Goal: Task Accomplishment & Management: Manage account settings

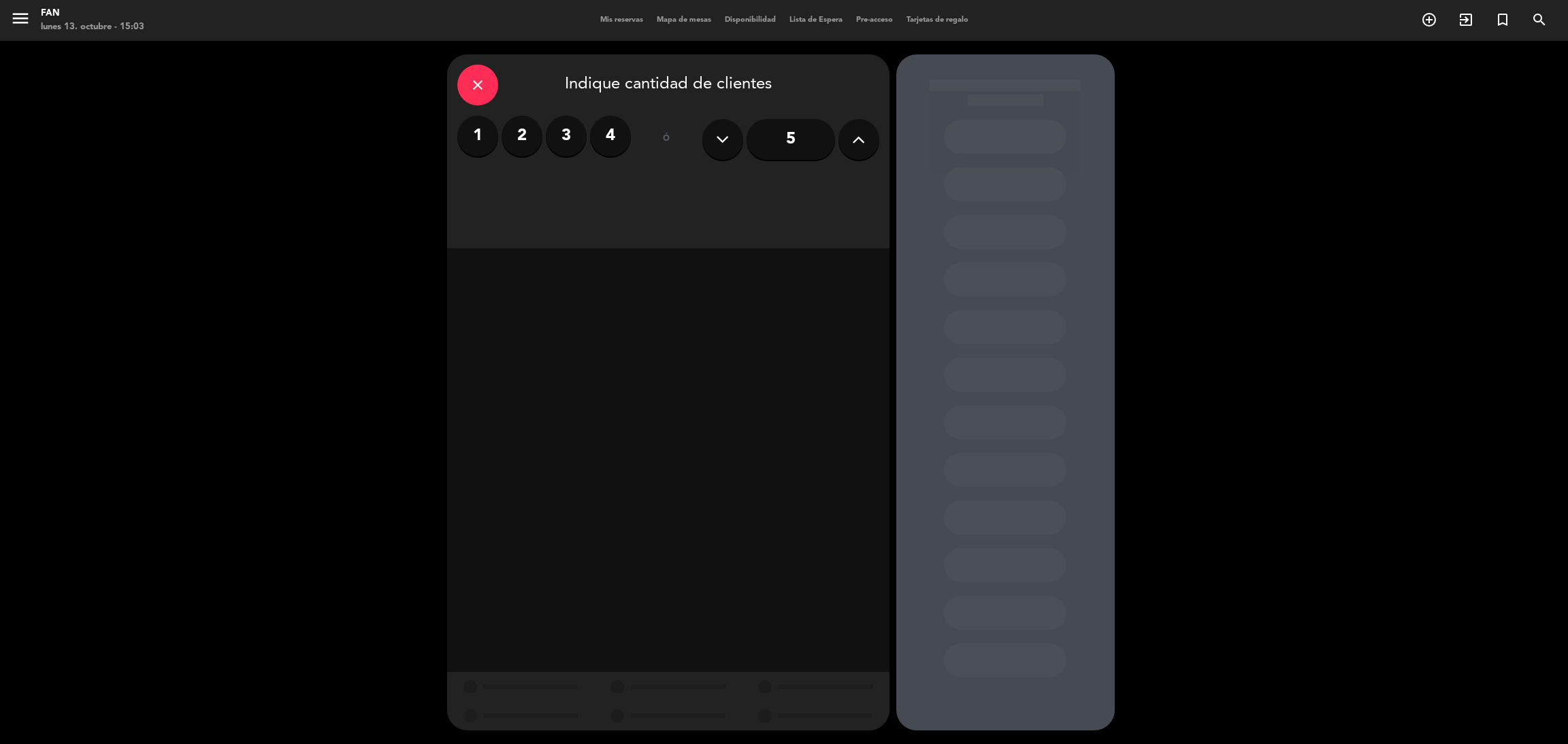
click at [597, 17] on span "Mis reservas" at bounding box center [622, 20] width 56 height 7
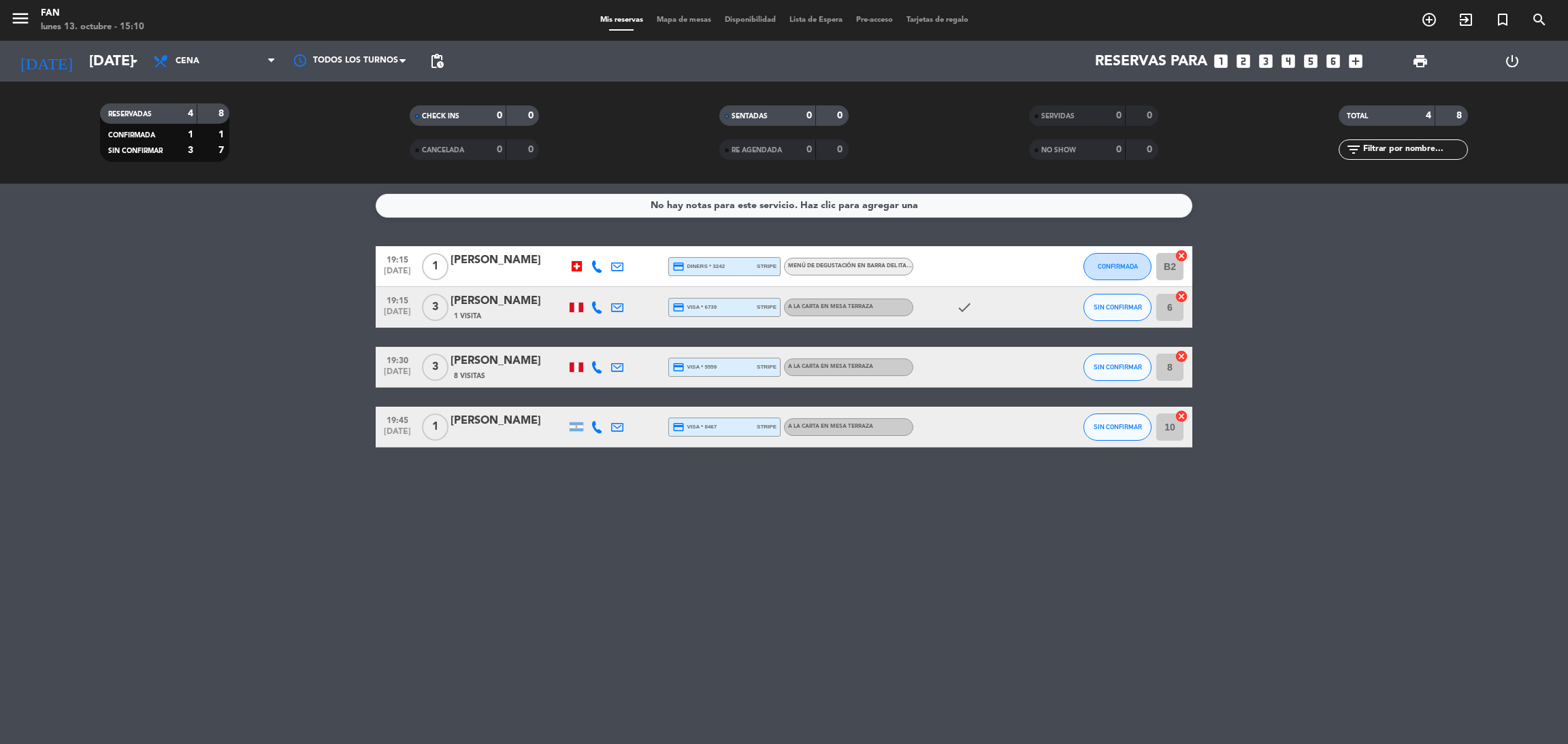
click at [594, 295] on div at bounding box center [597, 307] width 20 height 40
click at [591, 318] on div at bounding box center [597, 307] width 20 height 40
click at [594, 305] on icon at bounding box center [597, 307] width 12 height 12
click at [628, 282] on span at bounding box center [633, 284] width 11 height 11
click at [628, 284] on span at bounding box center [633, 284] width 11 height 11
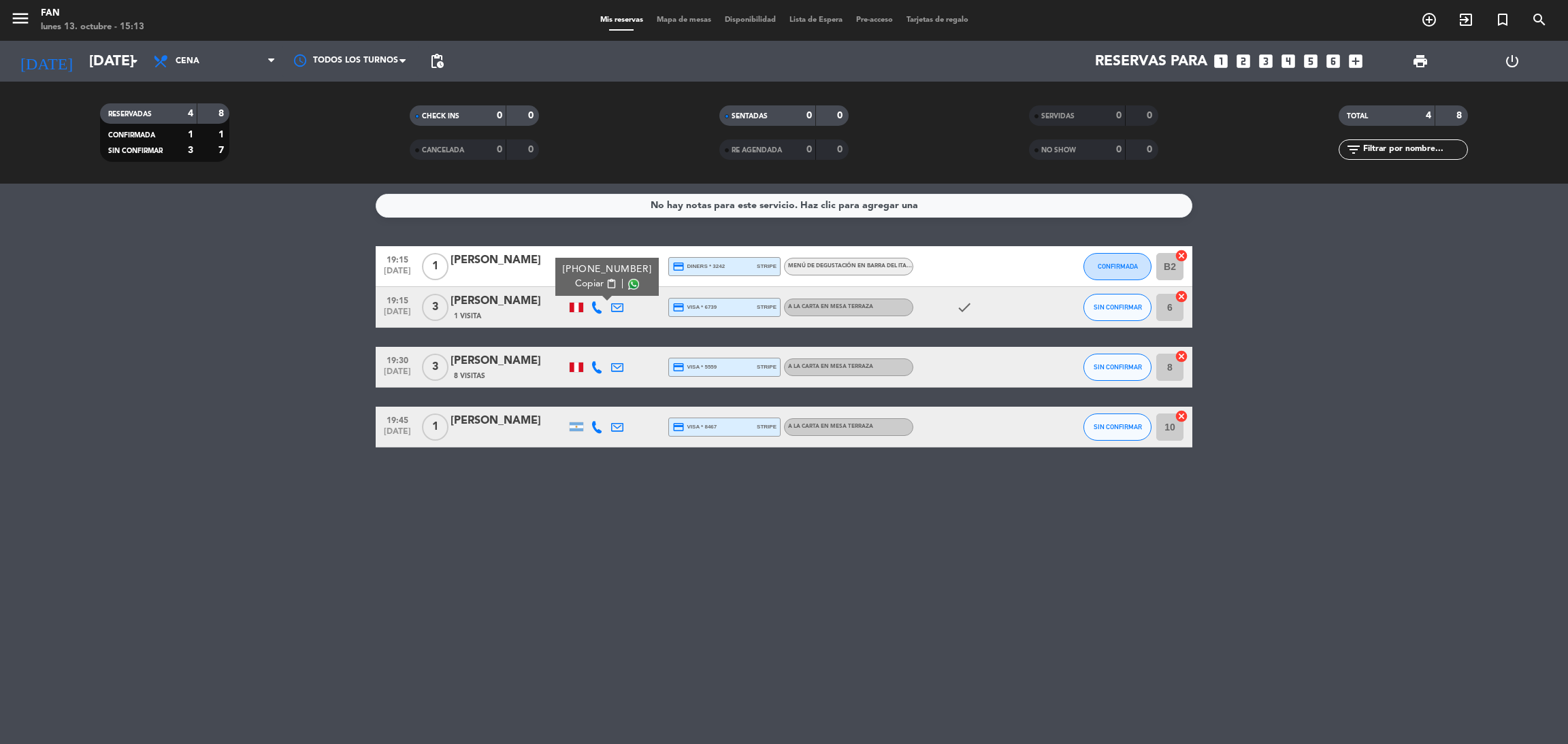
click at [628, 282] on span at bounding box center [633, 284] width 11 height 11
click at [574, 231] on div "No hay notas para este servicio. Haz clic para agregar una 19:15 [DATE] 1 [PERS…" at bounding box center [784, 464] width 1568 height 560
click at [83, 65] on input "[DATE]" at bounding box center [176, 62] width 187 height 30
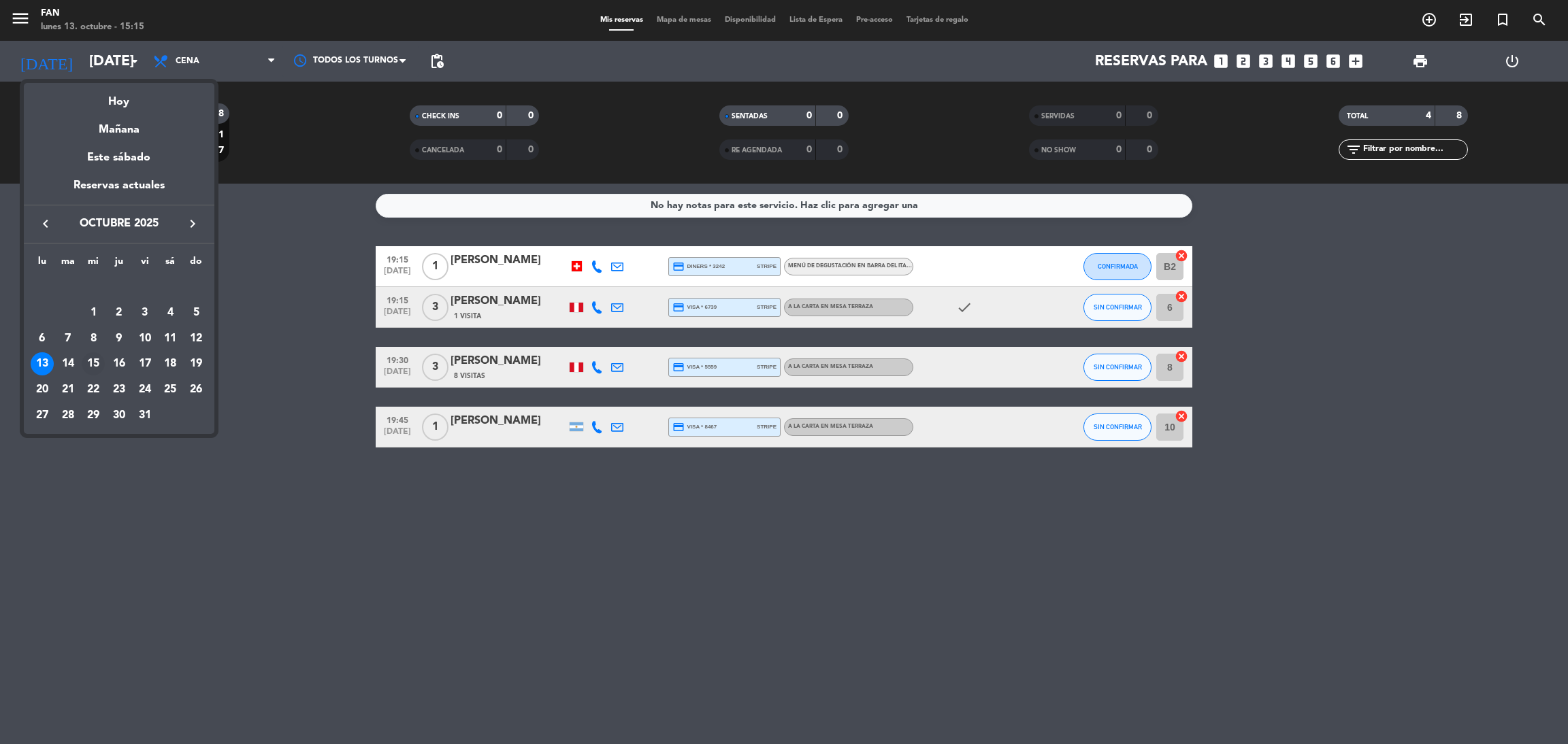
click at [89, 357] on div "15" at bounding box center [93, 364] width 23 height 23
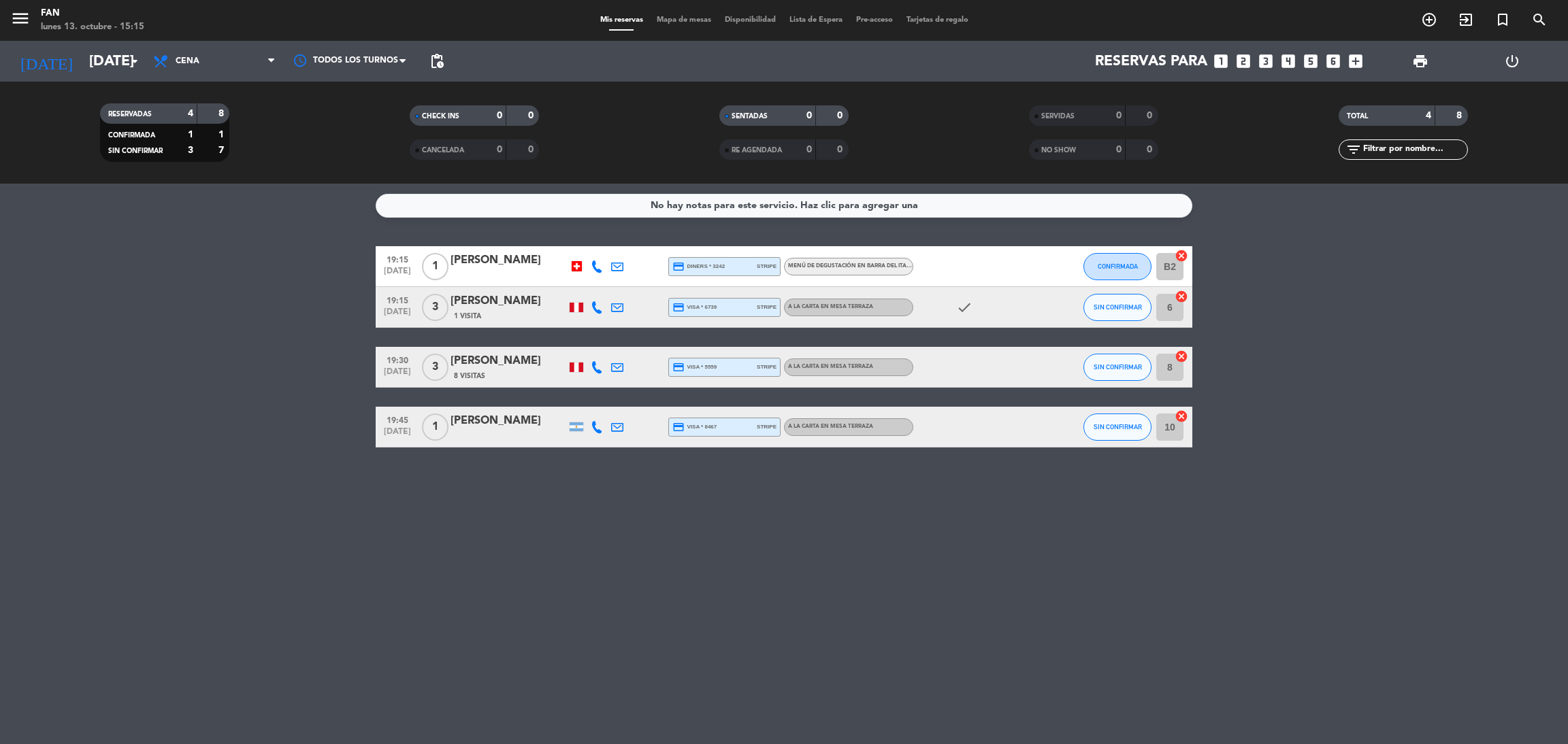
type input "[DATE]"
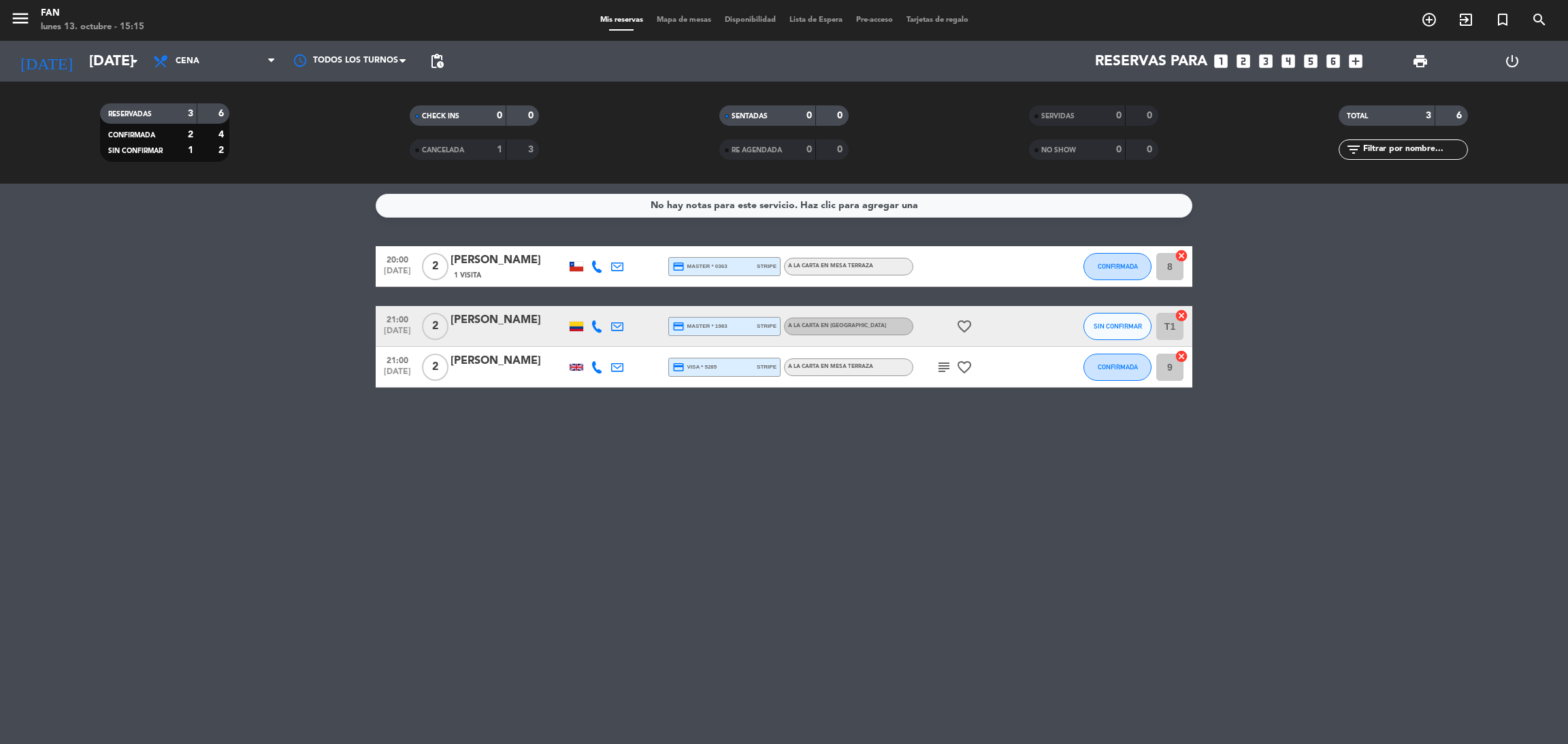
click at [938, 371] on icon "subject" at bounding box center [943, 367] width 17 height 17
click at [907, 512] on div "No hay notas para este servicio. Haz clic para agregar una 20:00 [DATE] 2 [PERS…" at bounding box center [784, 464] width 1568 height 560
click at [660, 21] on span "Mapa de mesas" at bounding box center [684, 20] width 68 height 7
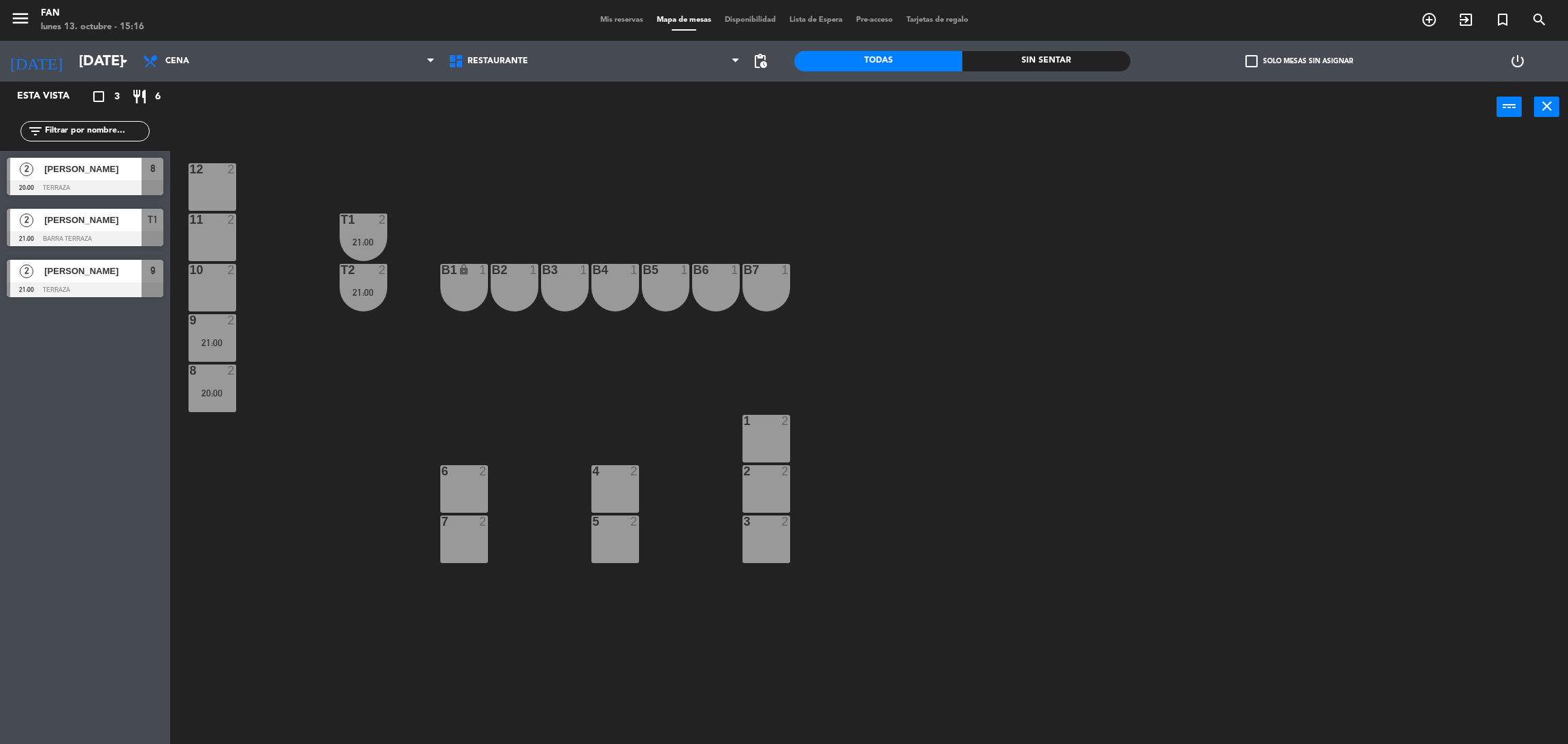
click at [602, 28] on div "menu Fan [DATE] 13. octubre - 15:16 Mis reservas Mapa de mesas Disponibilidad L…" at bounding box center [784, 20] width 1568 height 41
click at [605, 17] on span "Mis reservas" at bounding box center [622, 20] width 56 height 7
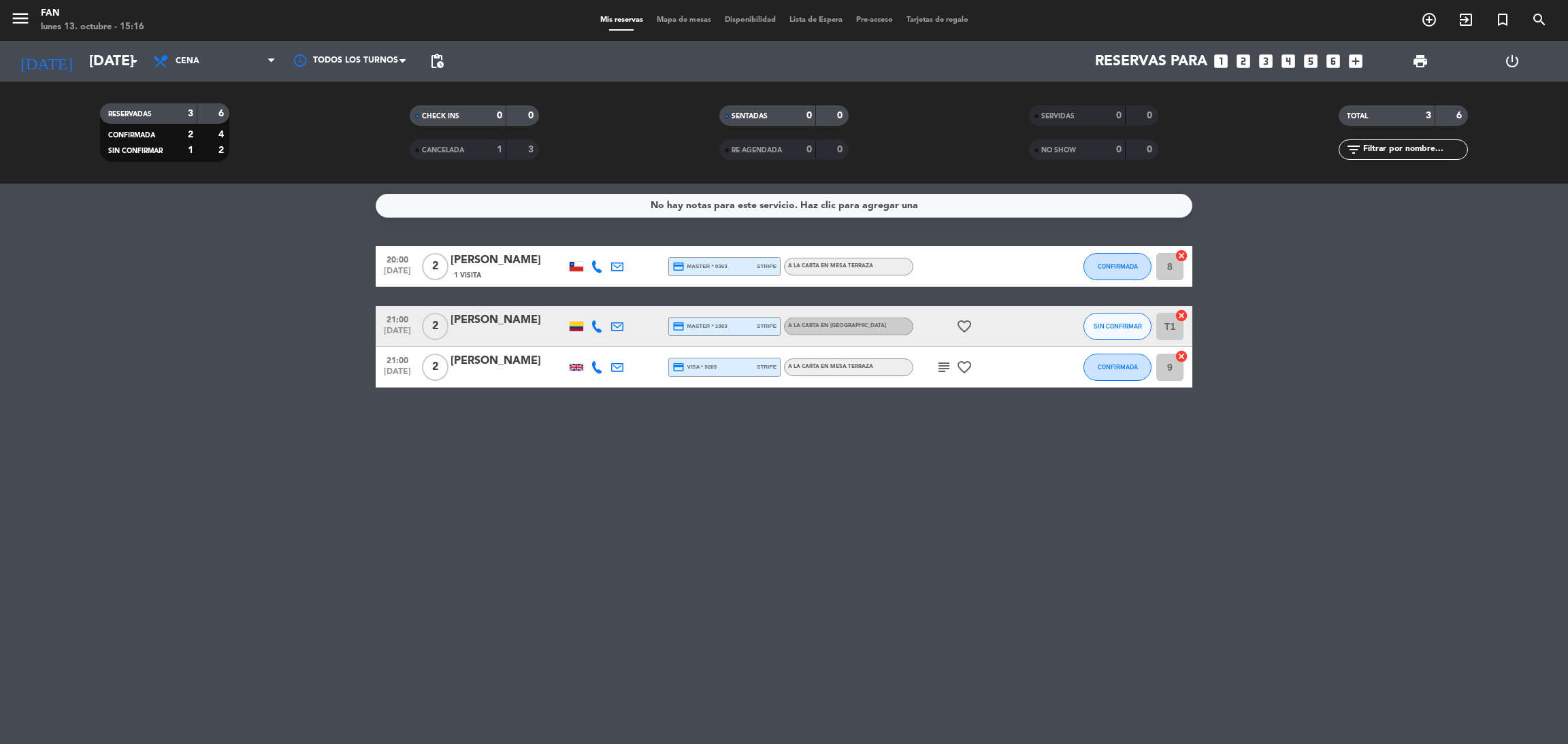
click at [684, 20] on span "Mapa de mesas" at bounding box center [684, 20] width 68 height 7
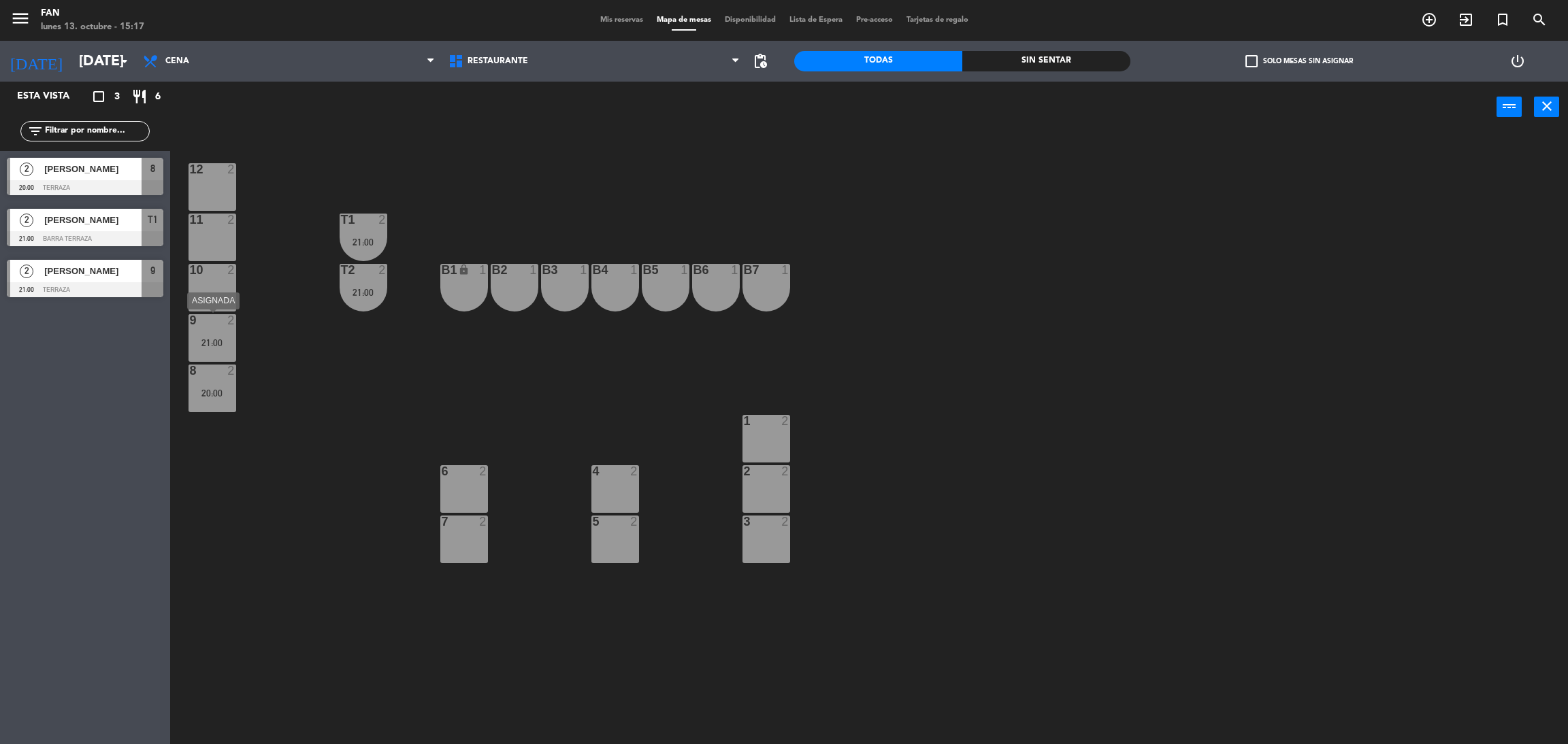
click at [213, 338] on div "21:00" at bounding box center [212, 342] width 48 height 9
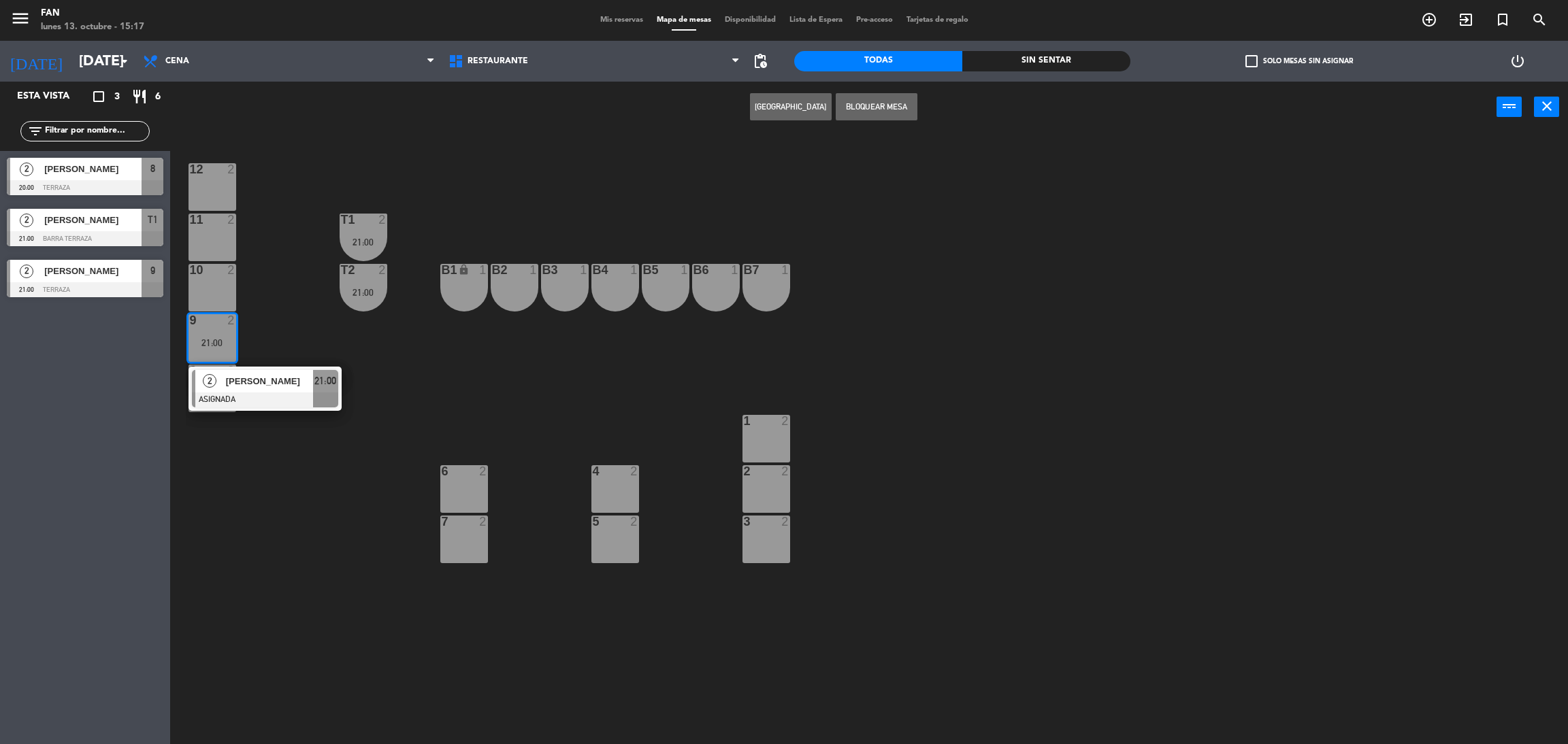
click at [601, 432] on div "12 2 11 2 T1 2 21:00 10 2 T2 2 21:00 B1 lock 1 B2 1 B3 1 B4 1 B5 1 B6 1 B7 1 9 …" at bounding box center [877, 444] width 1382 height 612
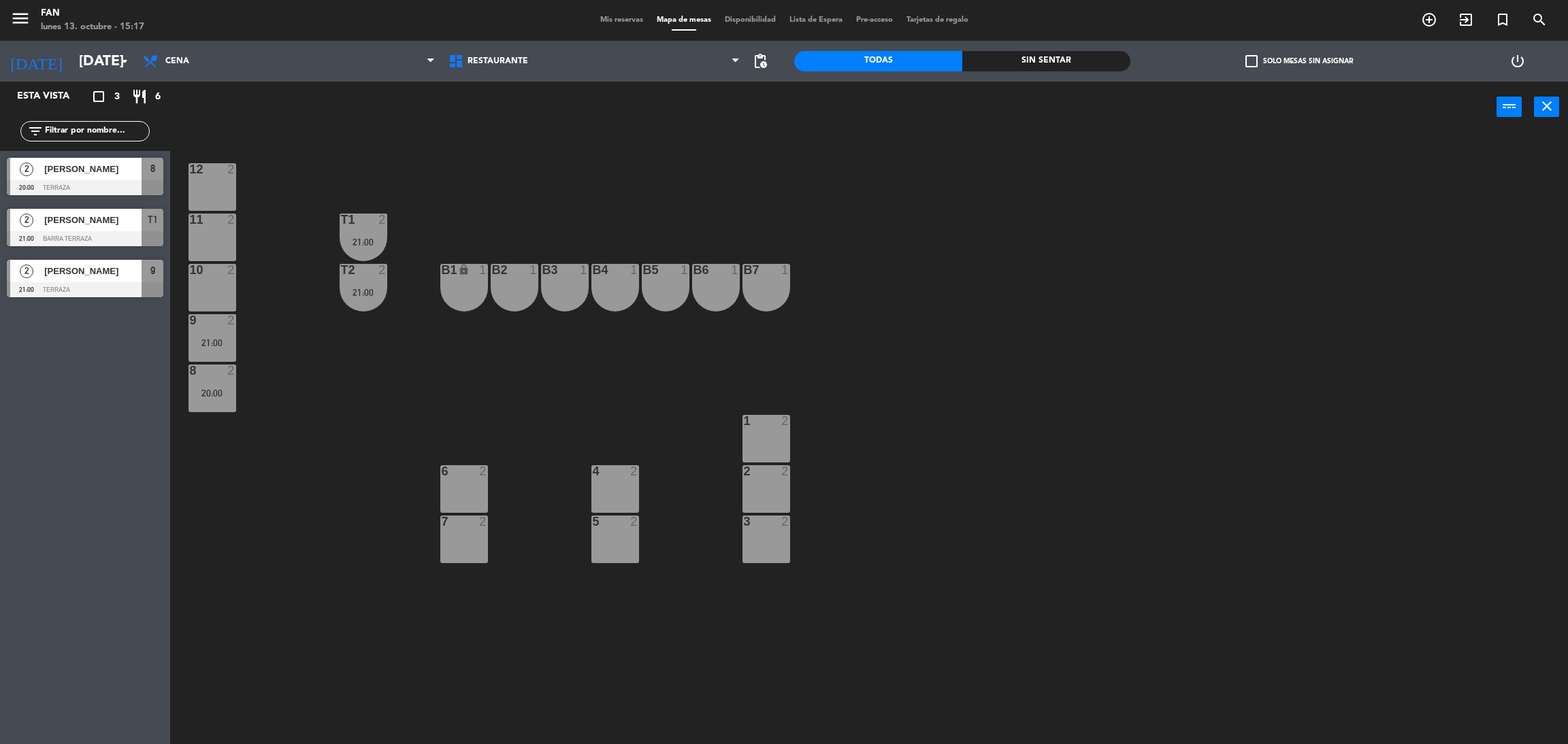
click at [620, 480] on div "4 2" at bounding box center [615, 489] width 48 height 48
click at [615, 526] on div at bounding box center [615, 521] width 22 height 12
click at [479, 523] on div "2" at bounding box center [483, 521] width 8 height 12
click at [475, 490] on div "6 2" at bounding box center [464, 489] width 48 height 48
click at [459, 557] on div "7 2" at bounding box center [464, 539] width 48 height 48
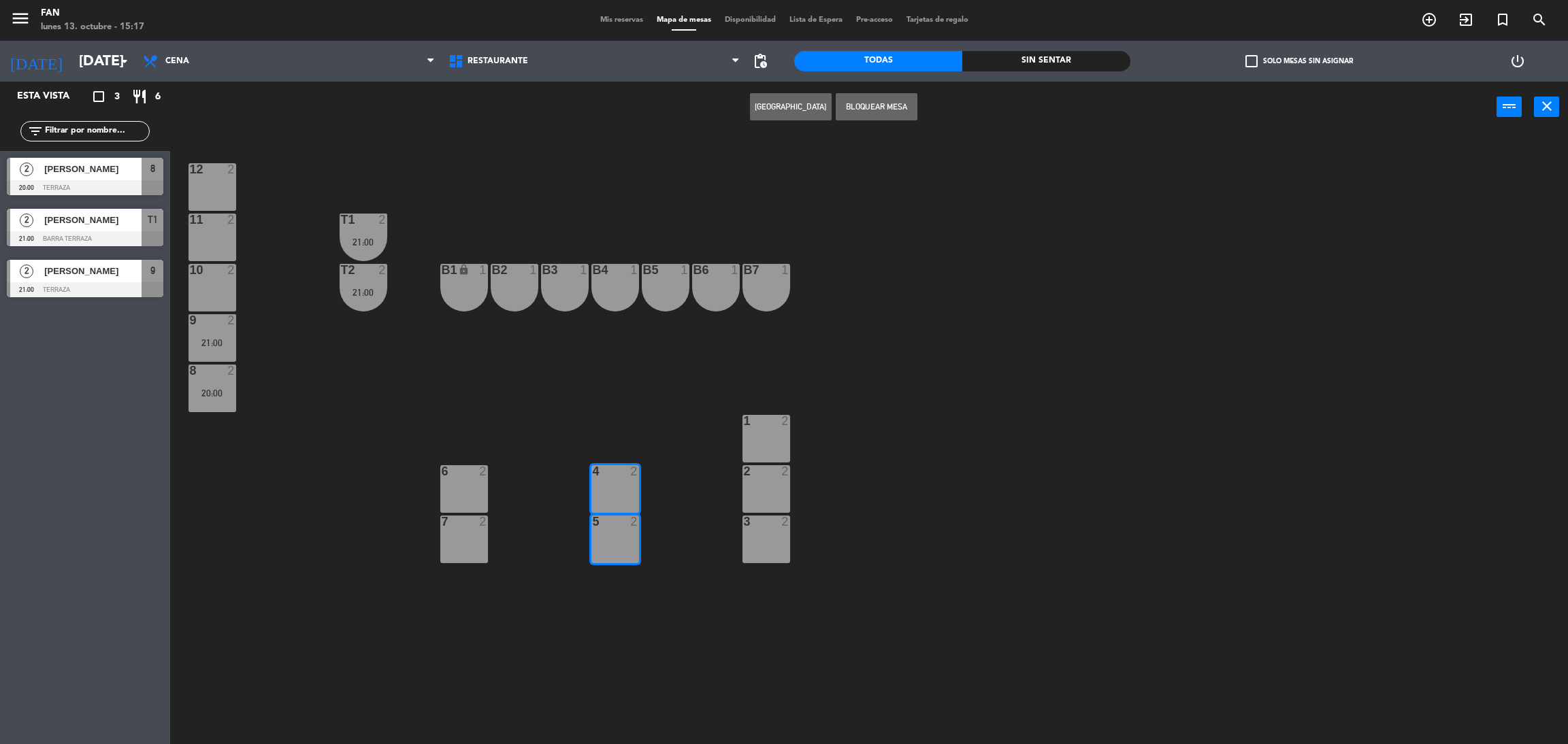
click at [891, 111] on button "Bloquear Mesa" at bounding box center [876, 107] width 82 height 28
click at [468, 551] on div "7 2" at bounding box center [464, 539] width 48 height 48
click at [475, 483] on div "6 2" at bounding box center [464, 489] width 48 height 48
click at [877, 96] on button "Bloquear Mesa" at bounding box center [876, 107] width 82 height 28
click at [771, 59] on span "pending_actions" at bounding box center [760, 62] width 28 height 28
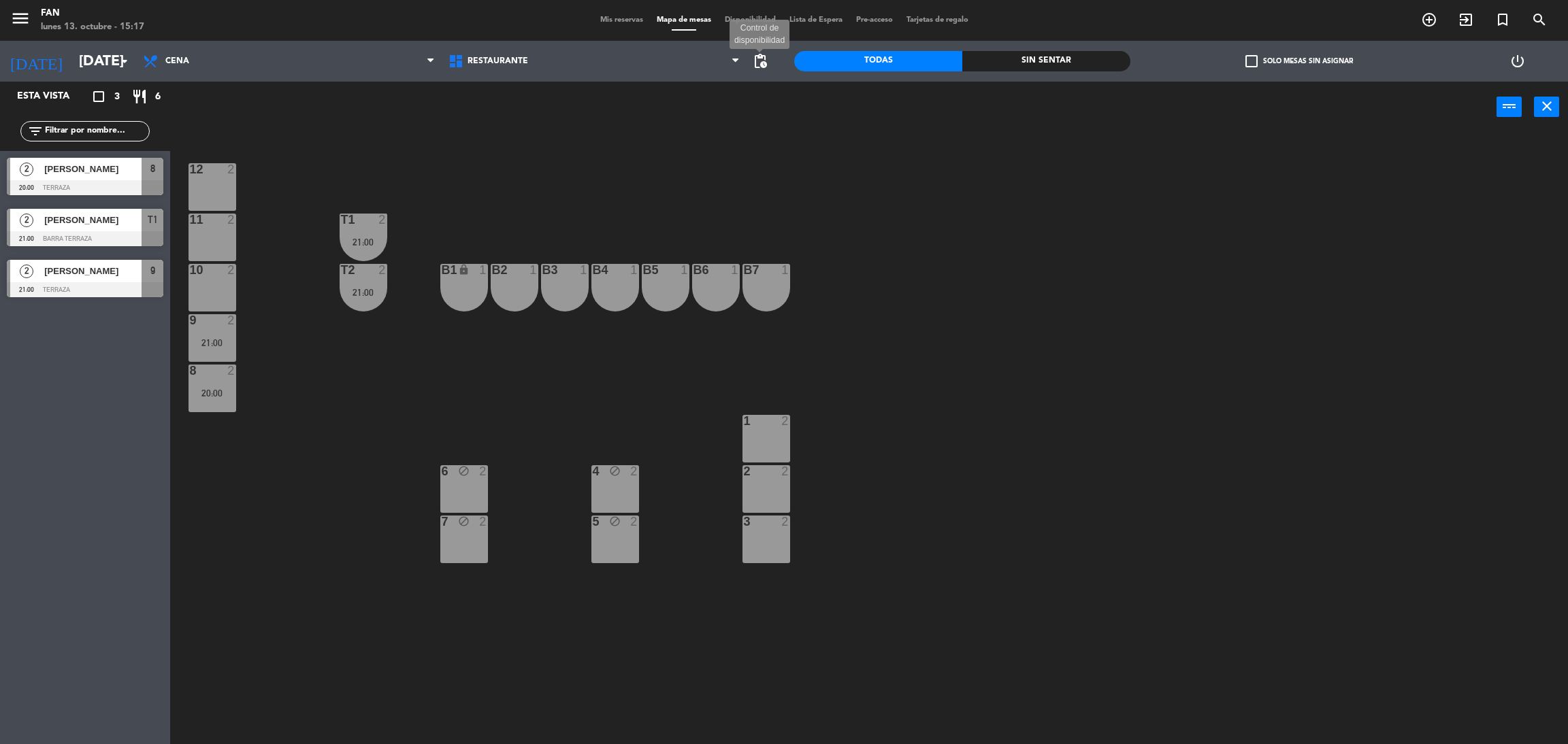
click at [767, 67] on span "pending_actions" at bounding box center [760, 61] width 17 height 17
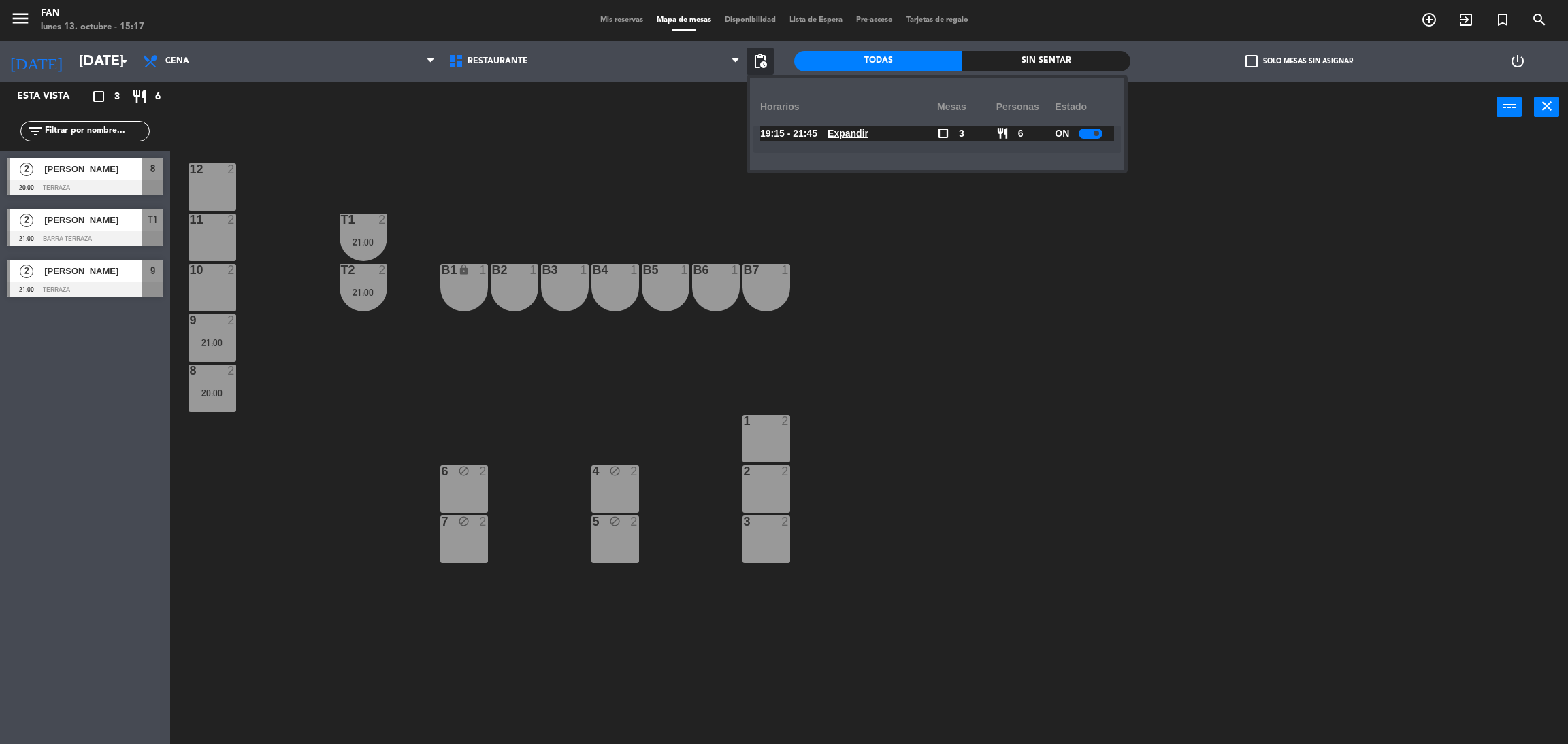
click at [865, 135] on u "Expandir" at bounding box center [848, 133] width 41 height 11
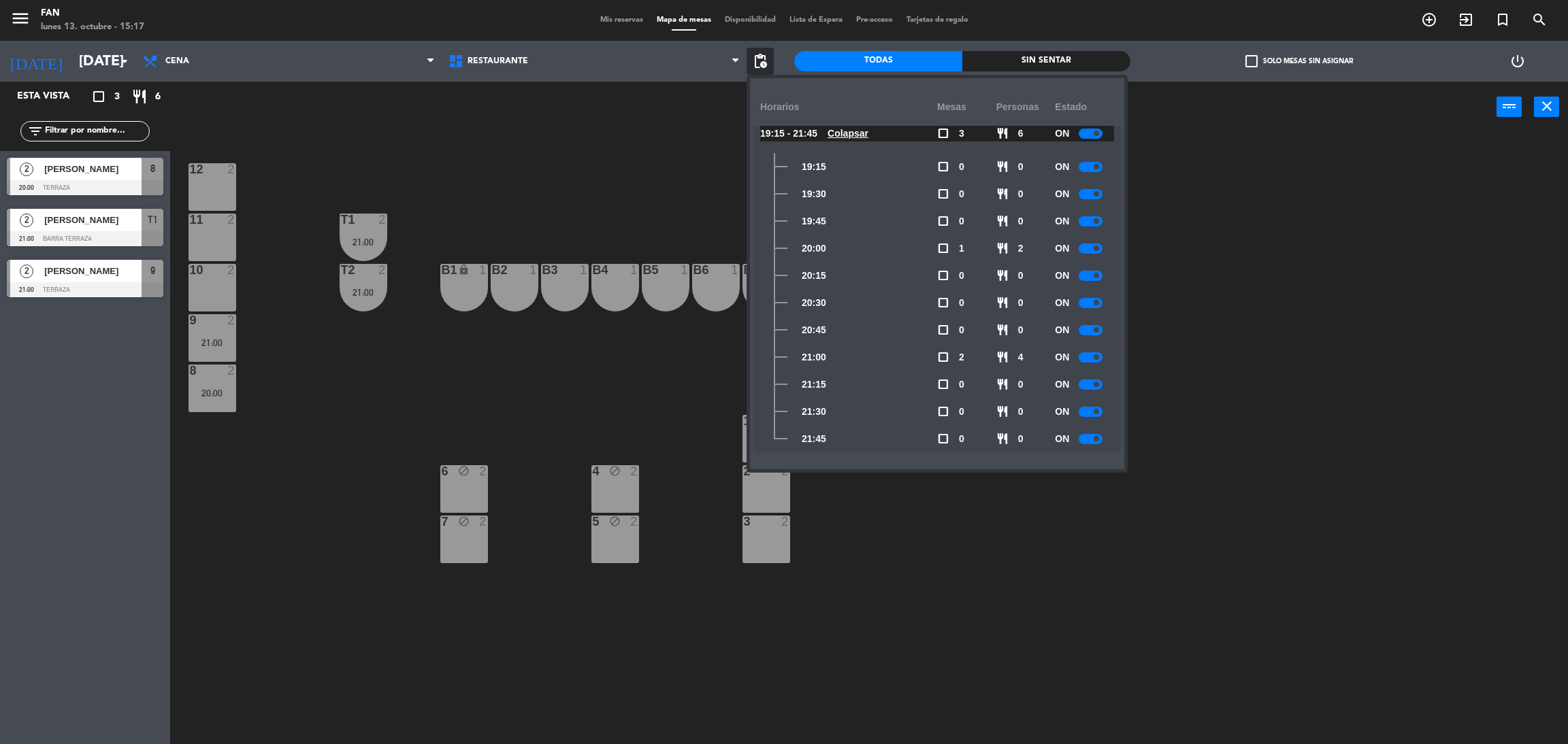
click at [1088, 222] on div at bounding box center [1090, 221] width 24 height 10
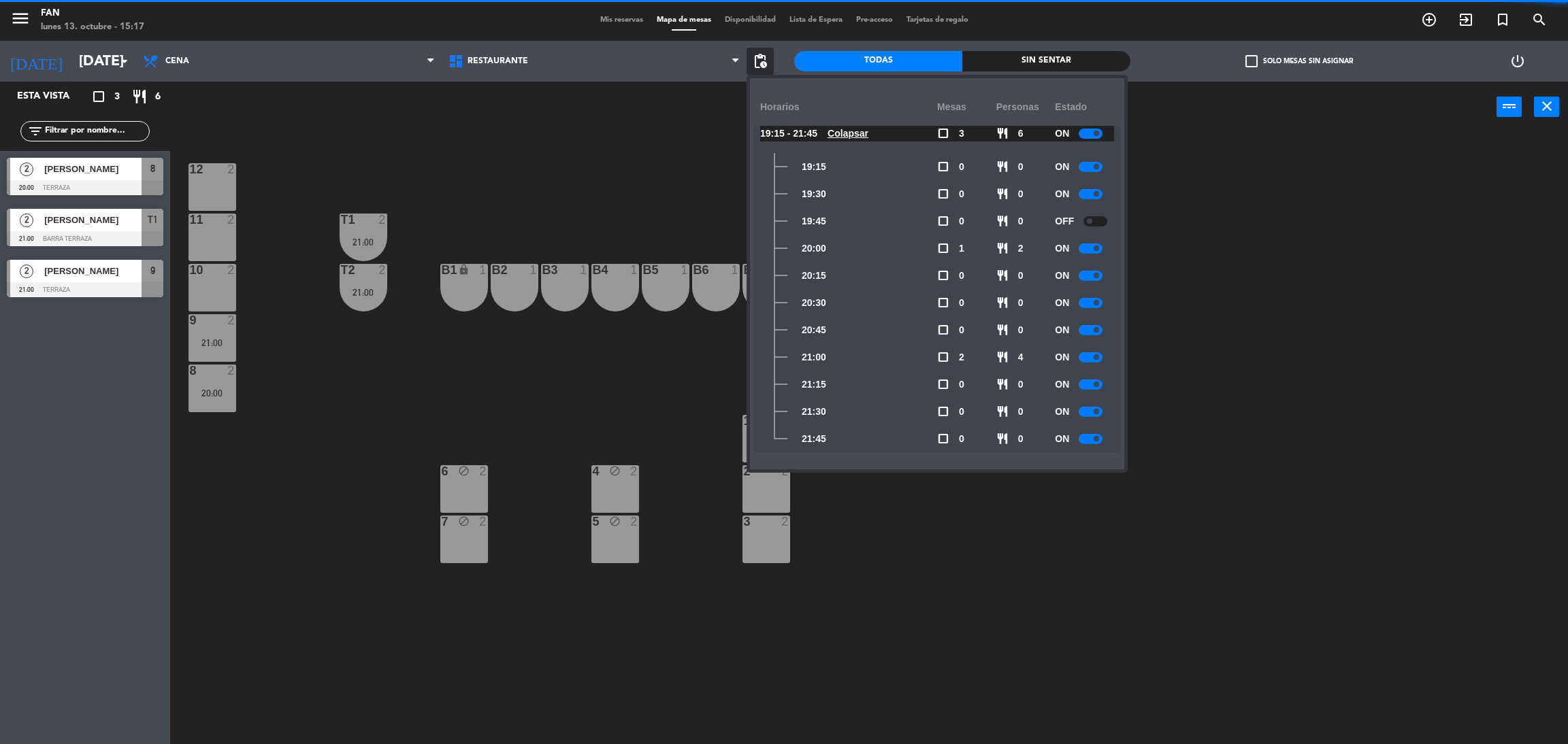
click at [1089, 253] on small-switch at bounding box center [1090, 248] width 24 height 10
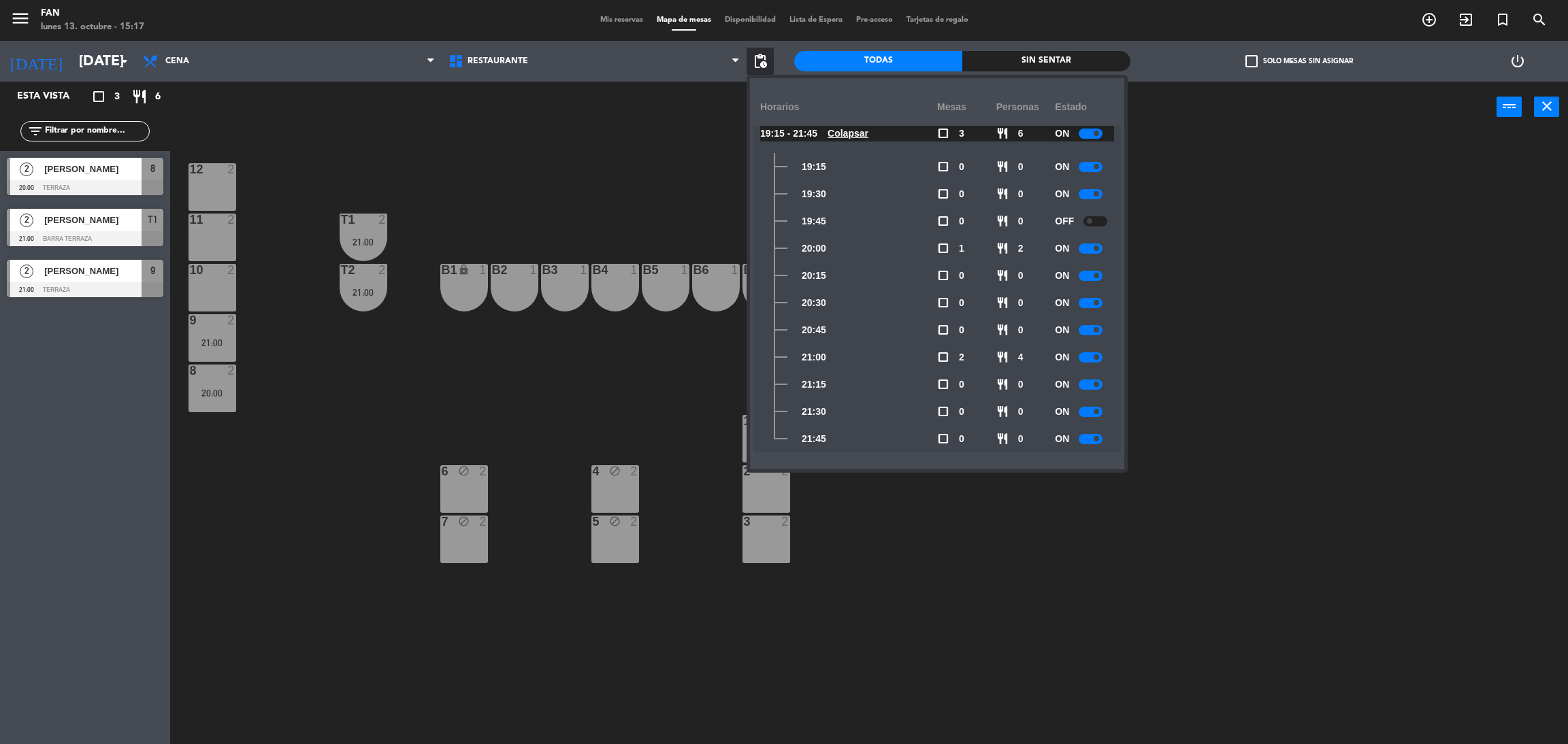
click at [1087, 277] on div at bounding box center [1090, 276] width 24 height 10
click at [1093, 308] on div "ON" at bounding box center [1084, 303] width 59 height 28
click at [1095, 255] on div "ON" at bounding box center [1084, 248] width 59 height 28
click at [1091, 250] on div at bounding box center [1090, 248] width 24 height 10
click at [1089, 301] on div at bounding box center [1090, 303] width 24 height 10
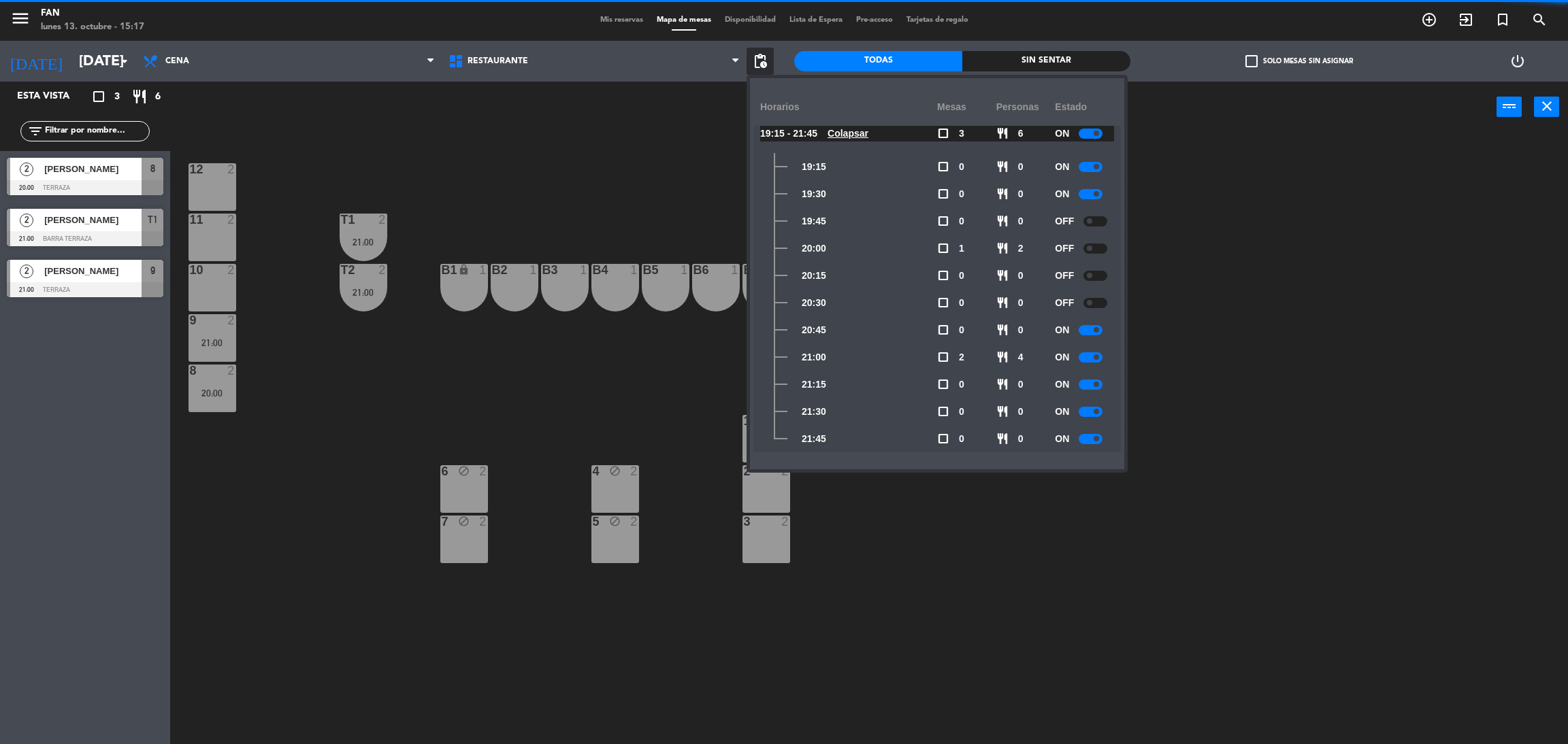
click at [1088, 334] on small-switch at bounding box center [1090, 330] width 24 height 10
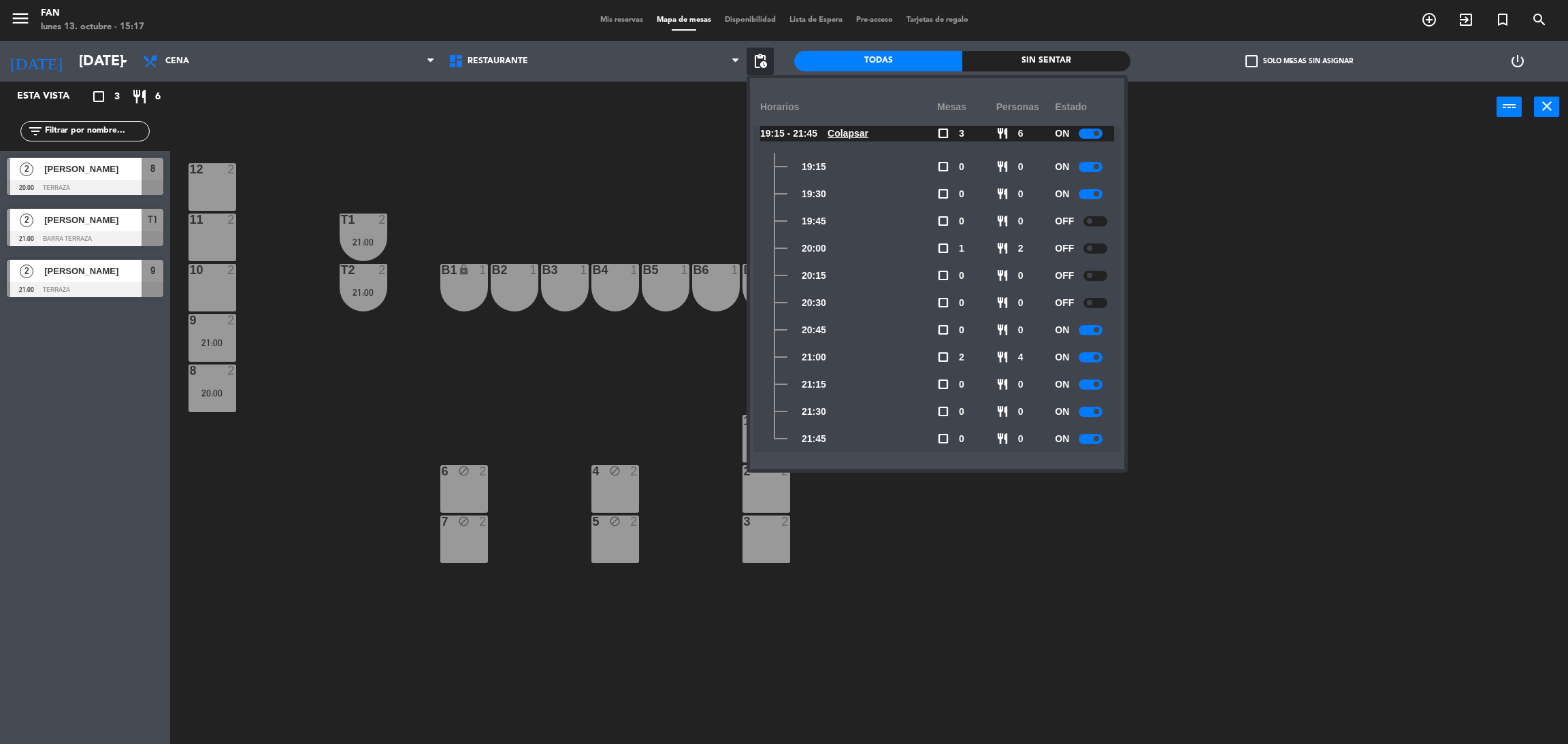
click at [1087, 320] on div "ON" at bounding box center [1084, 330] width 59 height 28
click at [1082, 326] on div at bounding box center [1090, 330] width 24 height 10
click at [1252, 289] on div "12 2 11 2 T1 2 21:00 10 2 T2 2 21:00 B1 lock 1 B2 1 B3 1 B4 1 B5 1 B6 1 B7 1 9 …" at bounding box center [877, 444] width 1382 height 612
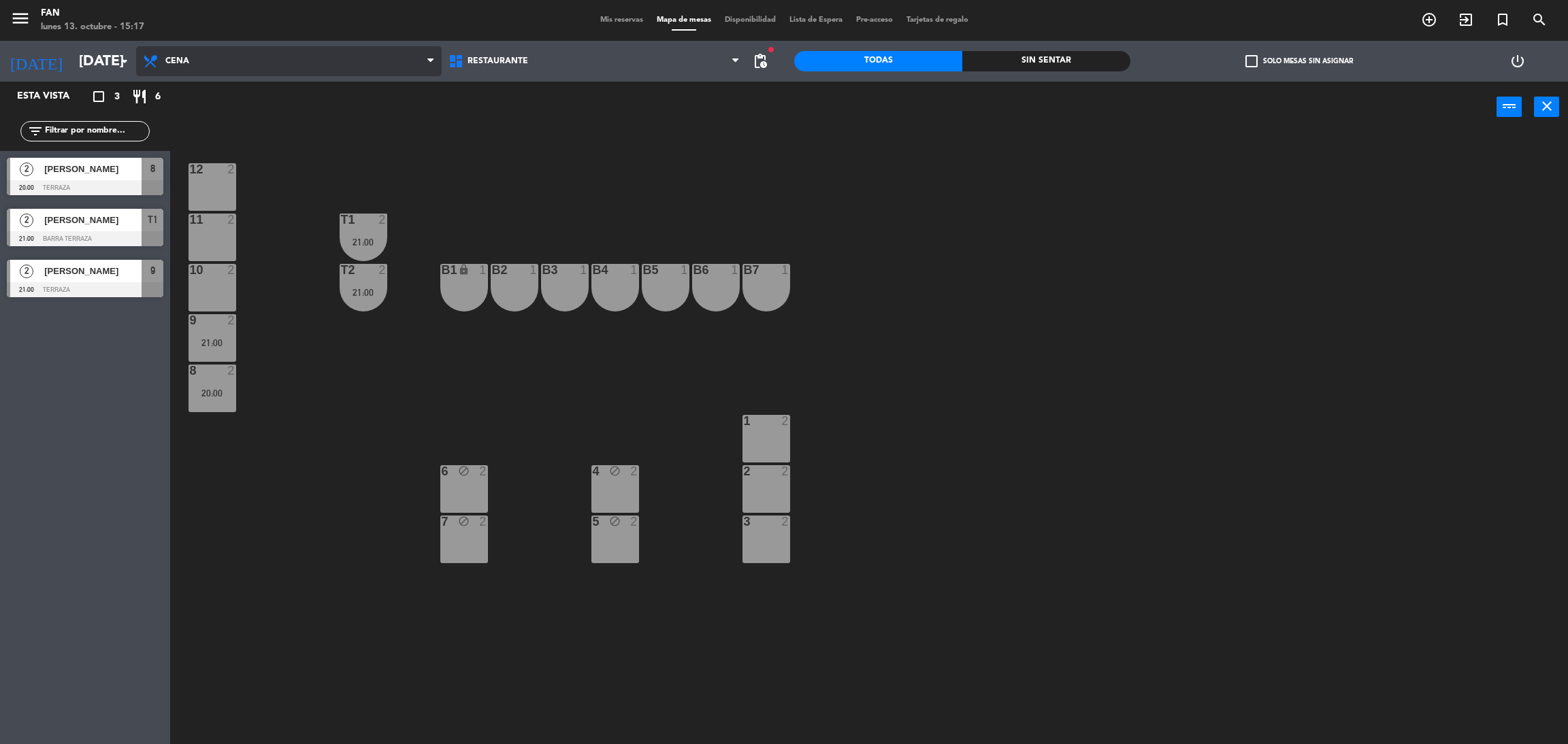
click at [150, 61] on icon at bounding box center [151, 61] width 20 height 17
click at [74, 54] on input "[DATE]" at bounding box center [166, 62] width 187 height 30
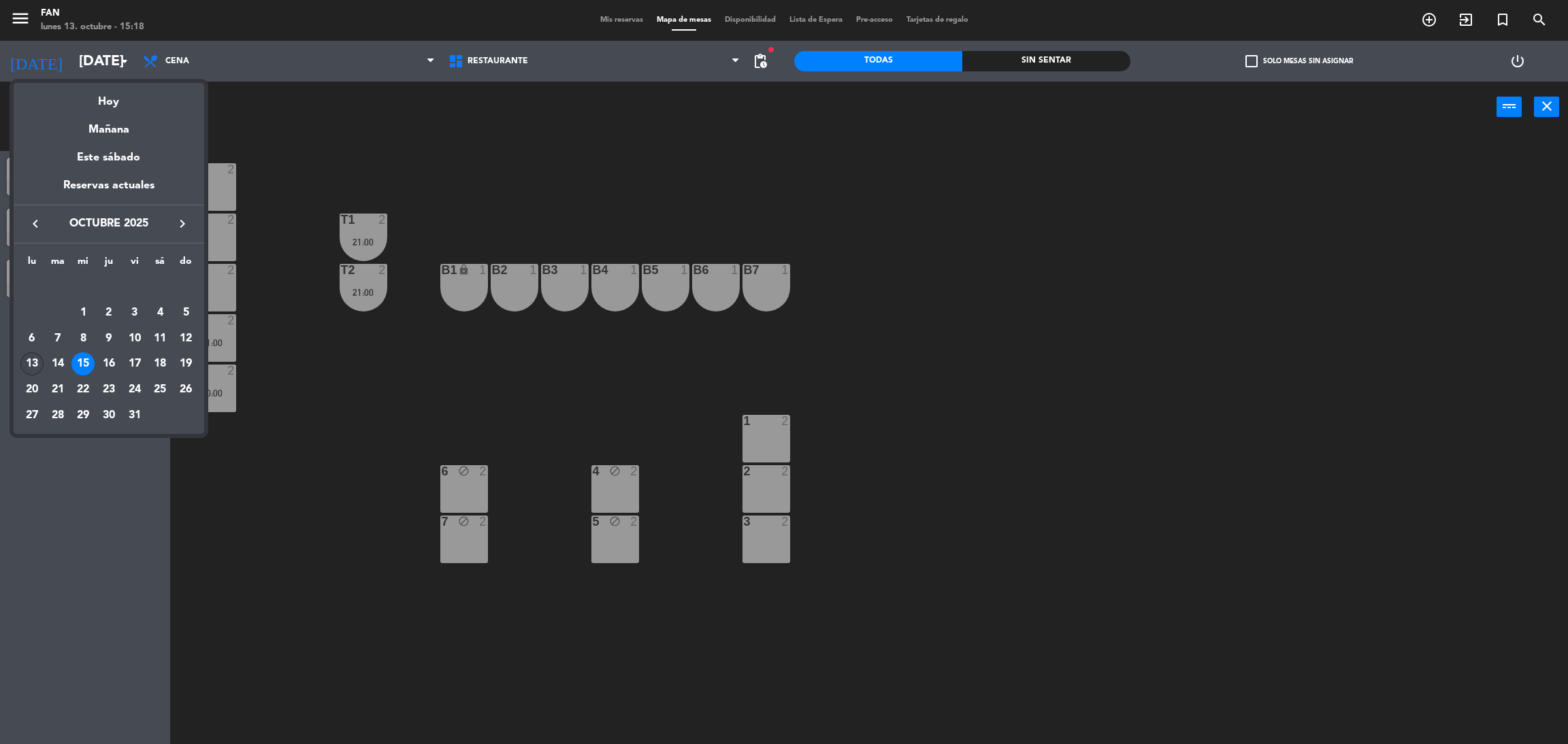
click at [31, 360] on div "13" at bounding box center [32, 364] width 23 height 23
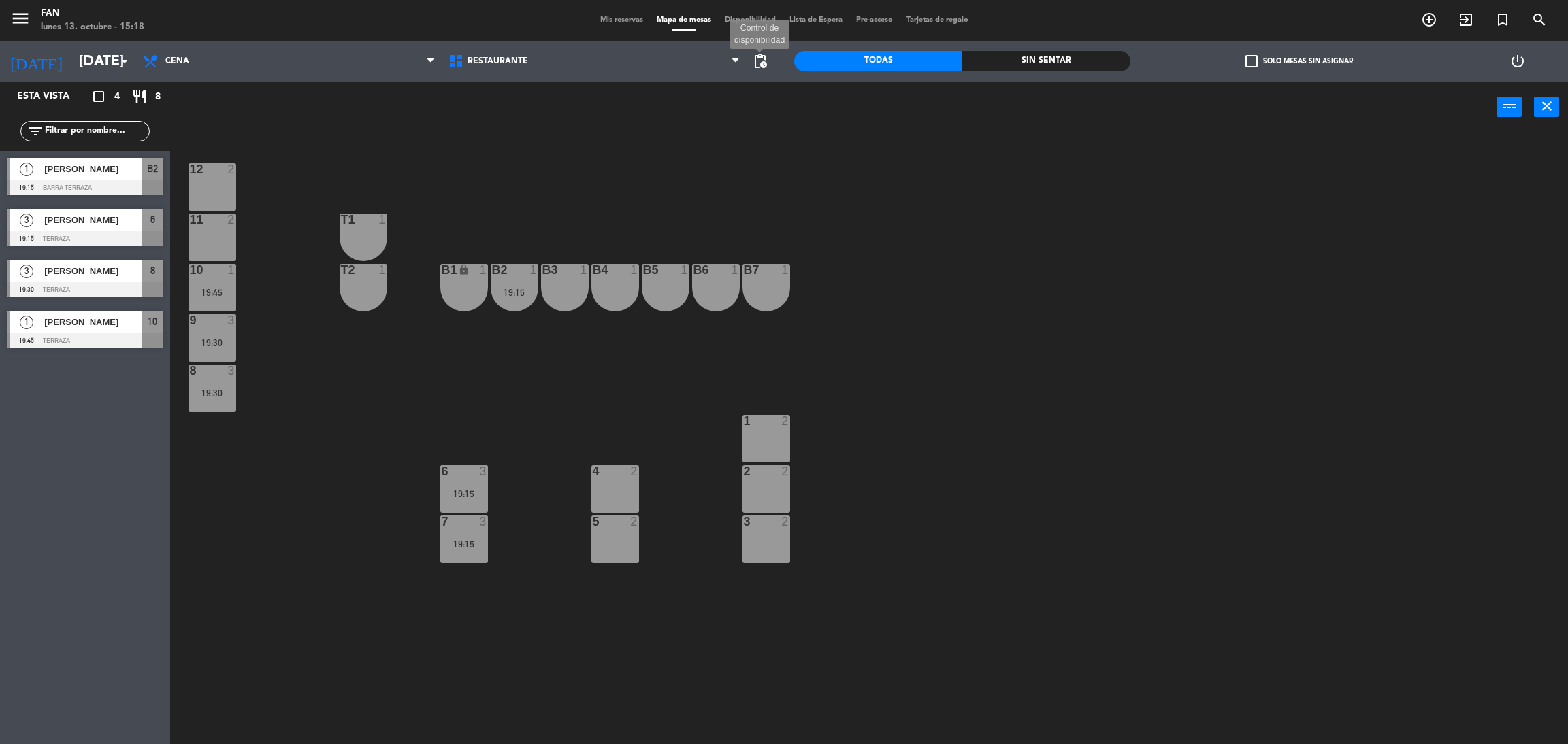
click at [759, 62] on span "pending_actions" at bounding box center [760, 61] width 17 height 17
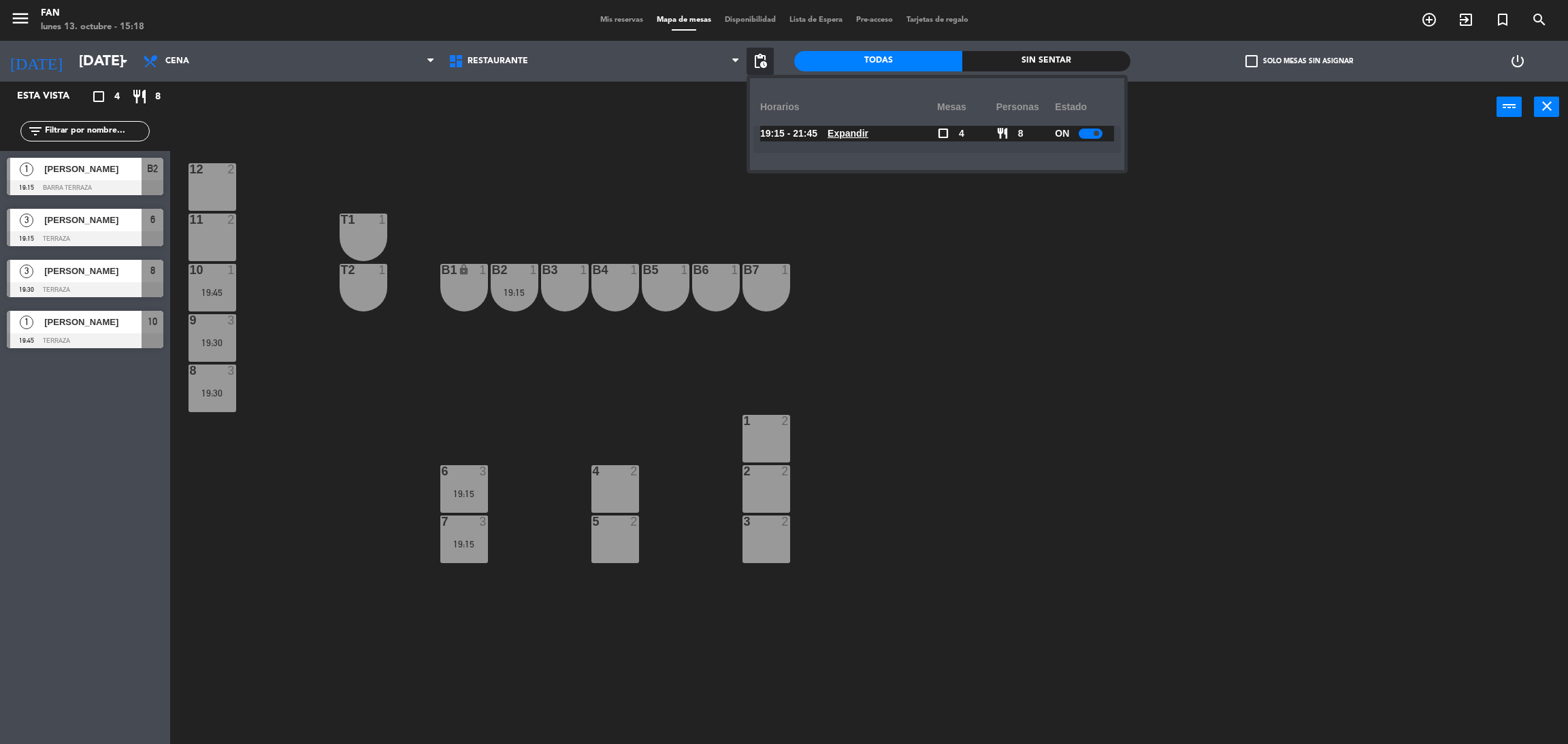
click at [854, 129] on u "Expandir" at bounding box center [848, 133] width 41 height 11
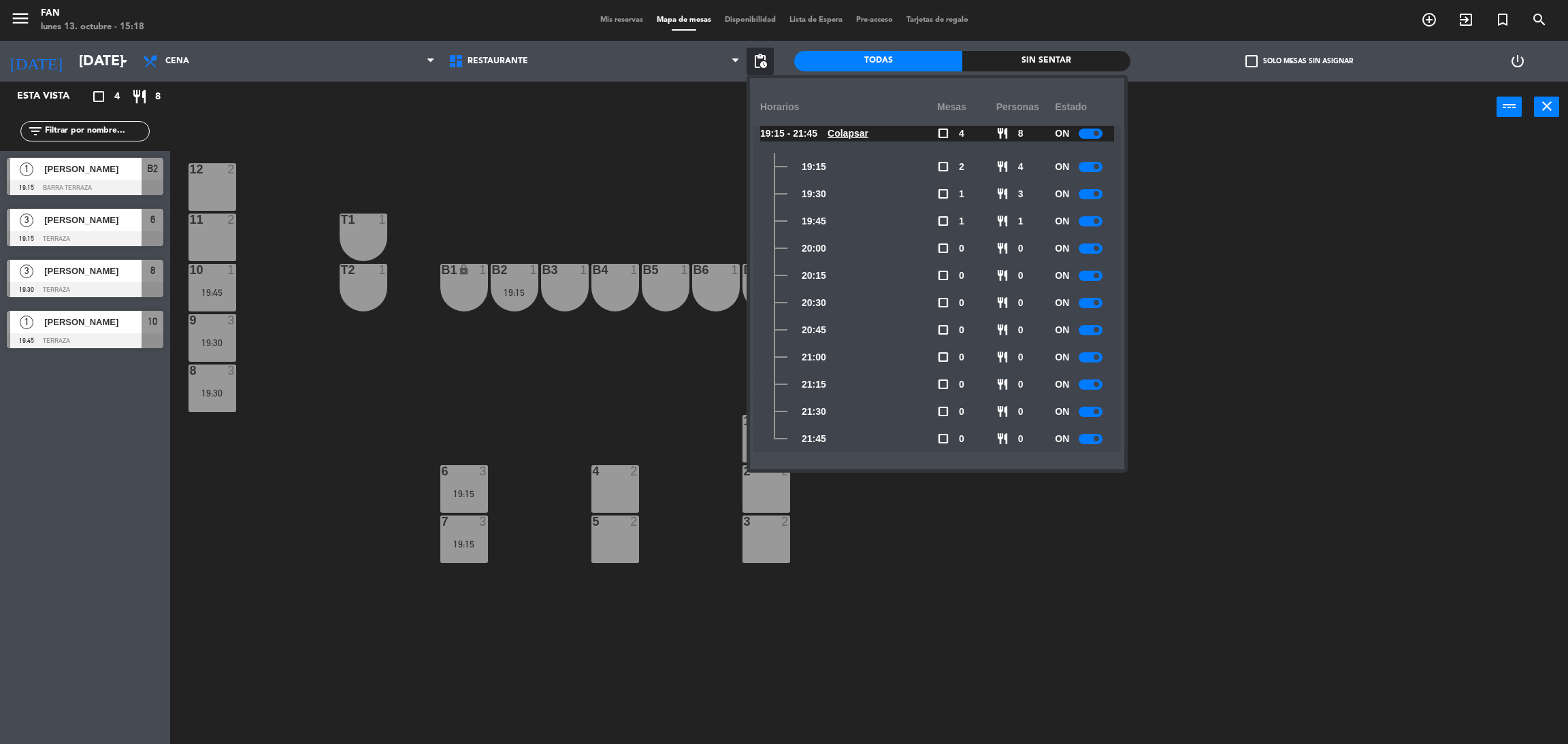
click at [1089, 415] on div at bounding box center [1090, 412] width 24 height 10
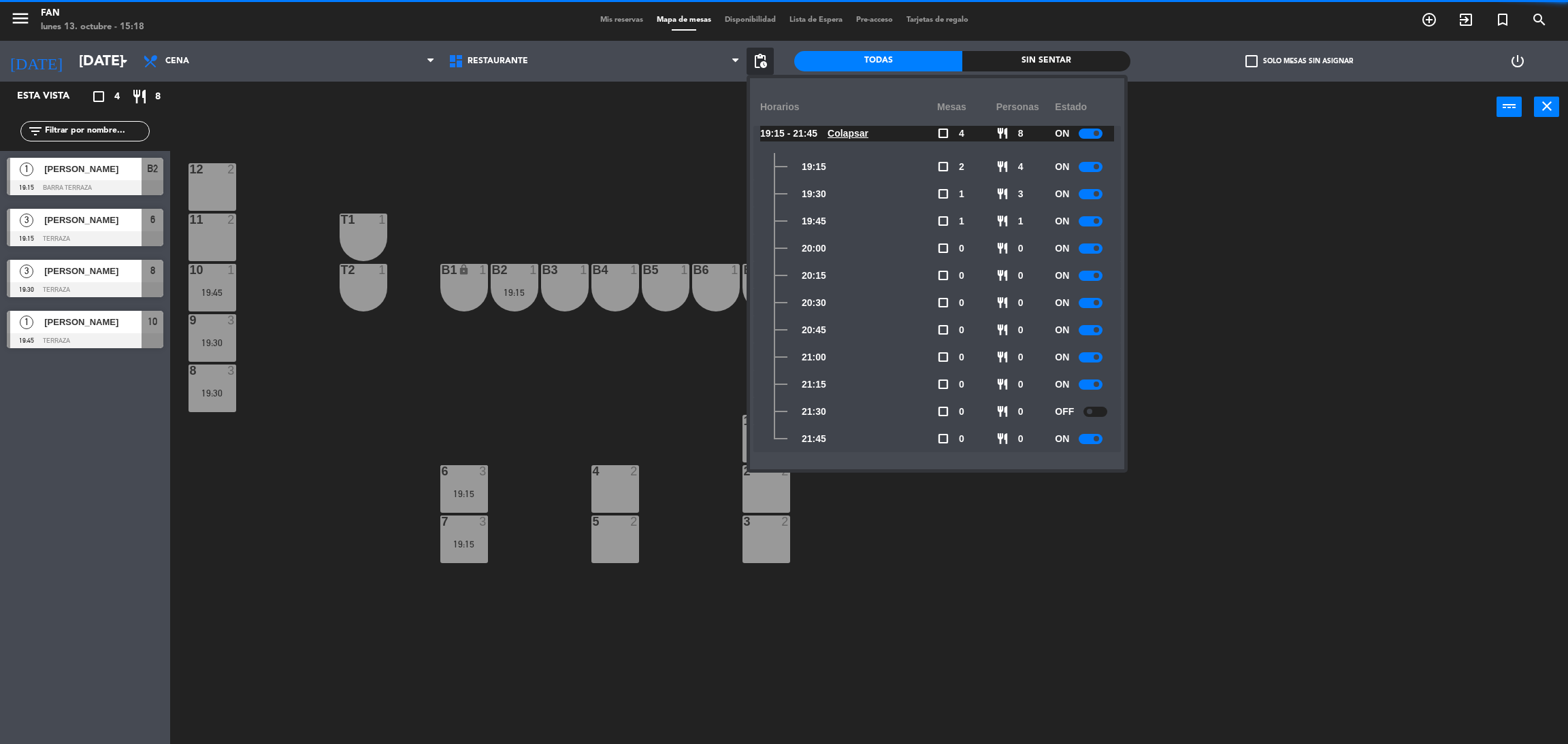
click at [1091, 439] on div at bounding box center [1090, 439] width 24 height 10
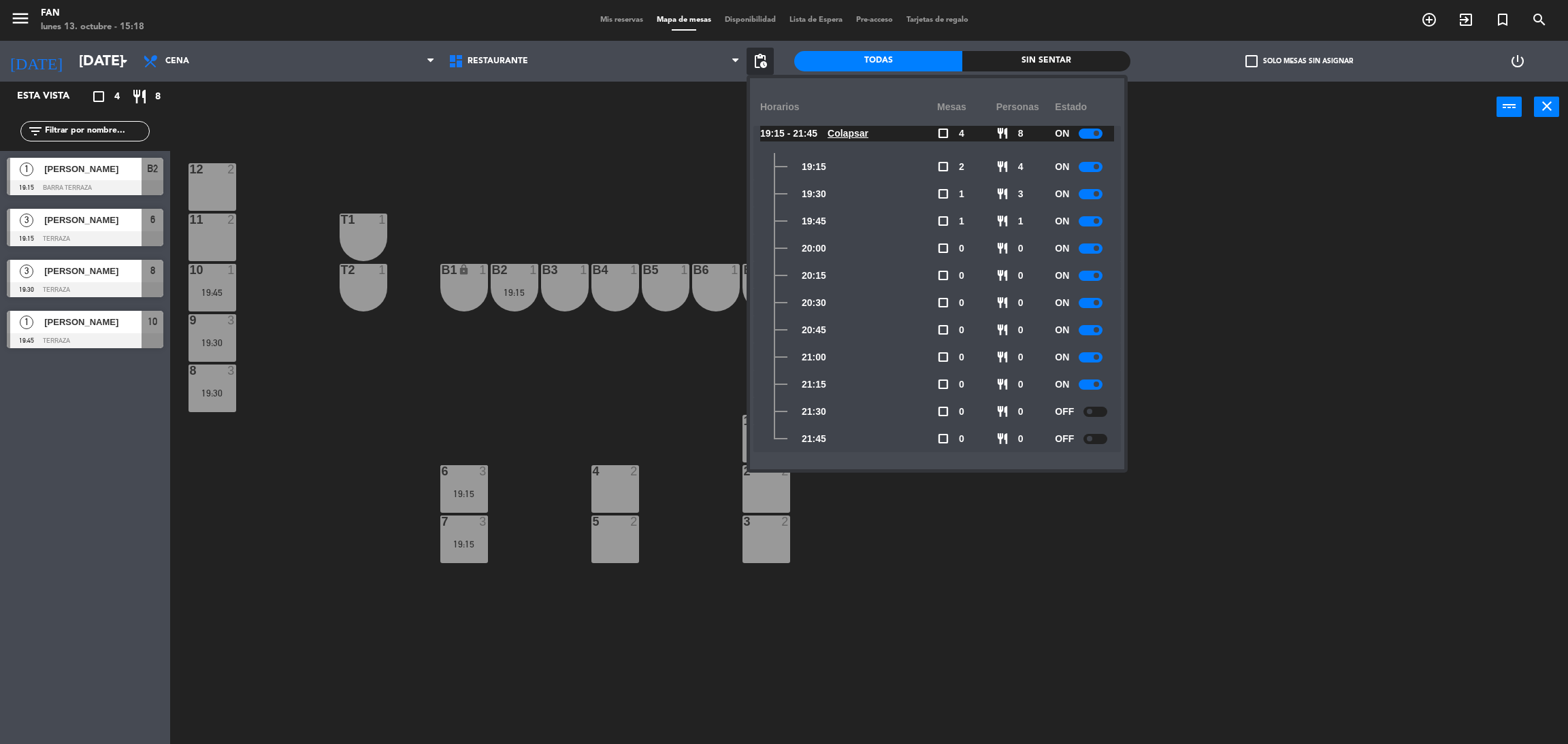
click at [1100, 434] on div at bounding box center [1095, 439] width 24 height 10
click at [1105, 402] on div "OFF" at bounding box center [1084, 412] width 59 height 28
click at [1097, 407] on div at bounding box center [1095, 412] width 24 height 10
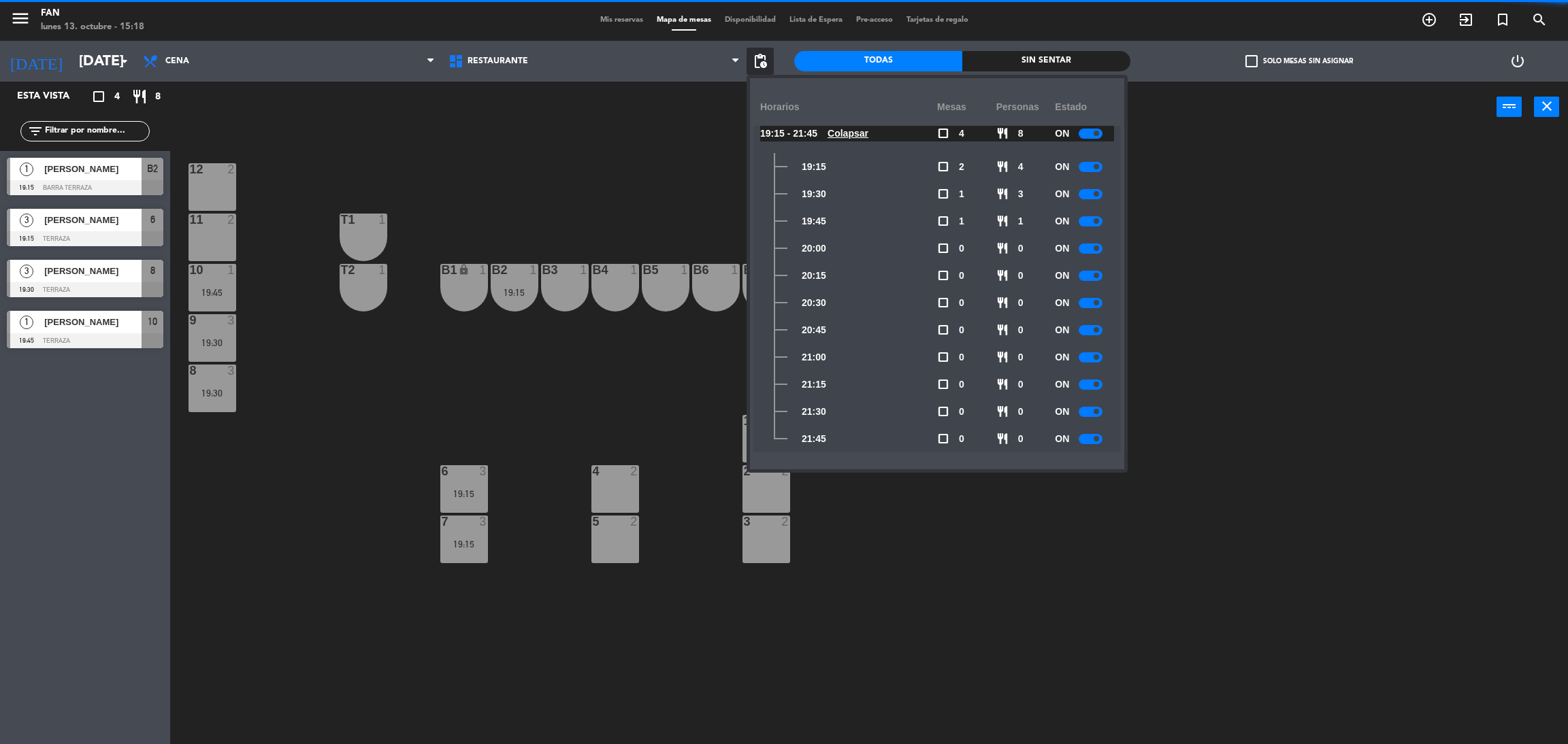
click at [1091, 438] on div at bounding box center [1090, 439] width 24 height 10
click at [1158, 413] on div "12 2 11 2 T1 1 10 1 19:45 T2 1 B1 lock 1 B2 1 19:15 B3 1 B4 1 B5 1 B6 1 B7 1 9 …" at bounding box center [877, 444] width 1382 height 612
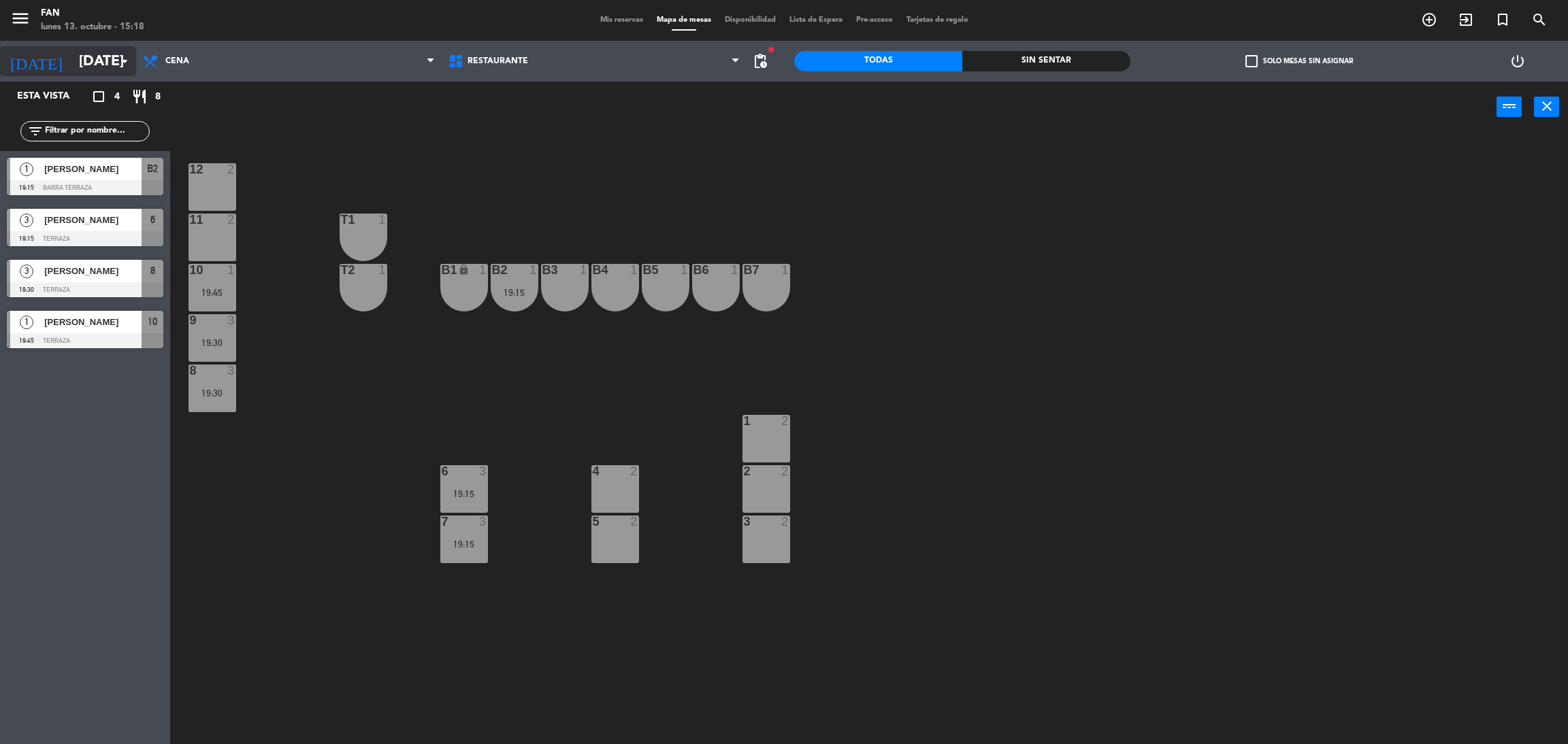
click at [96, 73] on input "[DATE]" at bounding box center [166, 62] width 187 height 30
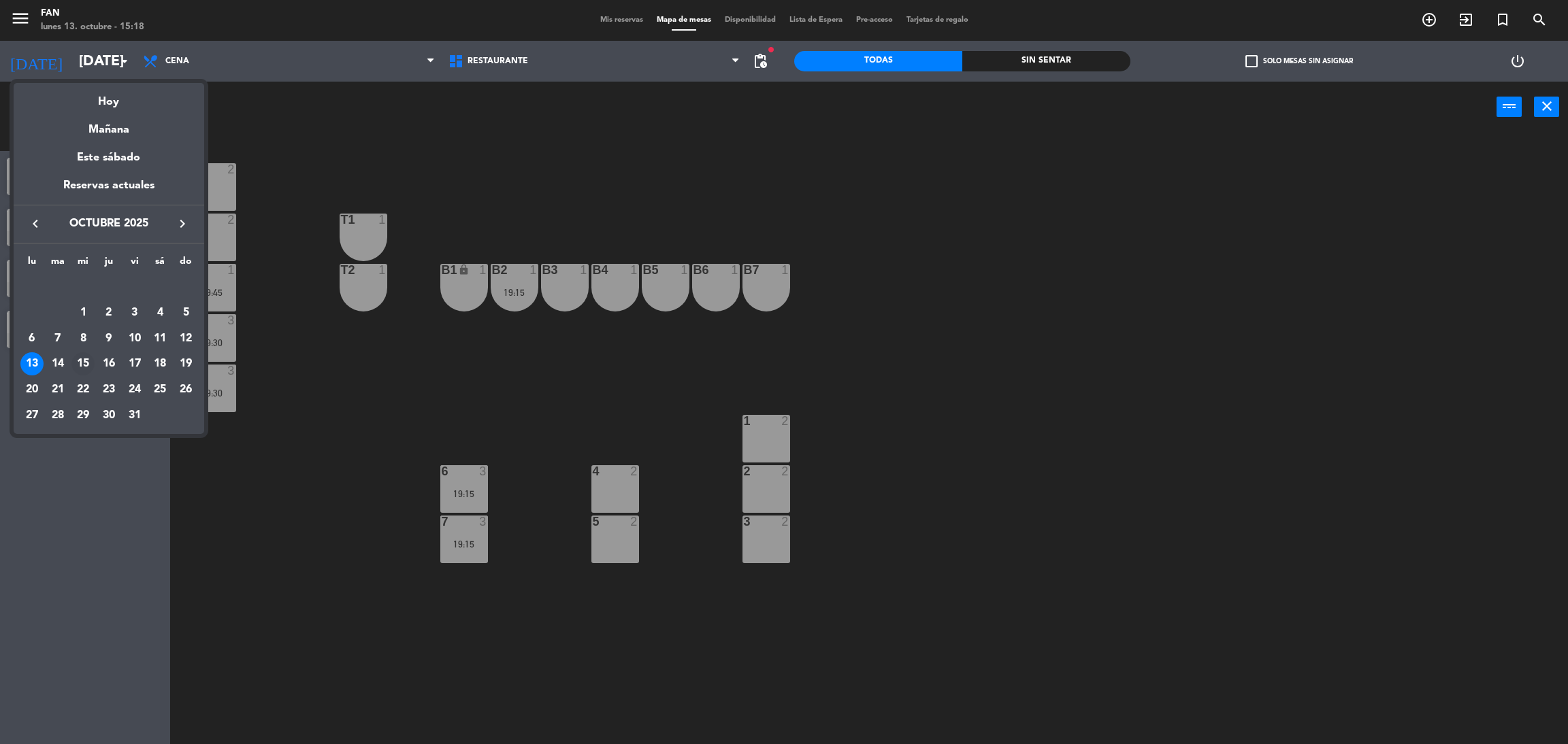
click at [85, 364] on div "15" at bounding box center [83, 364] width 23 height 23
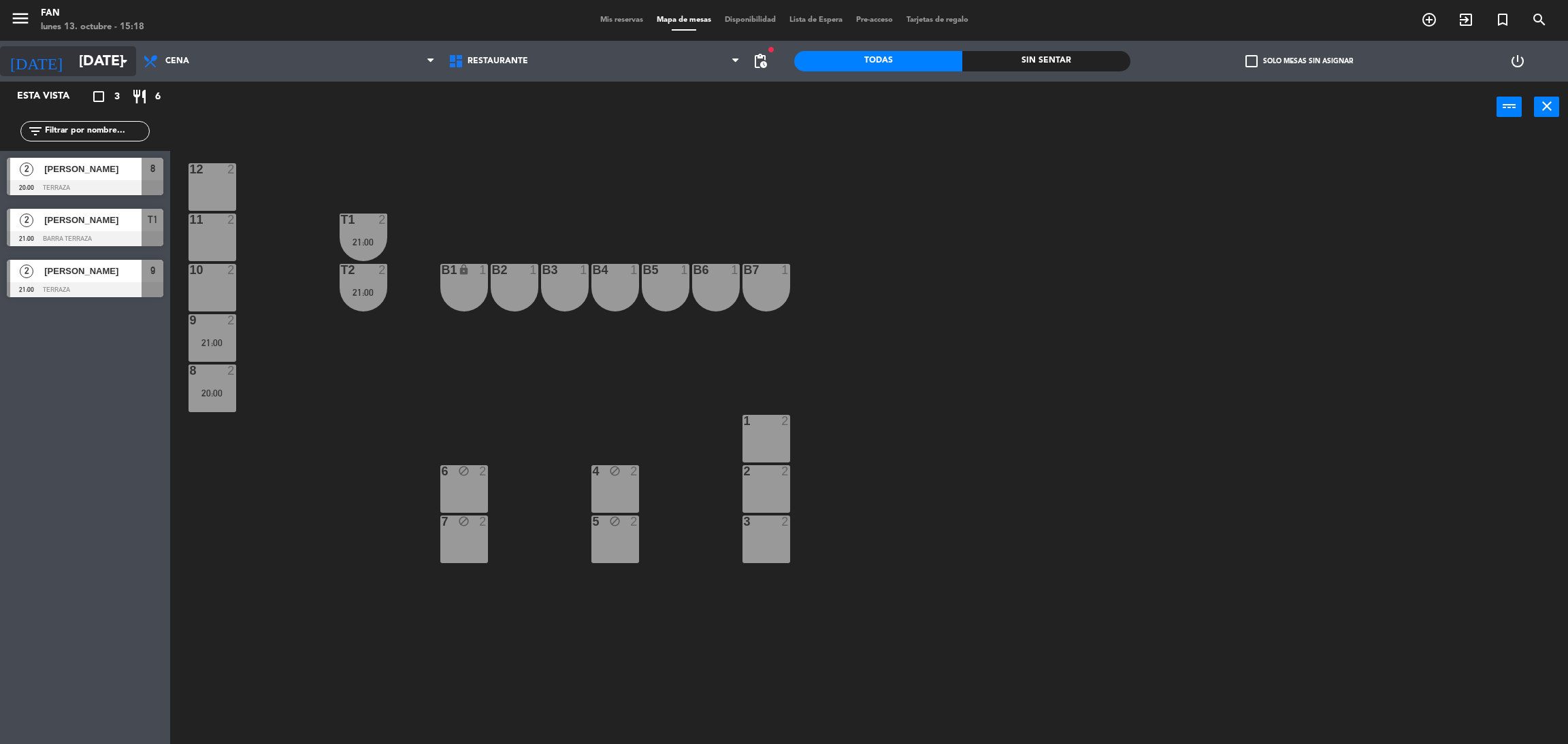
click at [109, 73] on input "[DATE]" at bounding box center [166, 62] width 187 height 30
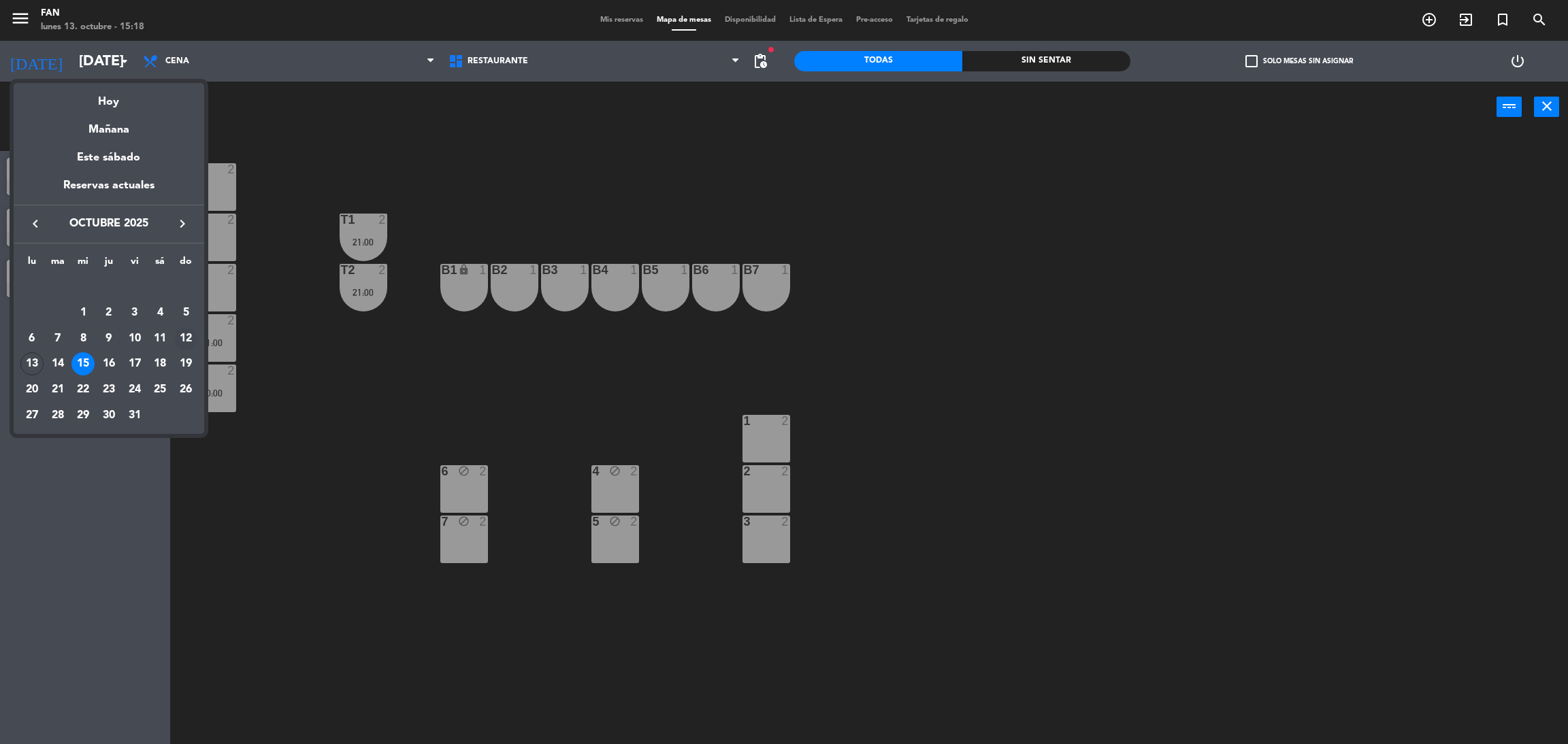
click at [185, 339] on div "12" at bounding box center [186, 339] width 23 height 23
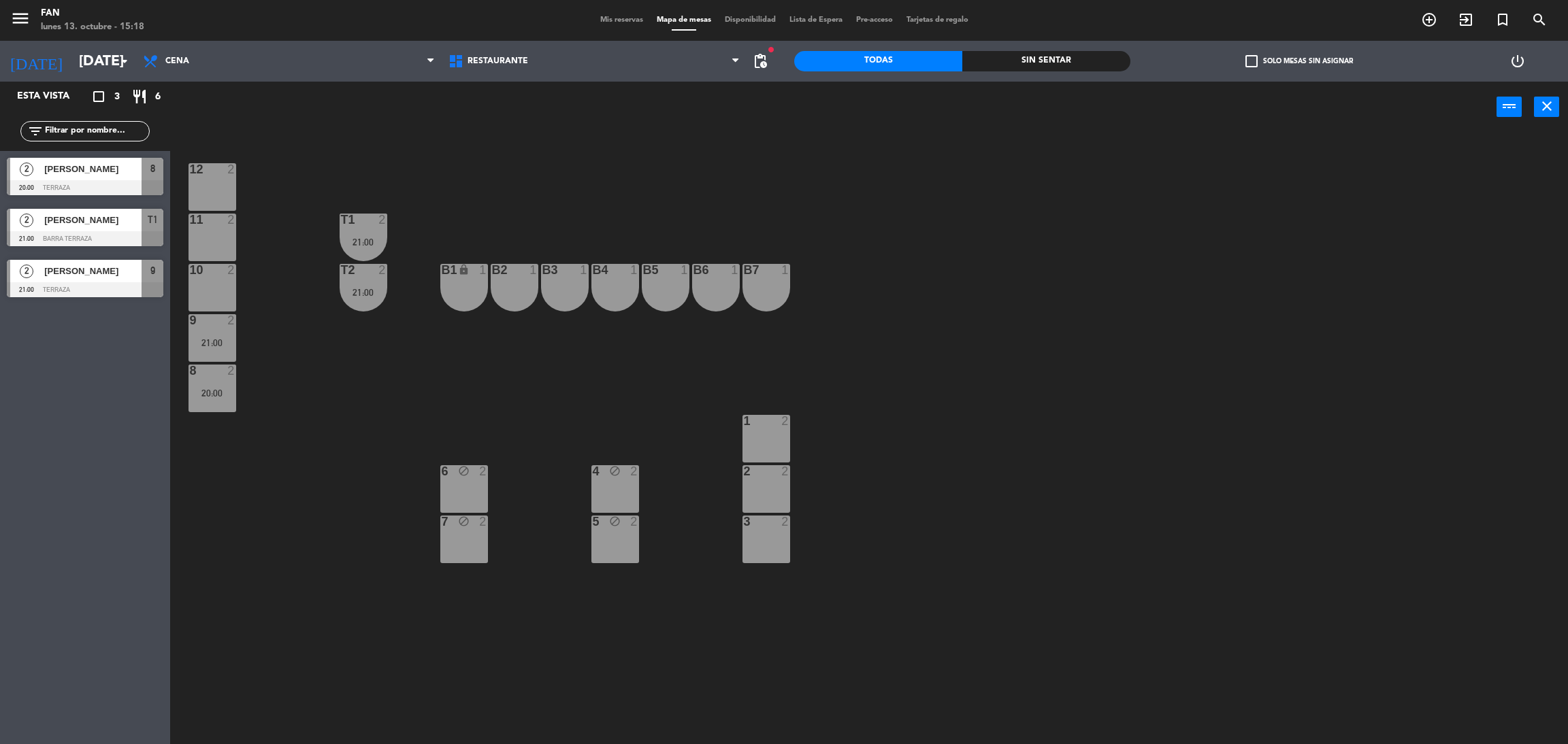
type input "[DATE]"
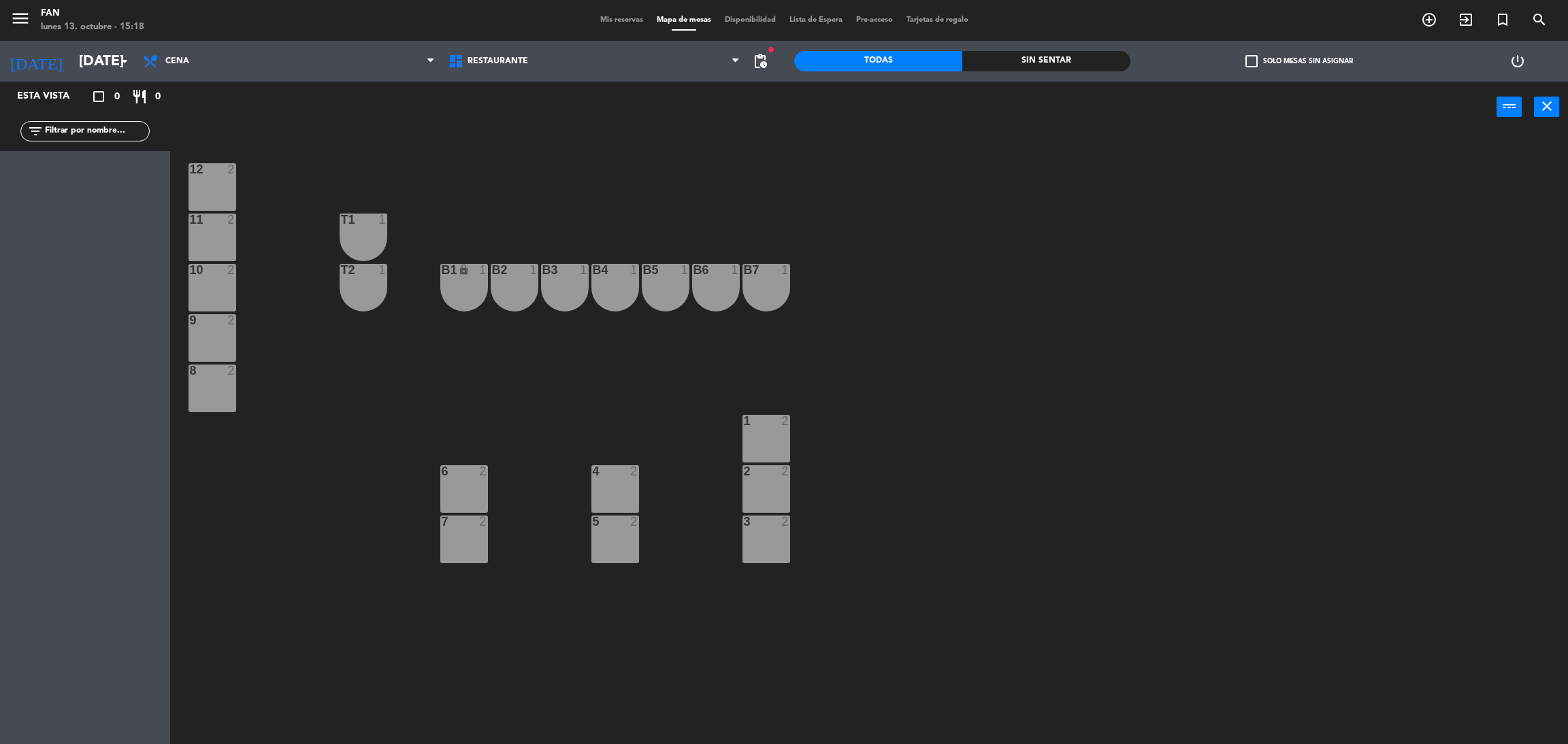
click at [617, 20] on span "Mis reservas" at bounding box center [622, 20] width 56 height 7
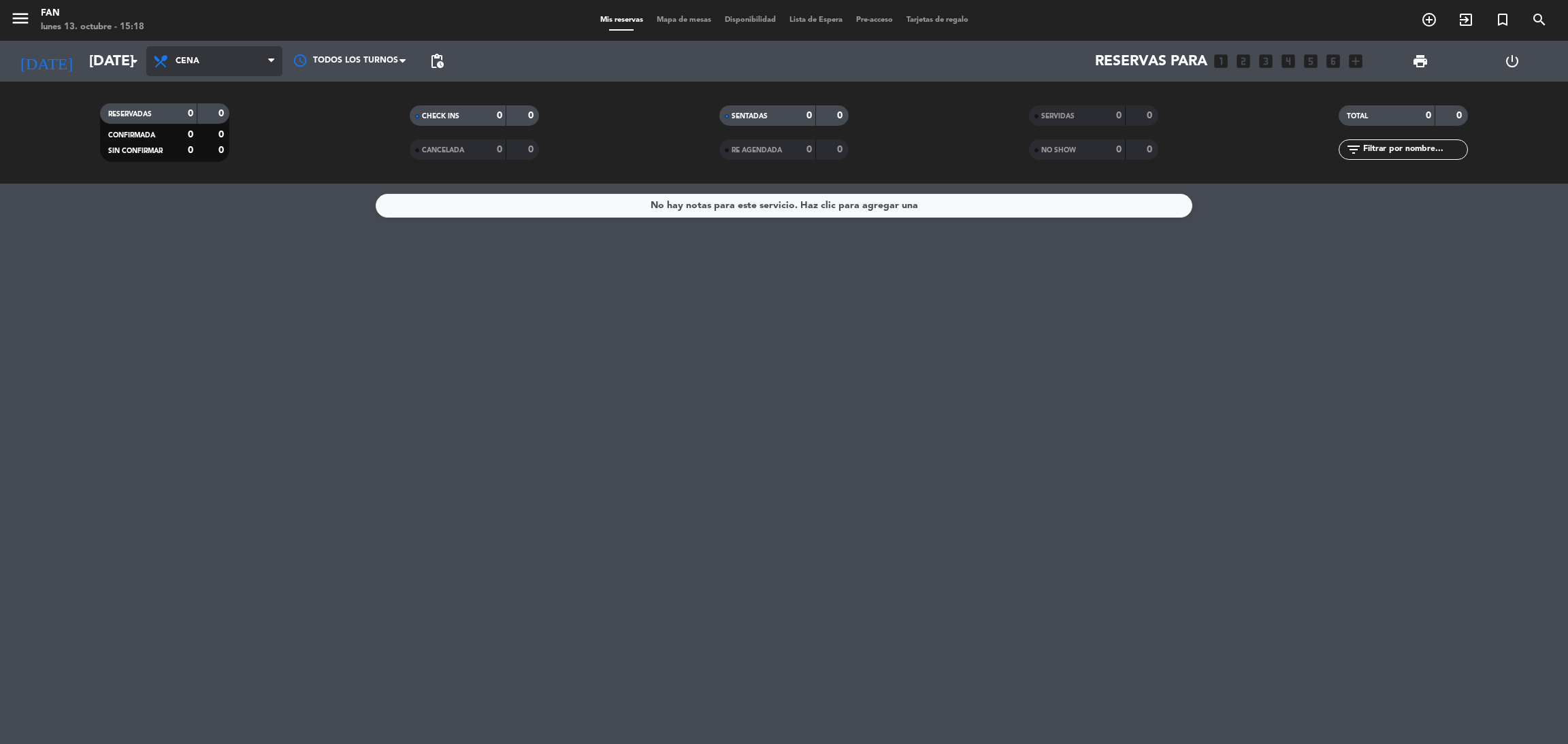
click at [242, 59] on span "Cena" at bounding box center [214, 61] width 136 height 30
click at [228, 122] on div "menu Fan [DATE] 13. octubre - 15:18 Mis reservas Mapa de mesas Disponibilidad L…" at bounding box center [784, 92] width 1568 height 184
click at [103, 47] on input "[DATE]" at bounding box center [176, 62] width 187 height 30
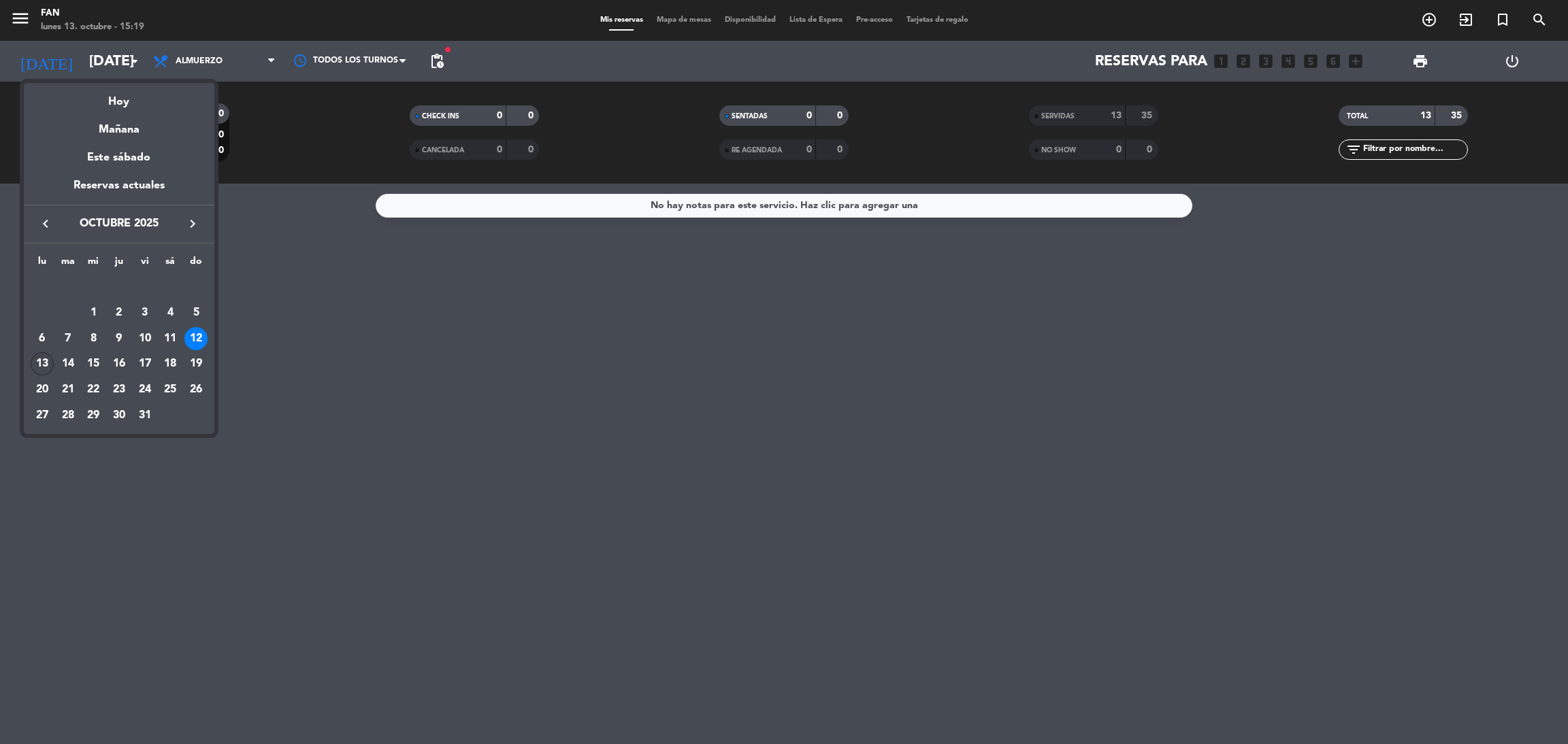
click at [42, 360] on div "13" at bounding box center [42, 364] width 23 height 23
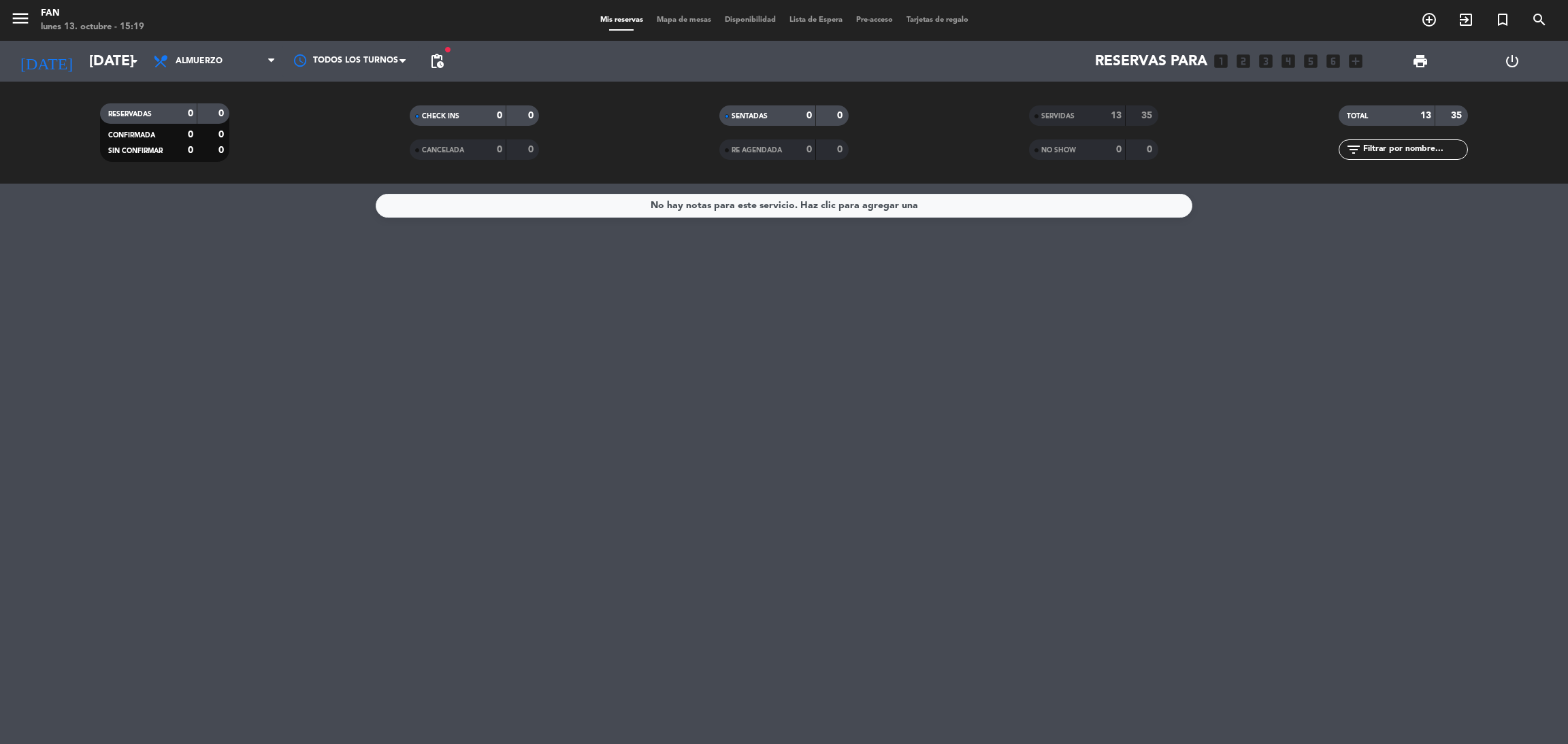
type input "[DATE]"
click at [260, 63] on span "Almuerzo" at bounding box center [214, 61] width 136 height 30
click at [220, 172] on div "RESERVADAS 0 0 CONFIRMADA 0 0 SIN CONFIRMAR 0 0 CHECK INS 0 0 CANCELADA 0 0 SEN…" at bounding box center [784, 132] width 1568 height 102
click at [248, 59] on span "Almuerzo" at bounding box center [214, 61] width 136 height 30
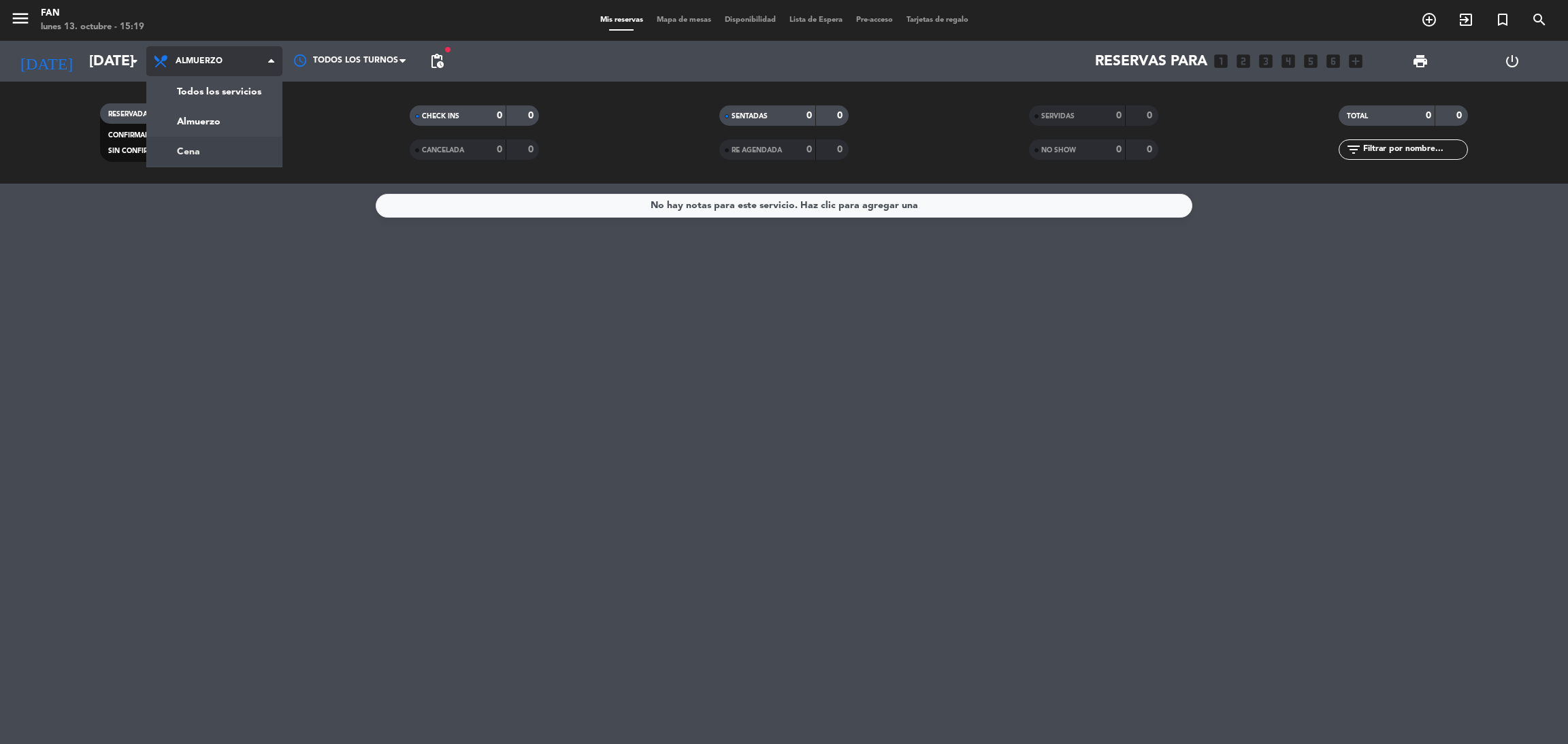
click at [210, 151] on div "menu Fan [DATE] 13. octubre - 15:19 Mis reservas Mapa de mesas Disponibilidad L…" at bounding box center [784, 92] width 1568 height 184
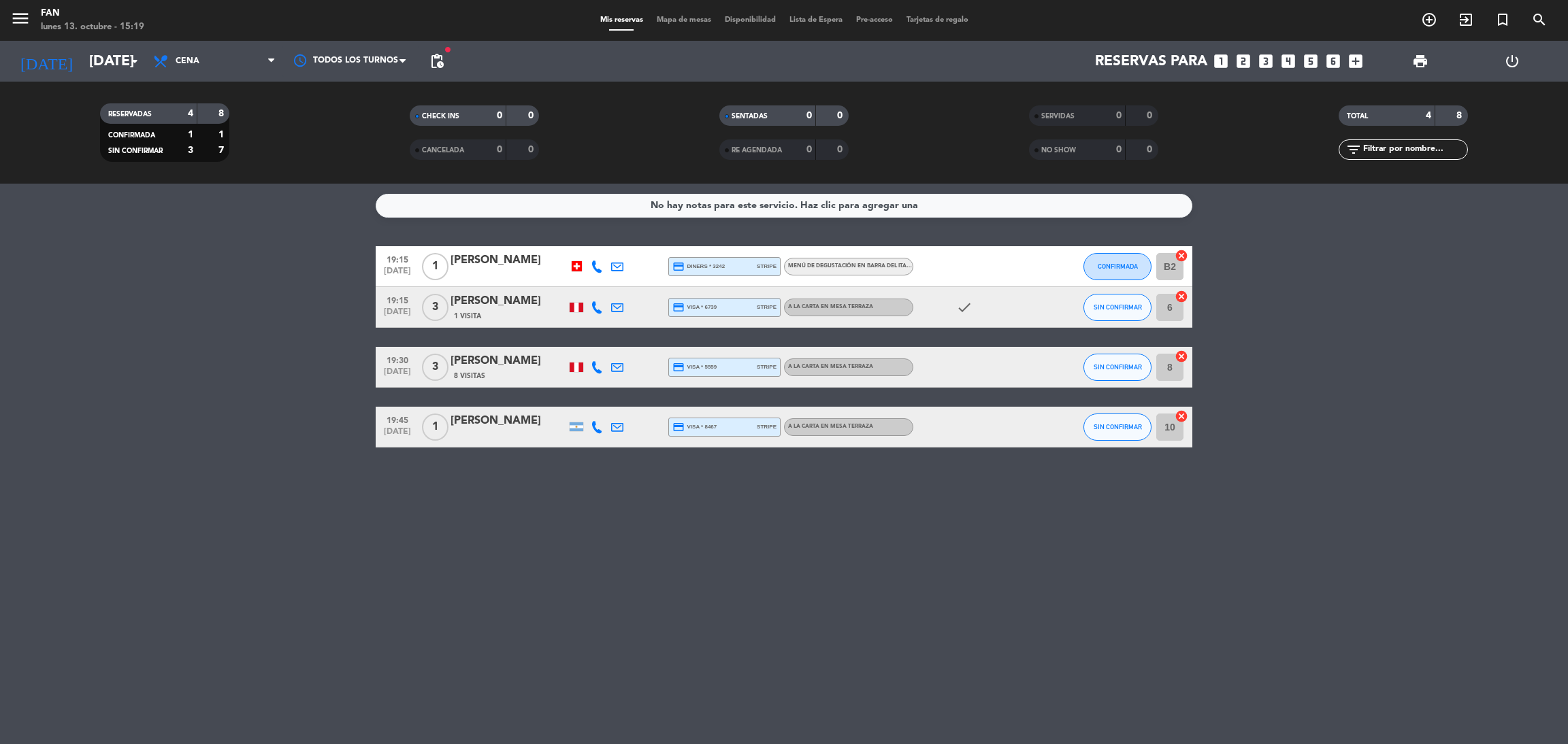
click at [677, 22] on span "Mapa de mesas" at bounding box center [684, 20] width 68 height 7
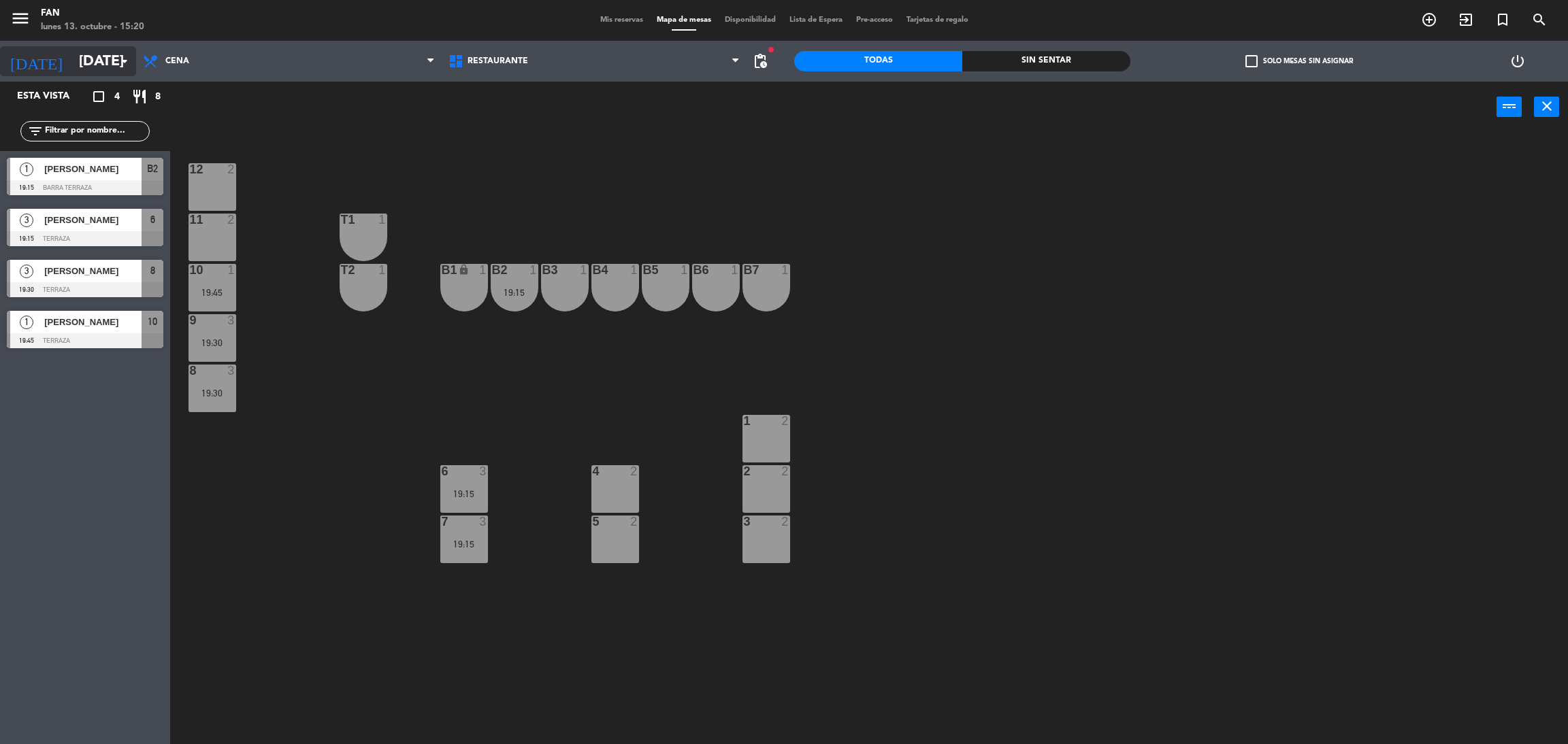
click at [104, 56] on input "[DATE]" at bounding box center [166, 62] width 187 height 30
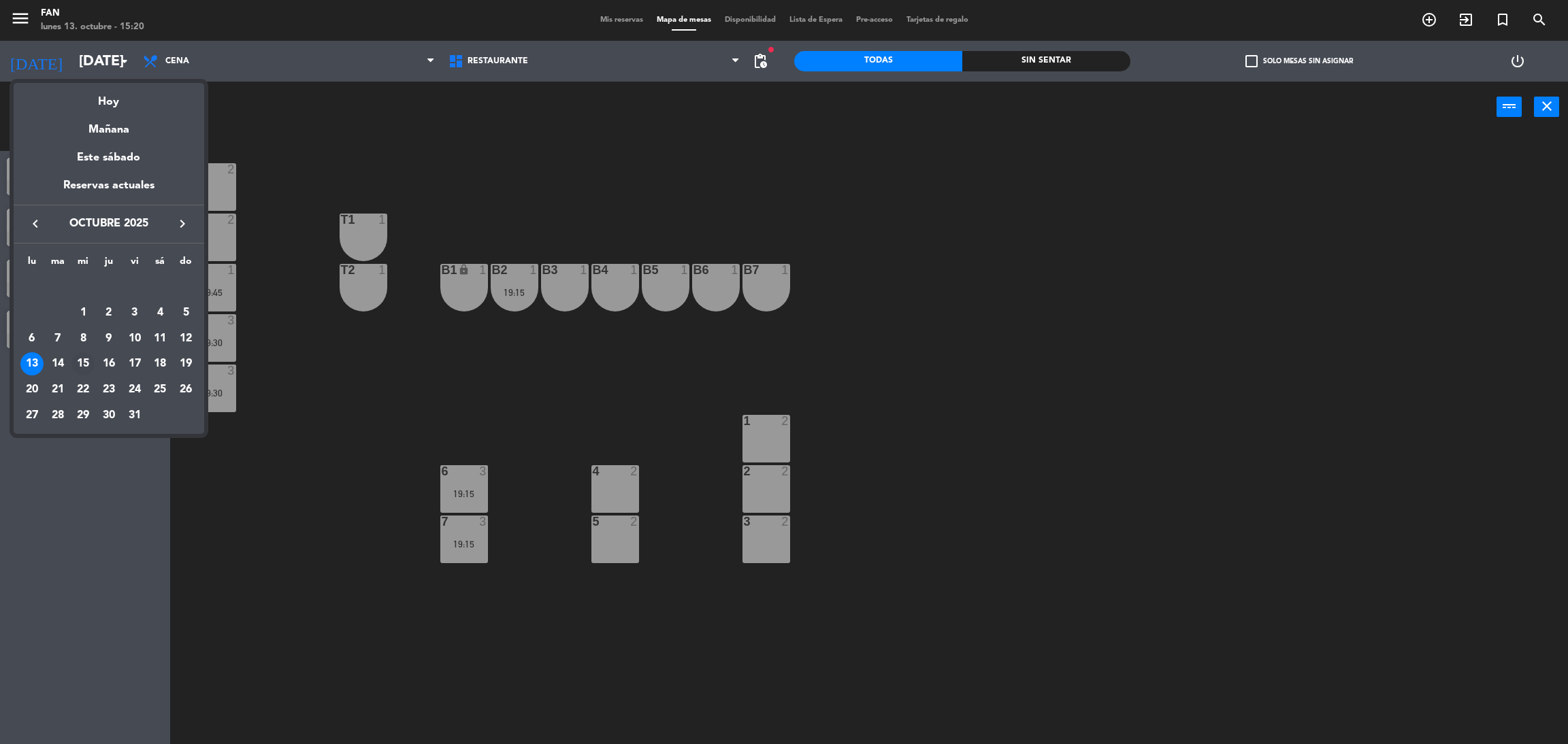
click at [80, 368] on div "15" at bounding box center [83, 364] width 23 height 23
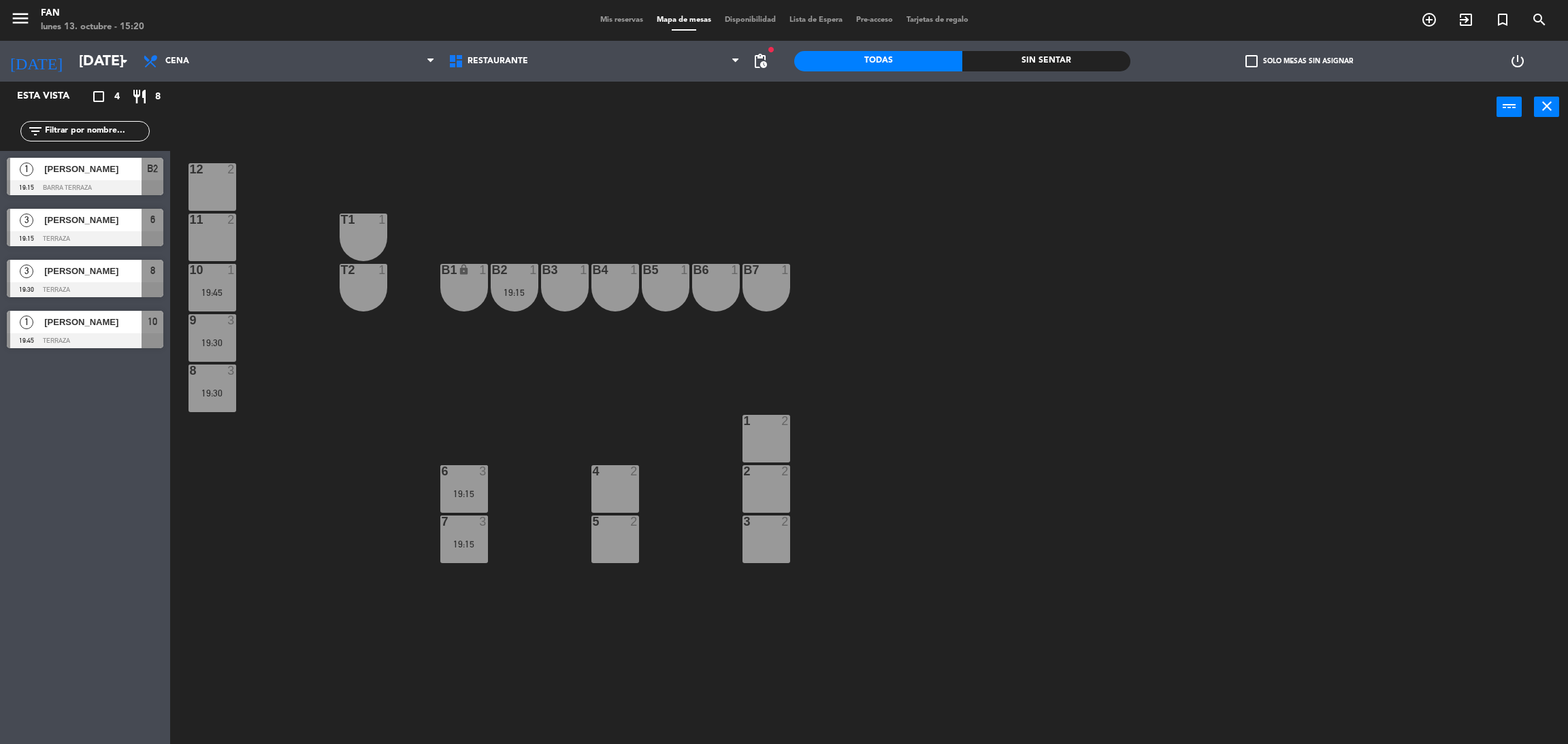
type input "[DATE]"
click at [610, 18] on span "Mis reservas" at bounding box center [622, 20] width 56 height 7
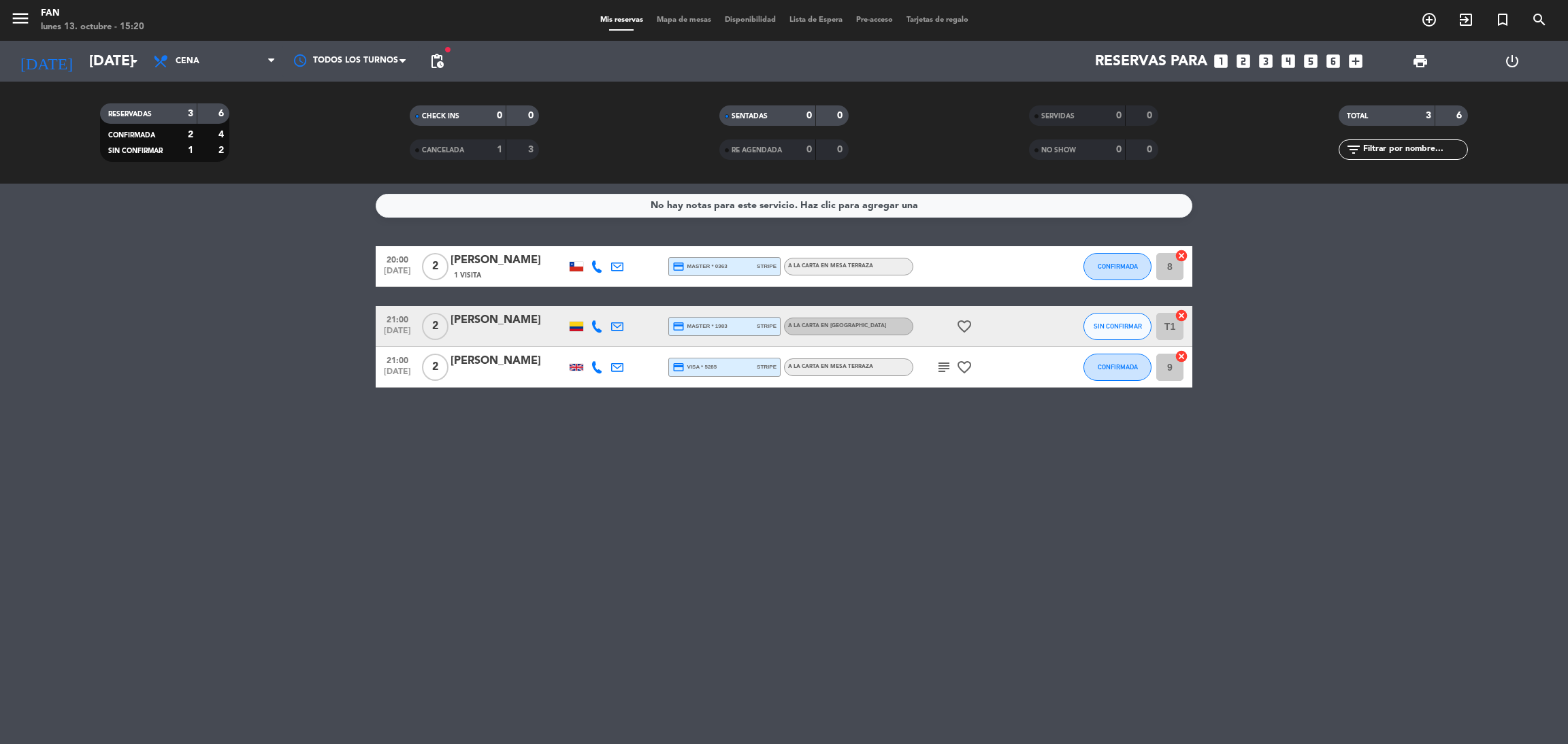
click at [658, 20] on span "Mapa de mesas" at bounding box center [684, 20] width 68 height 7
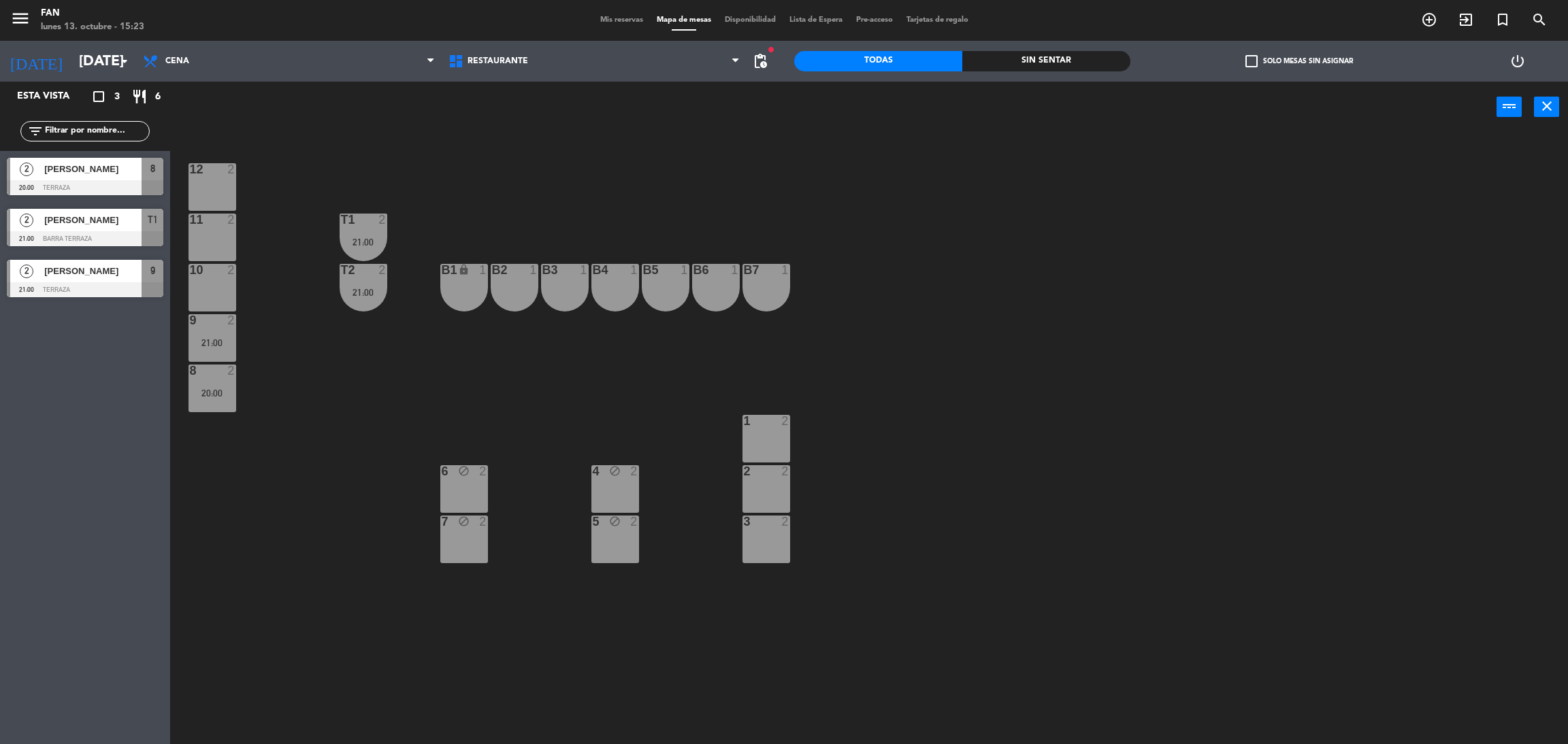
click at [606, 24] on span "Mis reservas" at bounding box center [622, 20] width 56 height 7
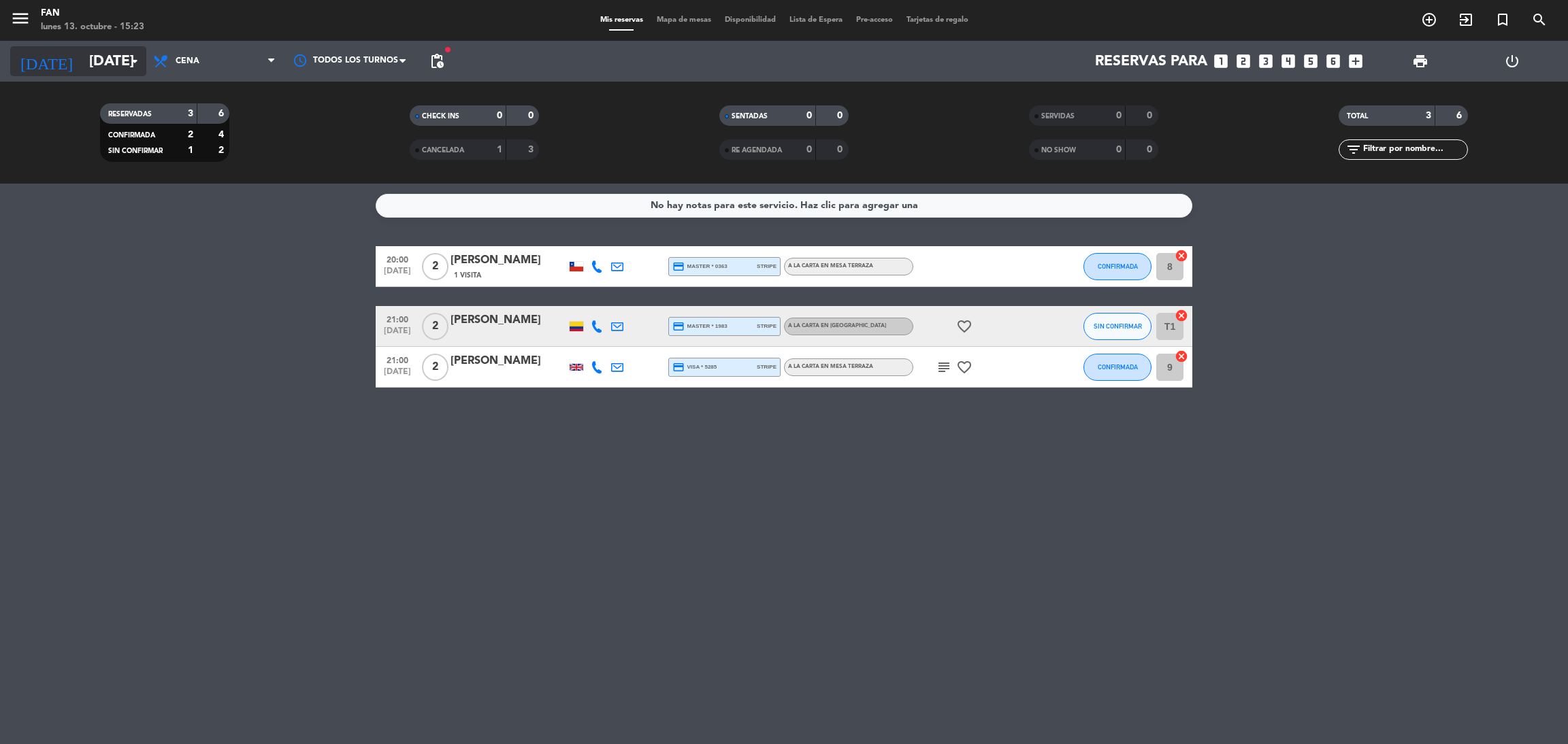
click at [134, 62] on icon "arrow_drop_down" at bounding box center [135, 61] width 17 height 17
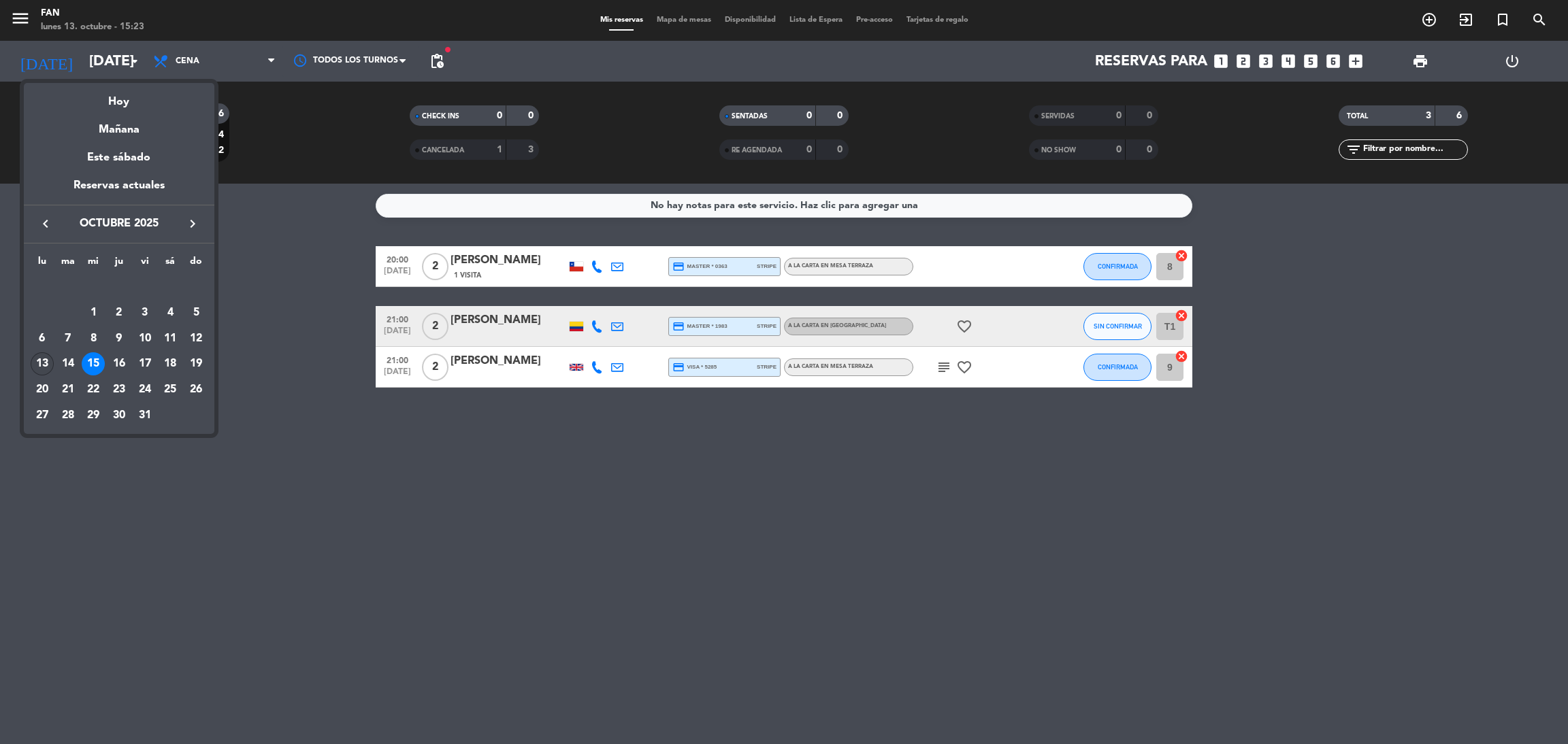
click at [44, 360] on div "13" at bounding box center [42, 364] width 23 height 23
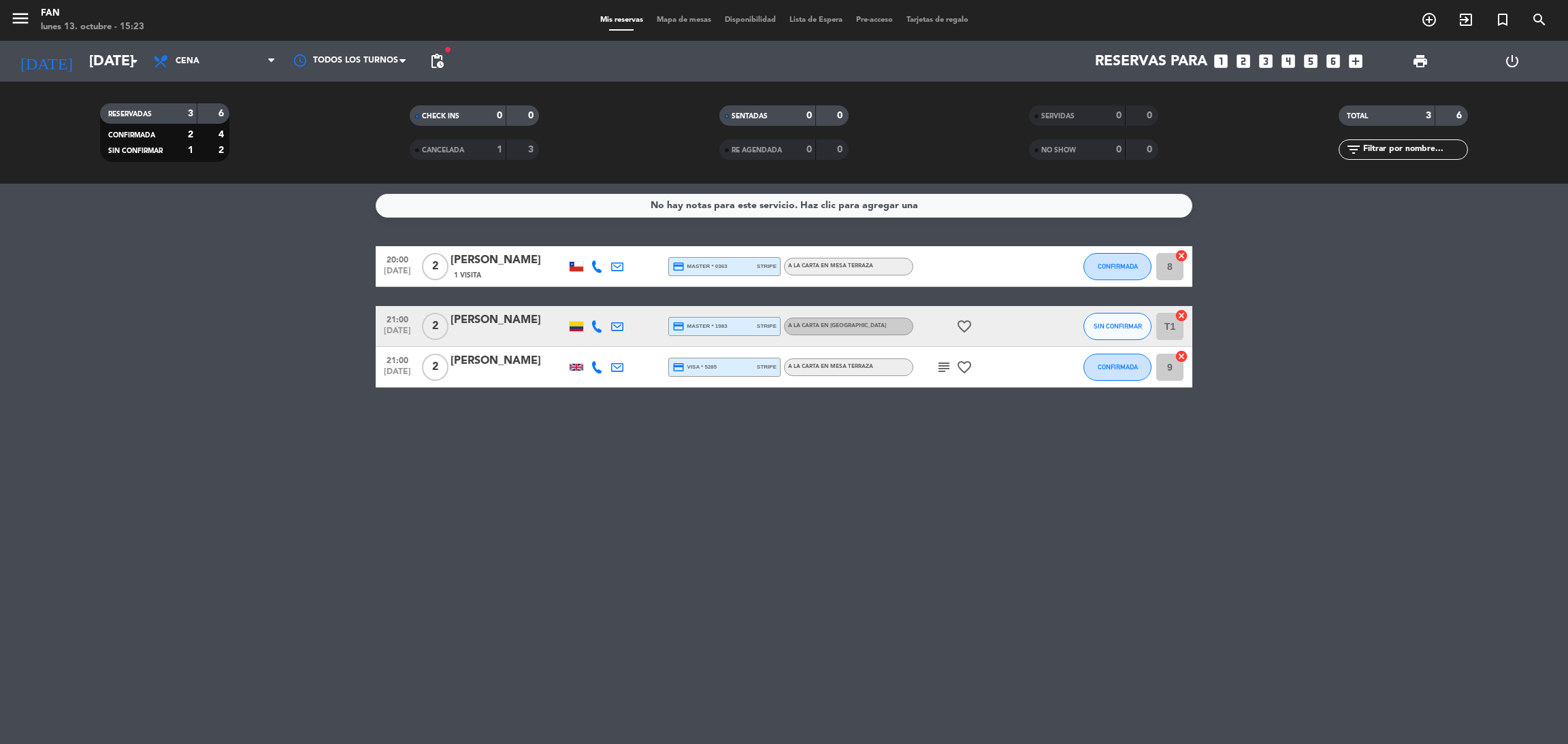
type input "[DATE]"
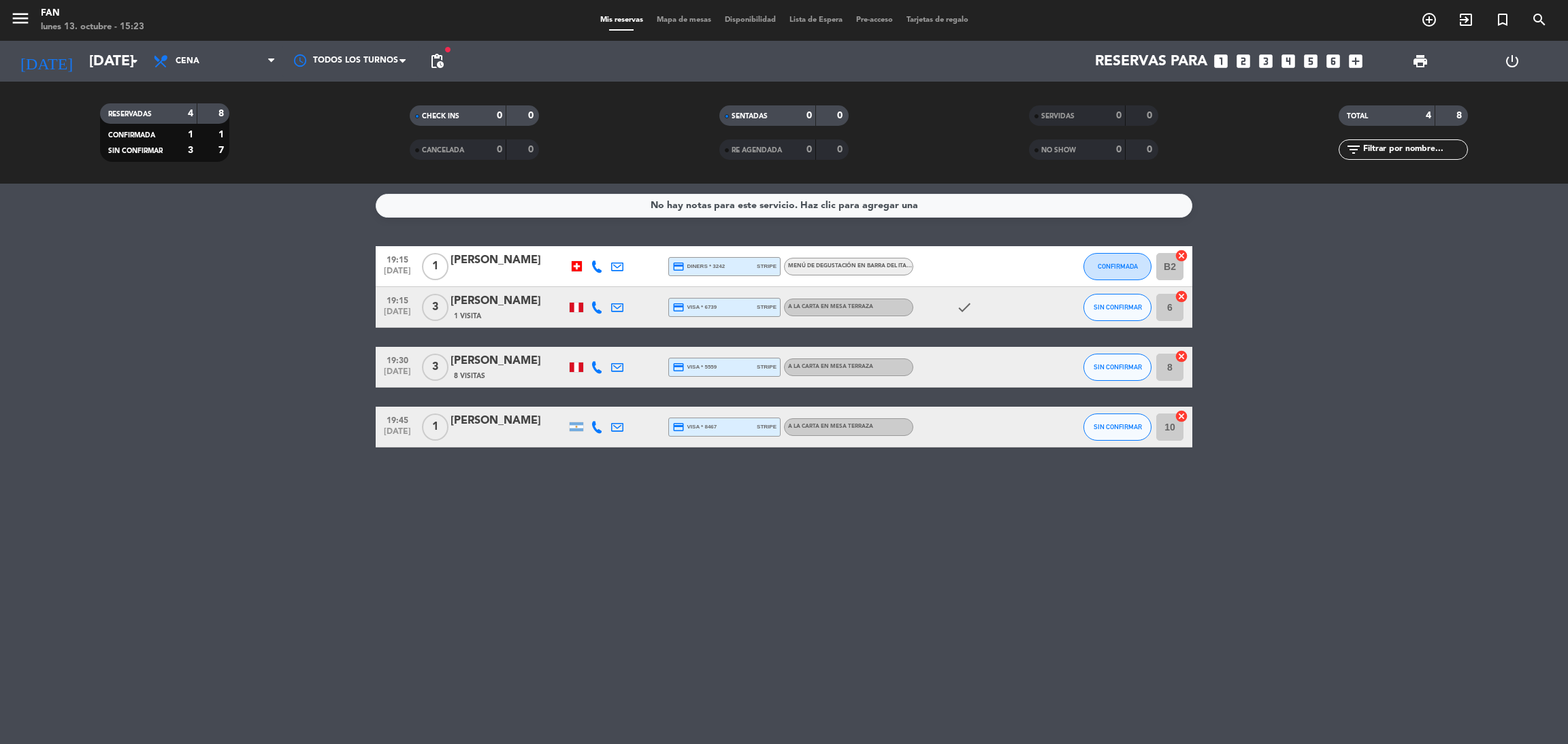
click at [597, 368] on icon at bounding box center [597, 367] width 12 height 12
click at [628, 344] on span at bounding box center [633, 344] width 11 height 11
click at [688, 20] on span "Mapa de mesas" at bounding box center [684, 20] width 68 height 7
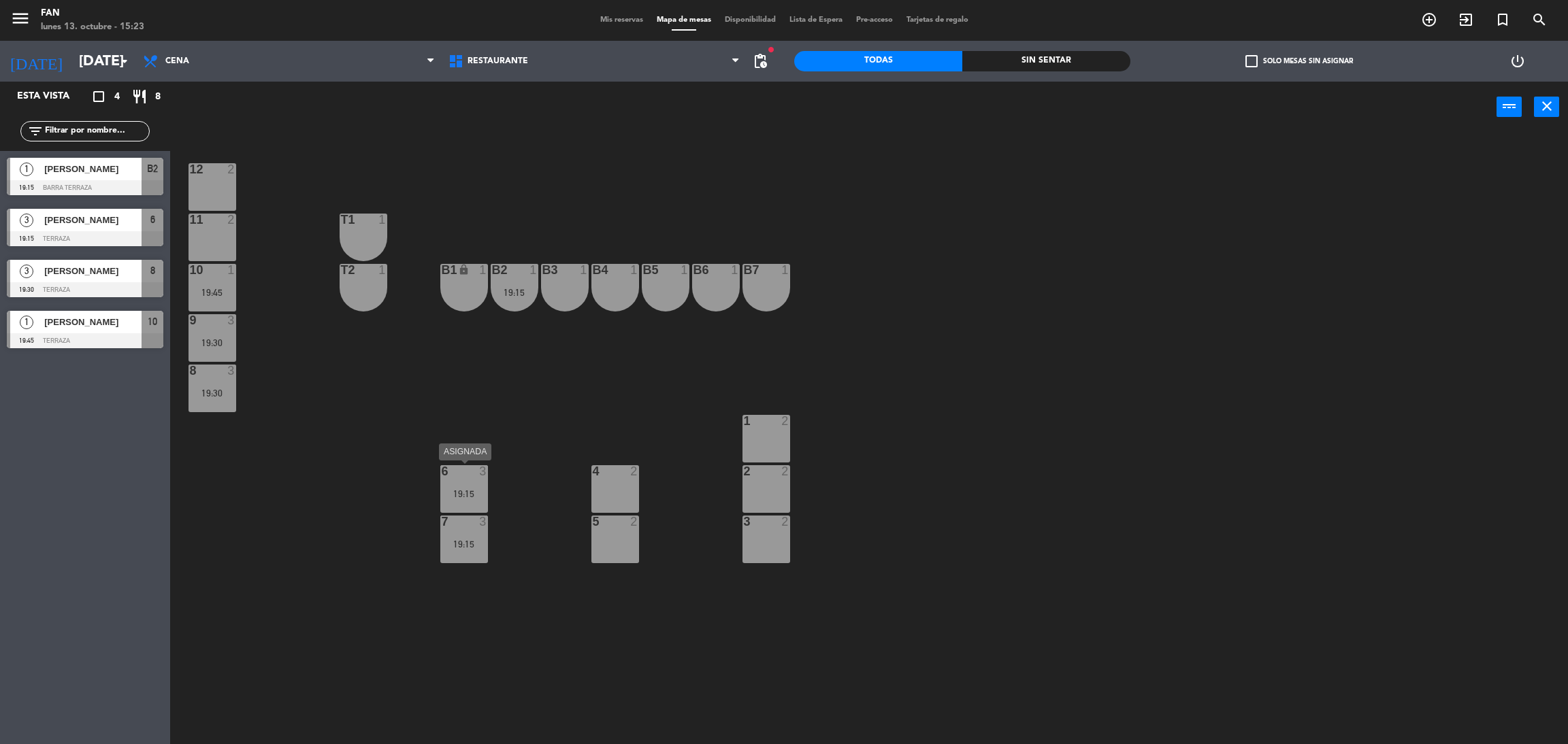
click at [460, 502] on div "6 3 19:15" at bounding box center [464, 489] width 48 height 48
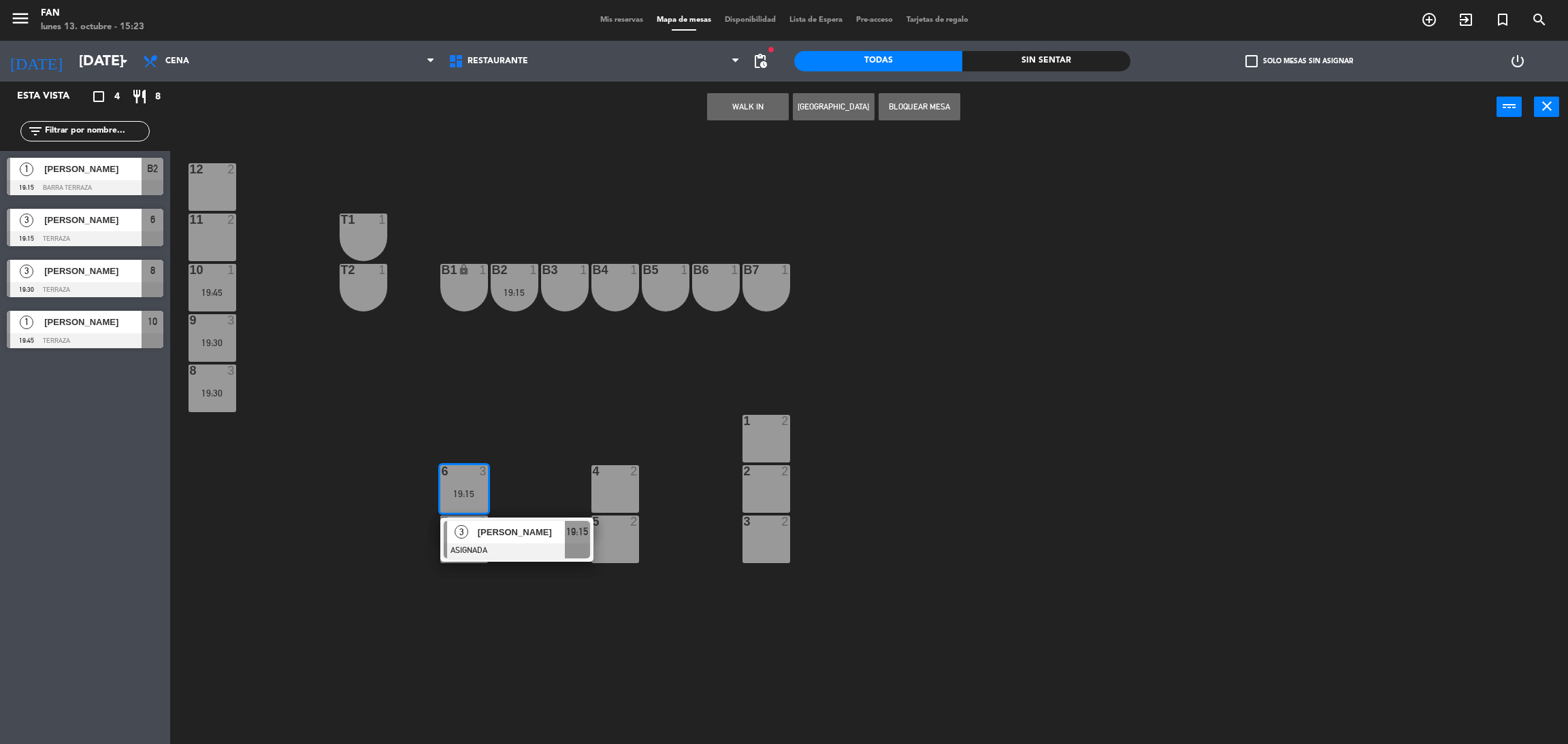
click at [484, 535] on span "[PERSON_NAME]" at bounding box center [521, 533] width 87 height 14
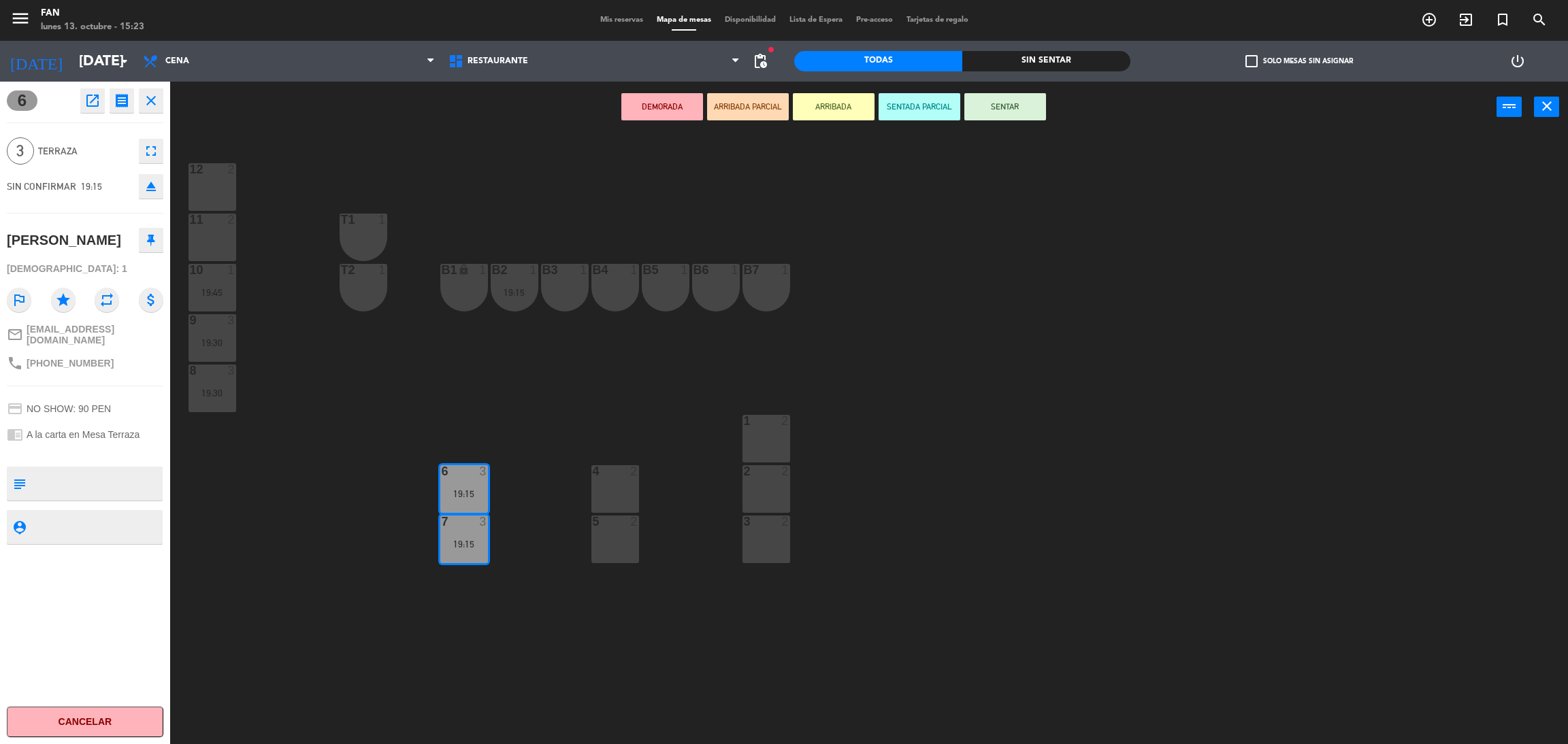
click at [525, 478] on div "12 2 11 2 T1 1 10 1 19:45 T2 1 B1 lock 1 B2 1 19:15 B3 1 B4 1 B5 1 B6 1 B7 1 9 …" at bounding box center [877, 444] width 1382 height 612
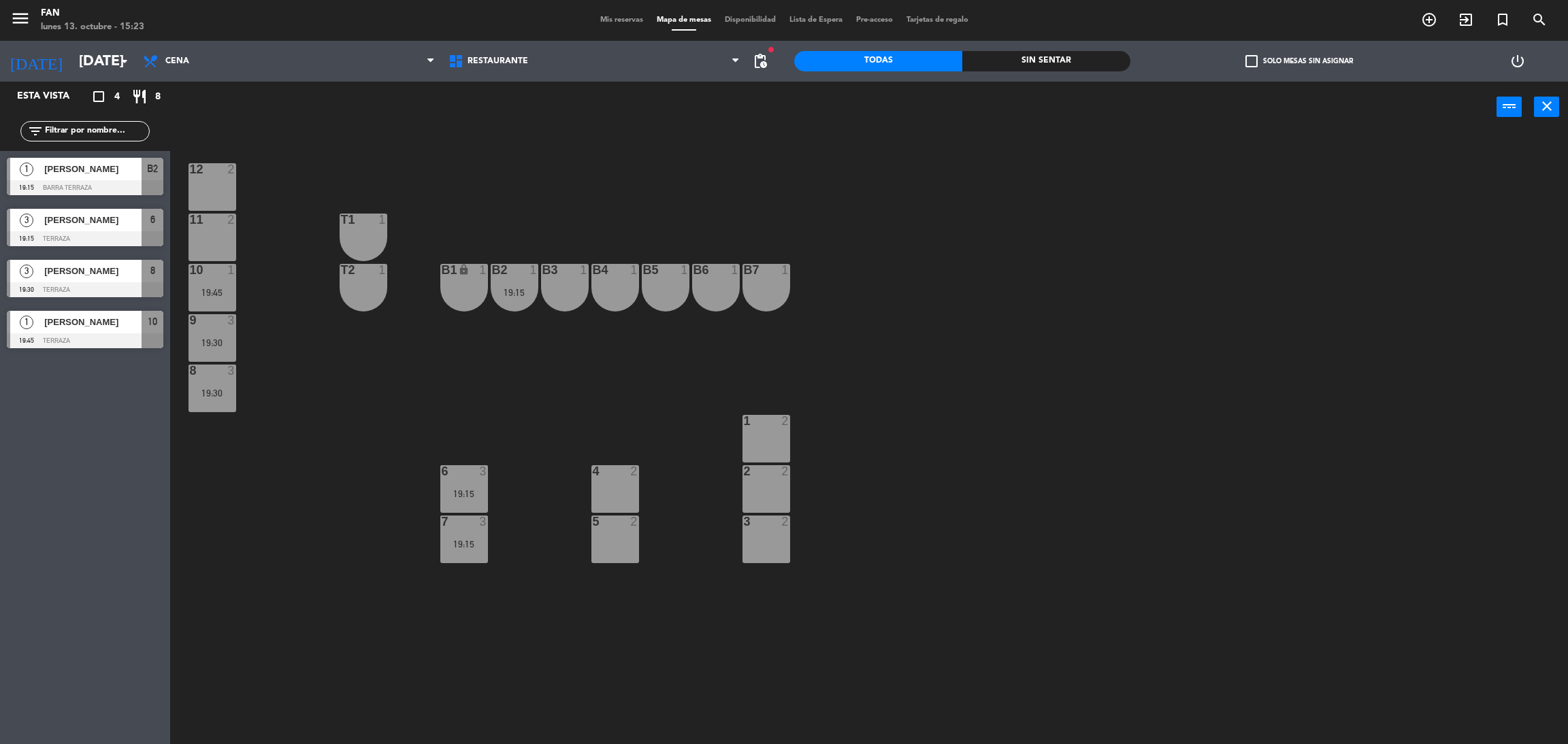
click at [475, 483] on div "6 3 19:15" at bounding box center [464, 489] width 48 height 48
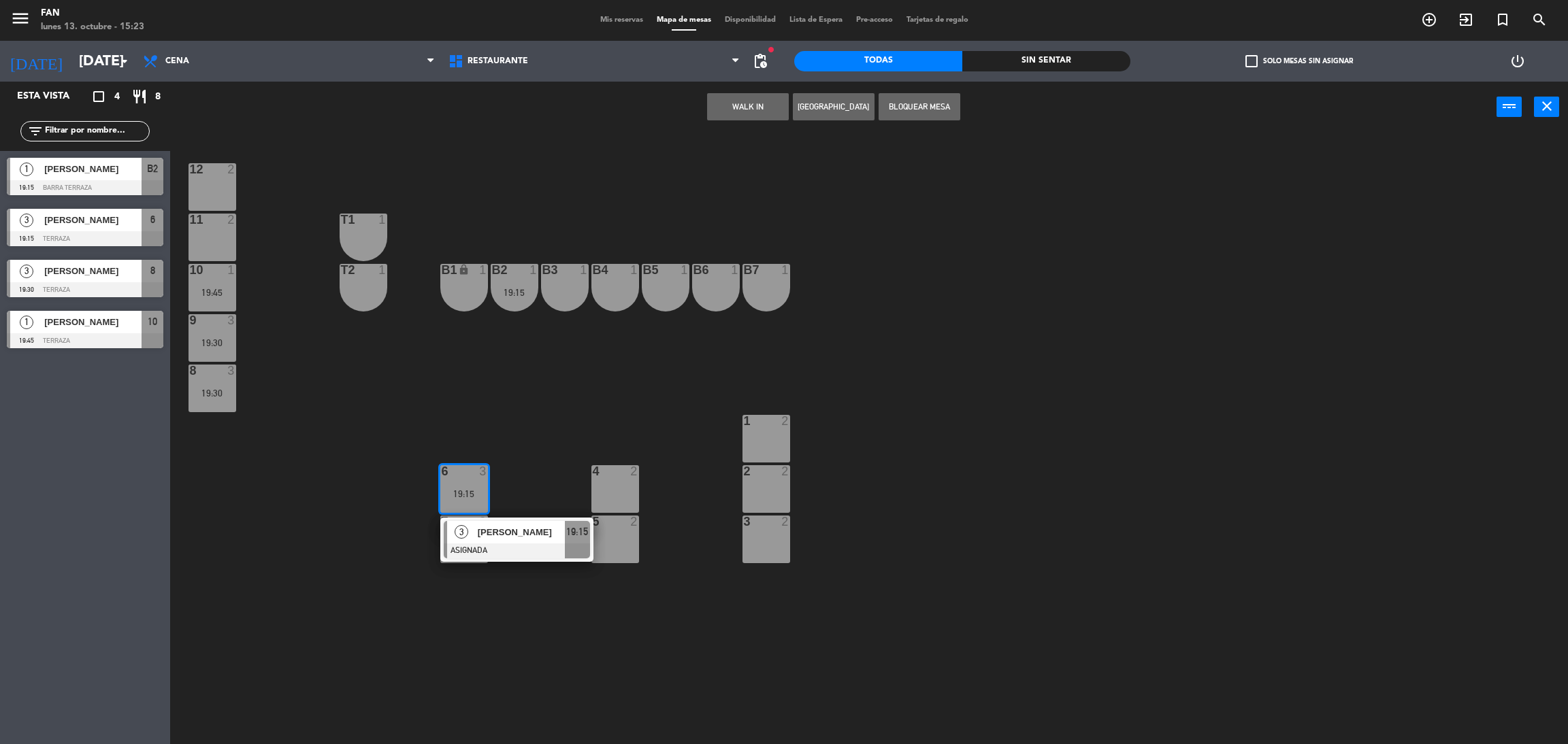
click at [489, 532] on span "[PERSON_NAME]" at bounding box center [521, 533] width 87 height 14
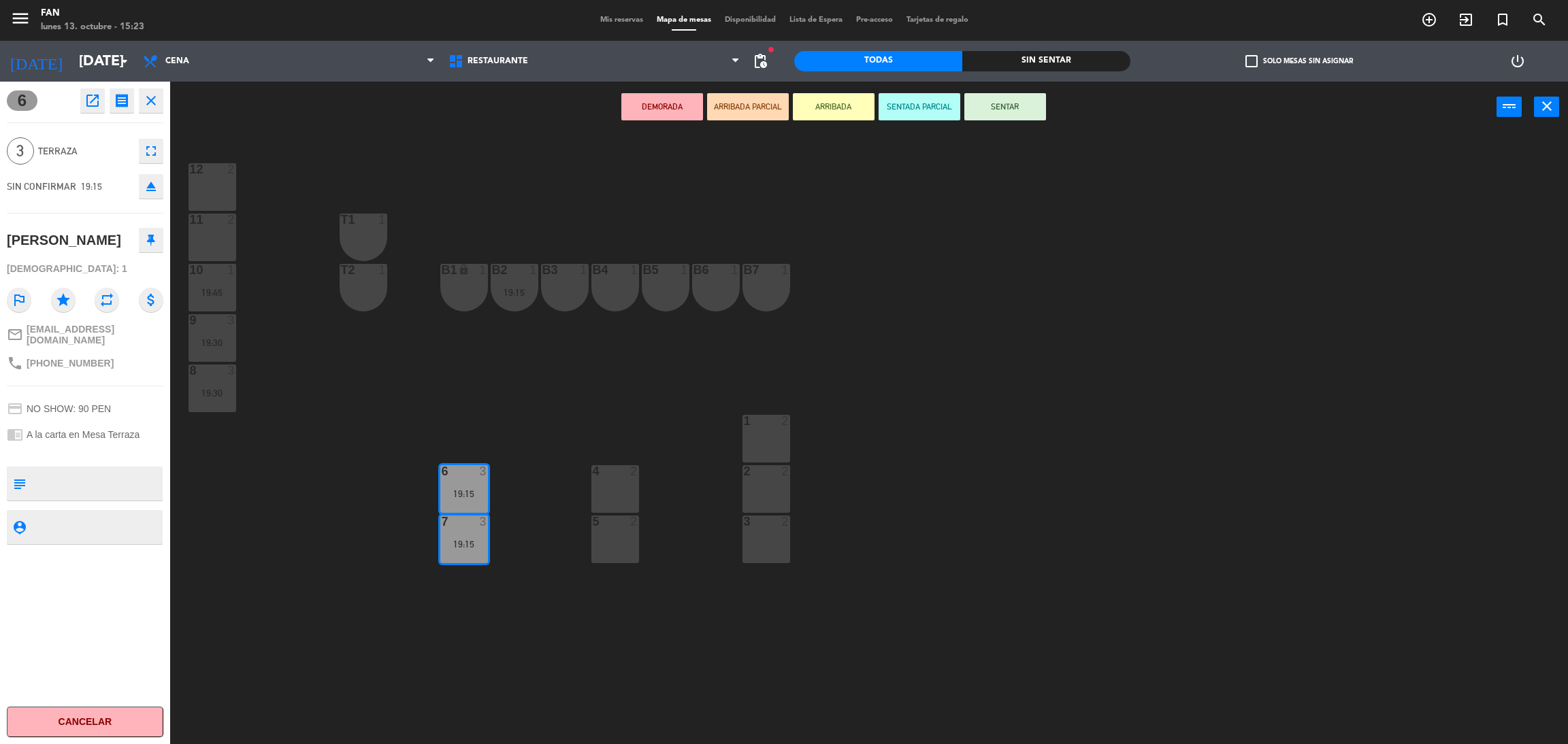
click at [774, 506] on div "2 2" at bounding box center [766, 489] width 48 height 48
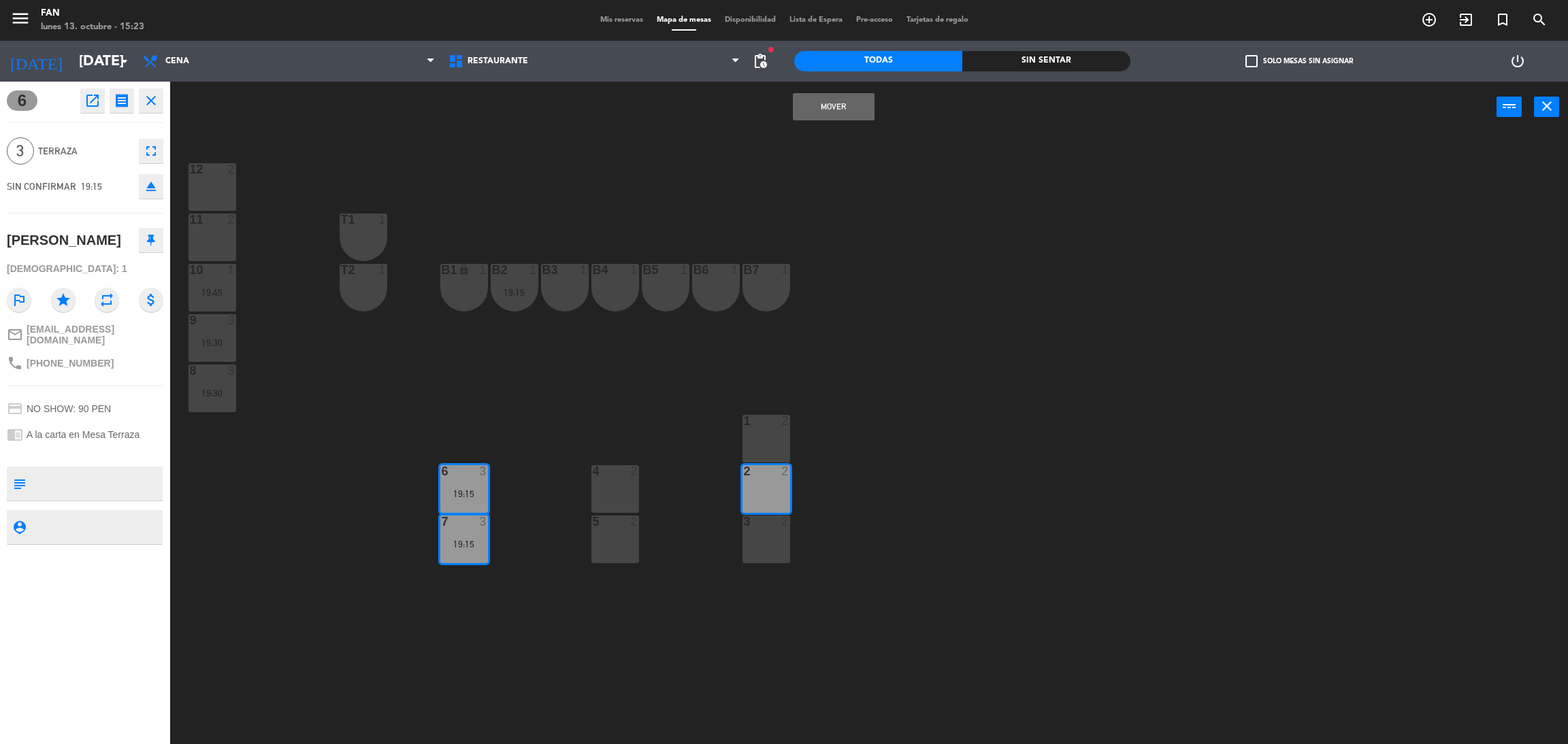
click at [769, 535] on div "3 2" at bounding box center [766, 539] width 48 height 48
click at [842, 119] on div "Mover y Unir power_input close" at bounding box center [833, 107] width 1326 height 51
click at [862, 103] on button "Mover y Unir" at bounding box center [833, 107] width 82 height 28
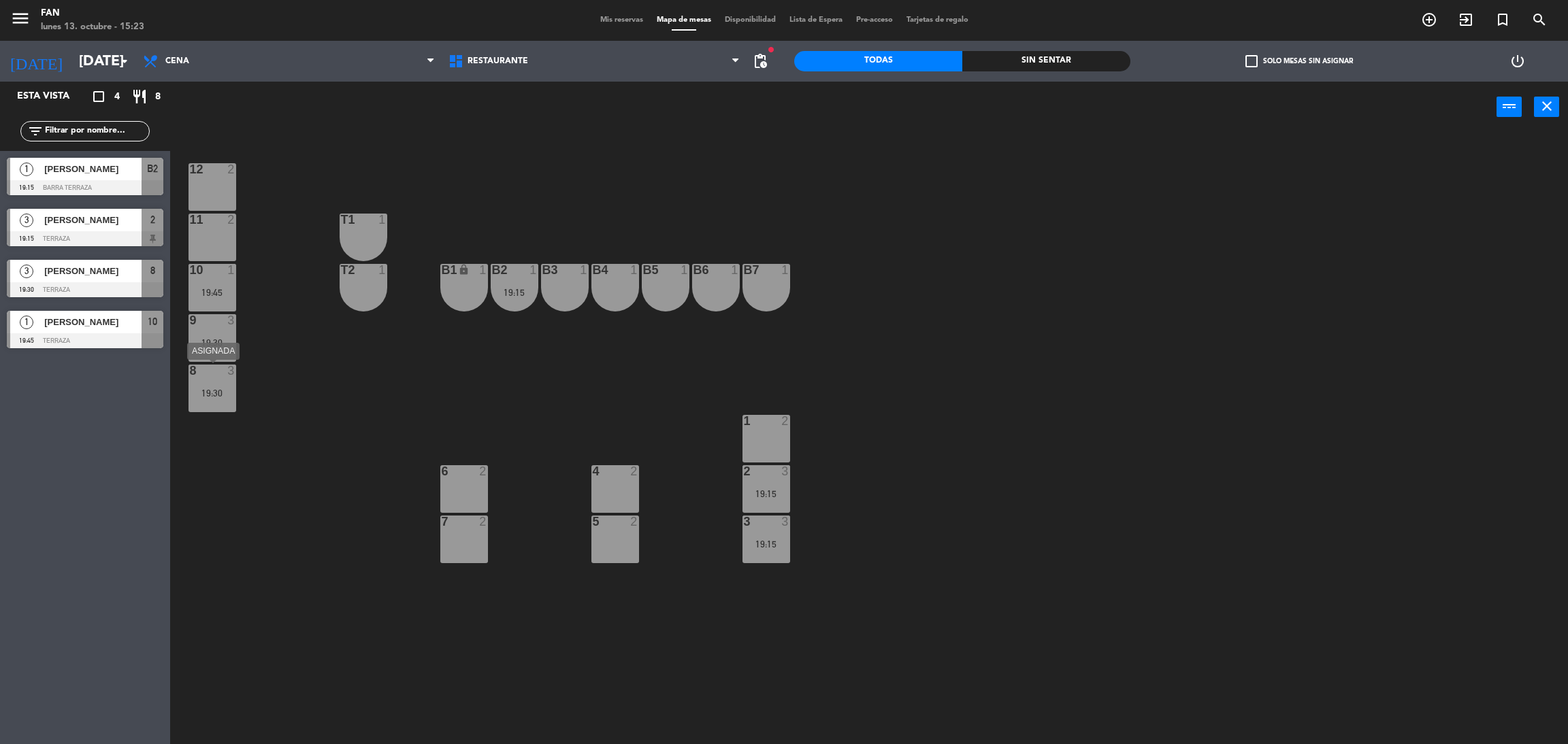
click at [227, 402] on div "8 3 19:30" at bounding box center [212, 389] width 48 height 48
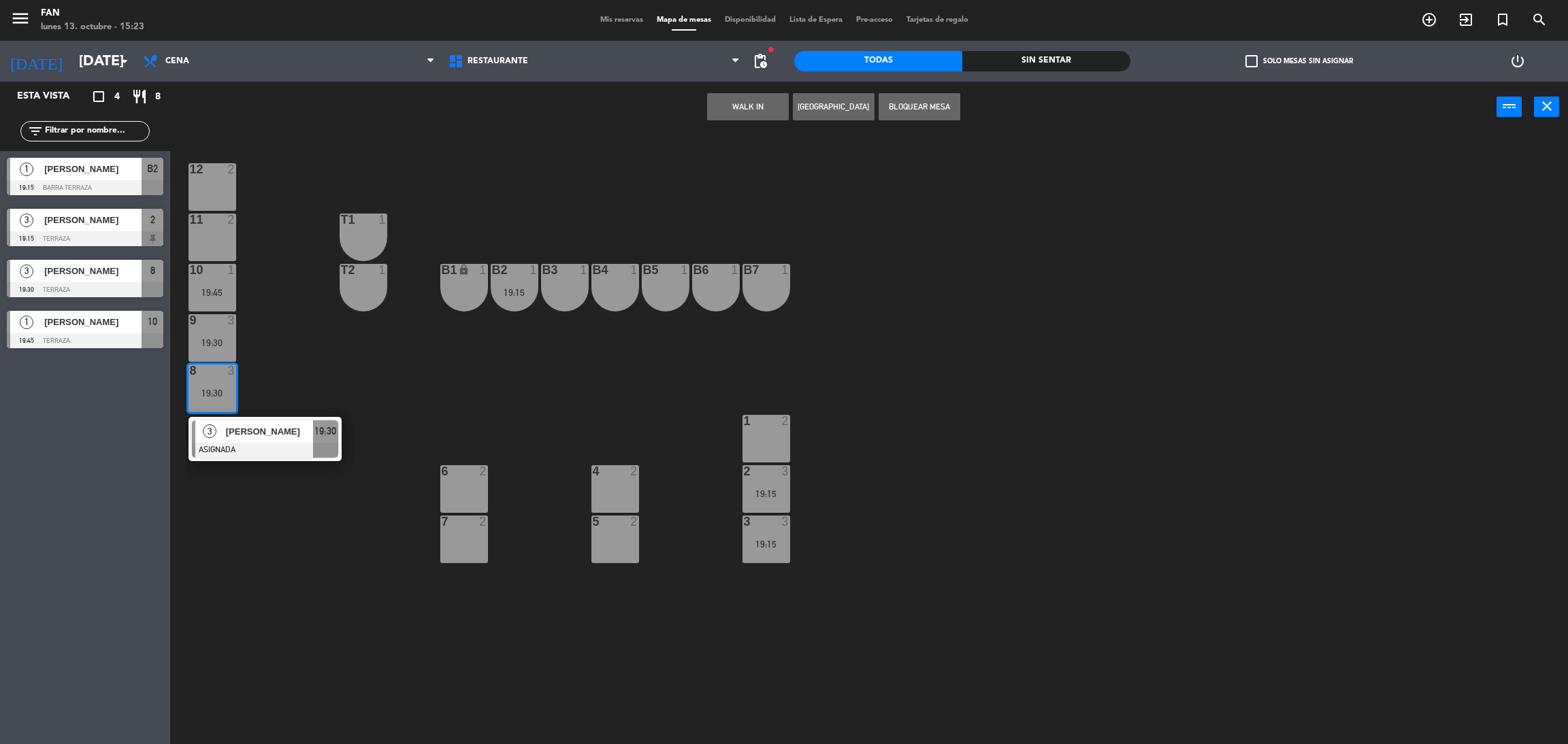
click at [244, 437] on span "[PERSON_NAME]" at bounding box center [269, 432] width 87 height 14
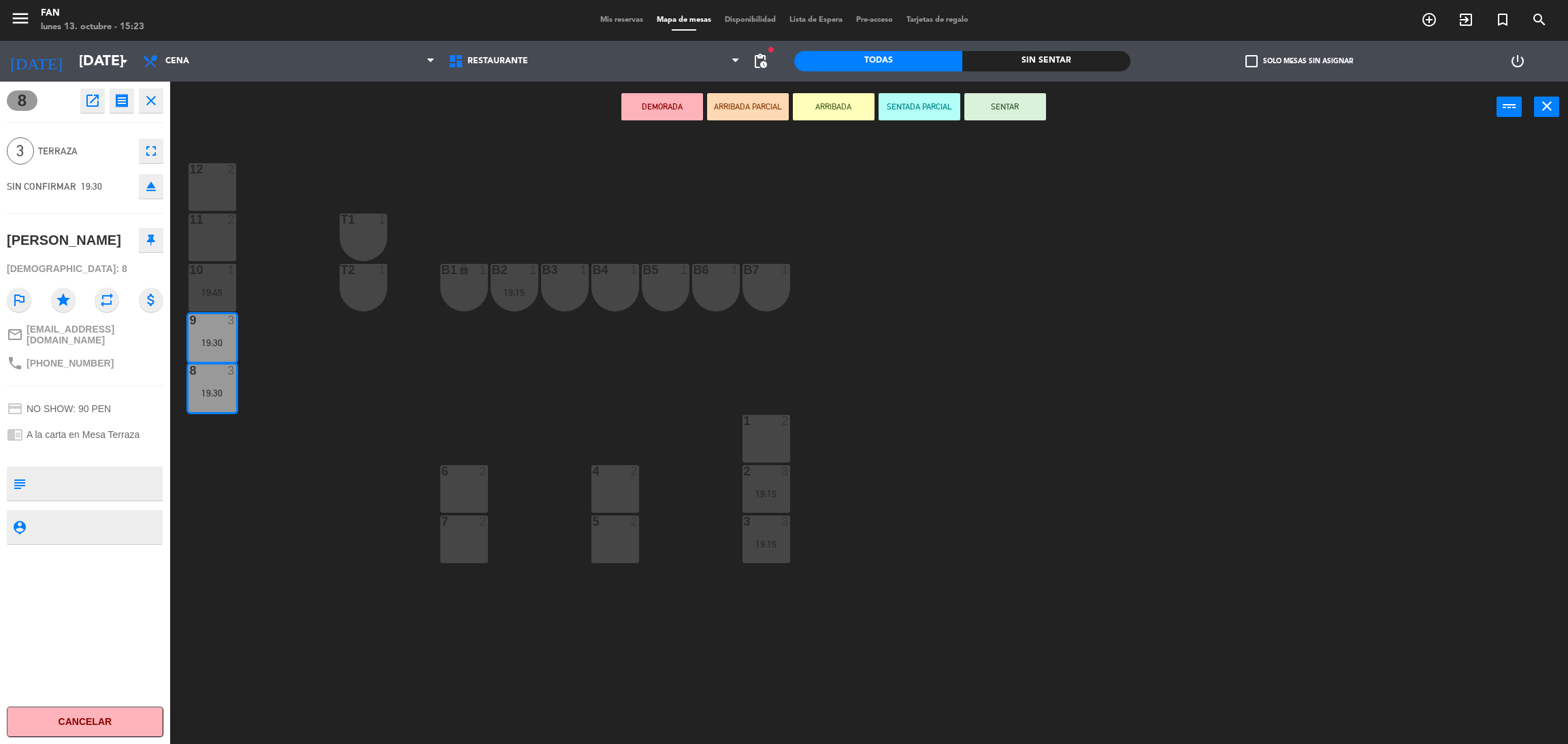
click at [270, 343] on div "12 2 11 2 T1 1 10 1 19:45 T2 1 B1 lock 1 B2 1 19:15 B3 1 B4 1 B5 1 B6 1 B7 1 9 …" at bounding box center [877, 444] width 1382 height 612
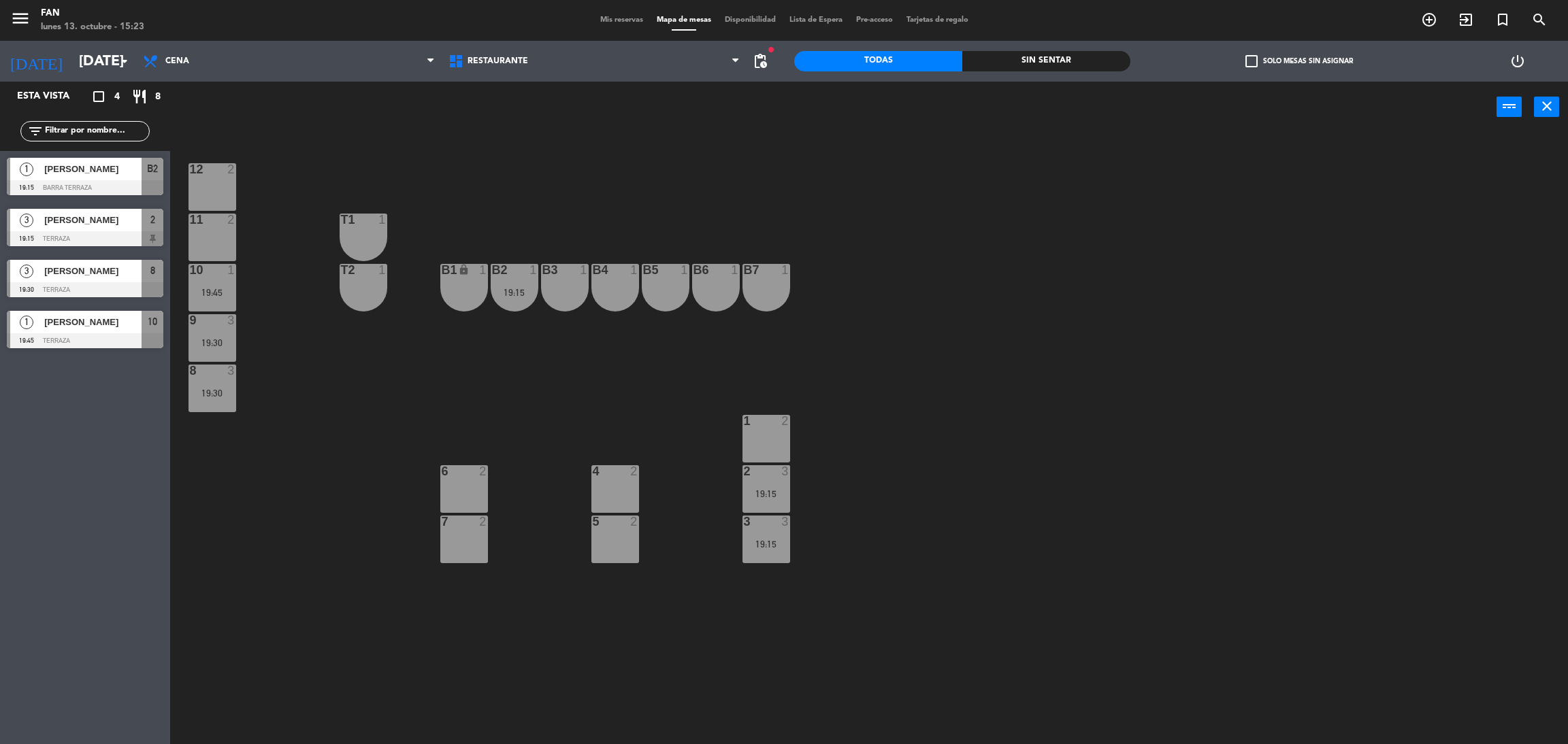
click at [188, 384] on div "8 3 19:30" at bounding box center [212, 389] width 48 height 48
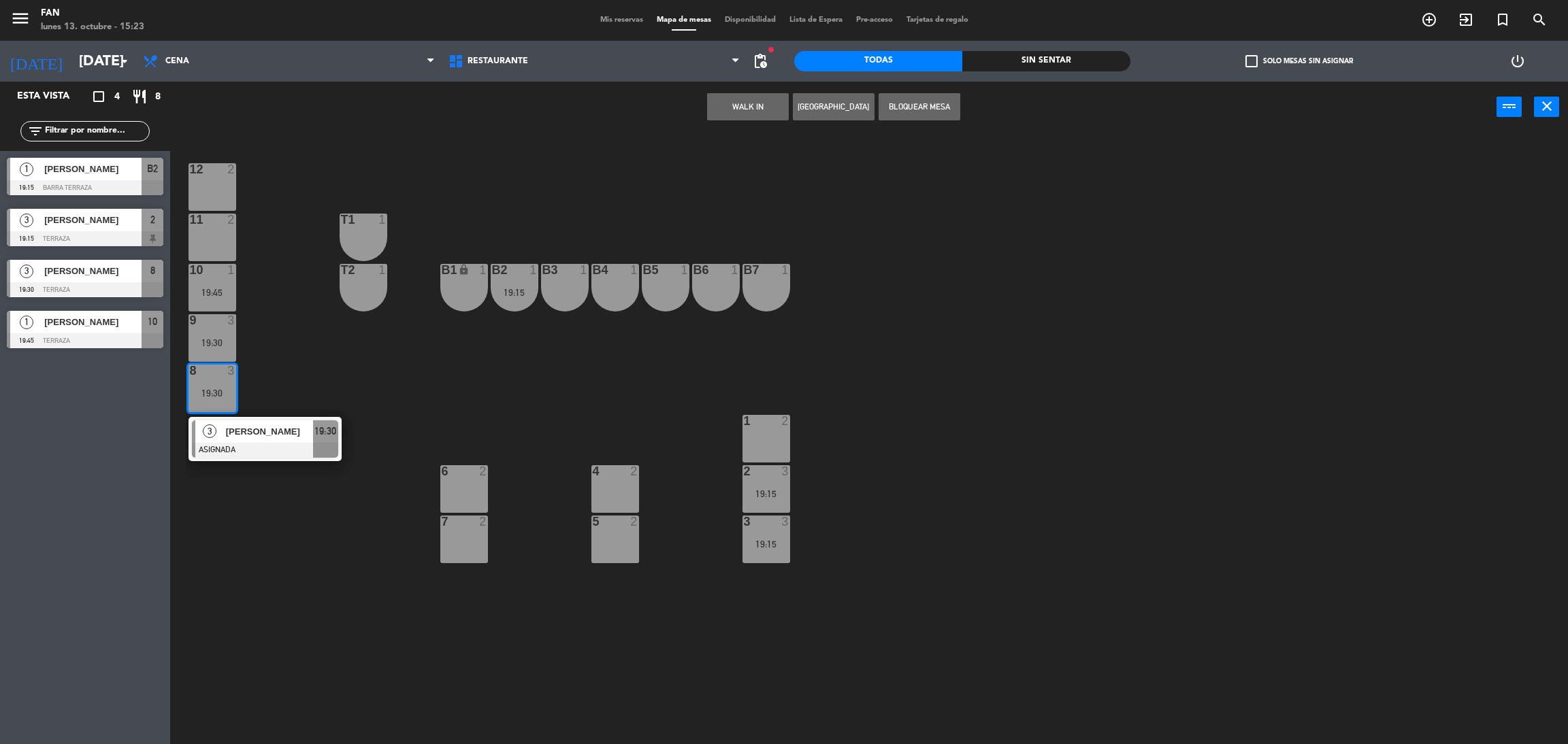
click at [240, 415] on div "12 2 11 2 T1 1 10 1 19:45 T2 1 B1 lock 1 B2 1 19:15 B3 1 B4 1 B5 1 B6 1 B7 1 9 …" at bounding box center [877, 444] width 1382 height 612
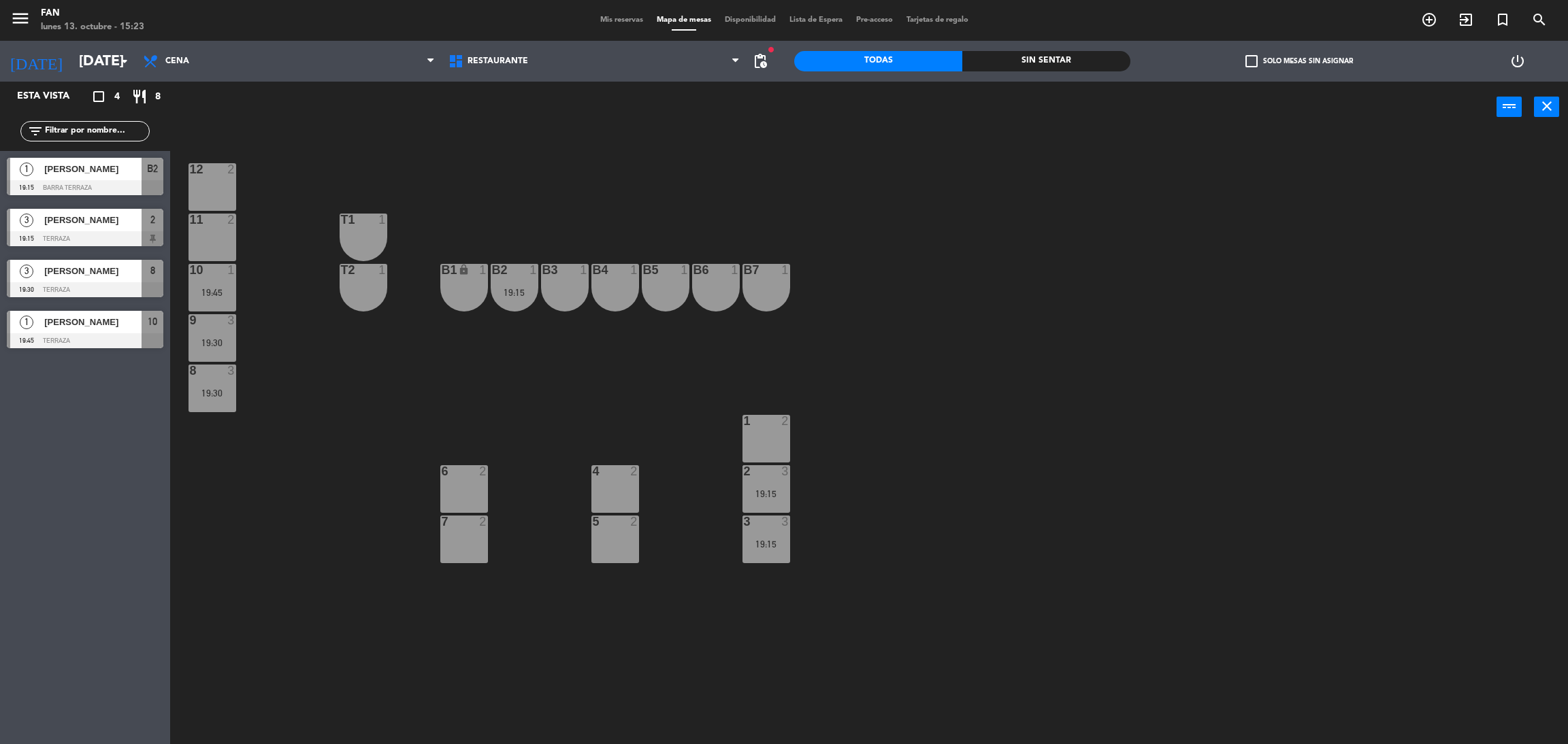
click at [227, 400] on div "8 3 19:30" at bounding box center [212, 389] width 48 height 48
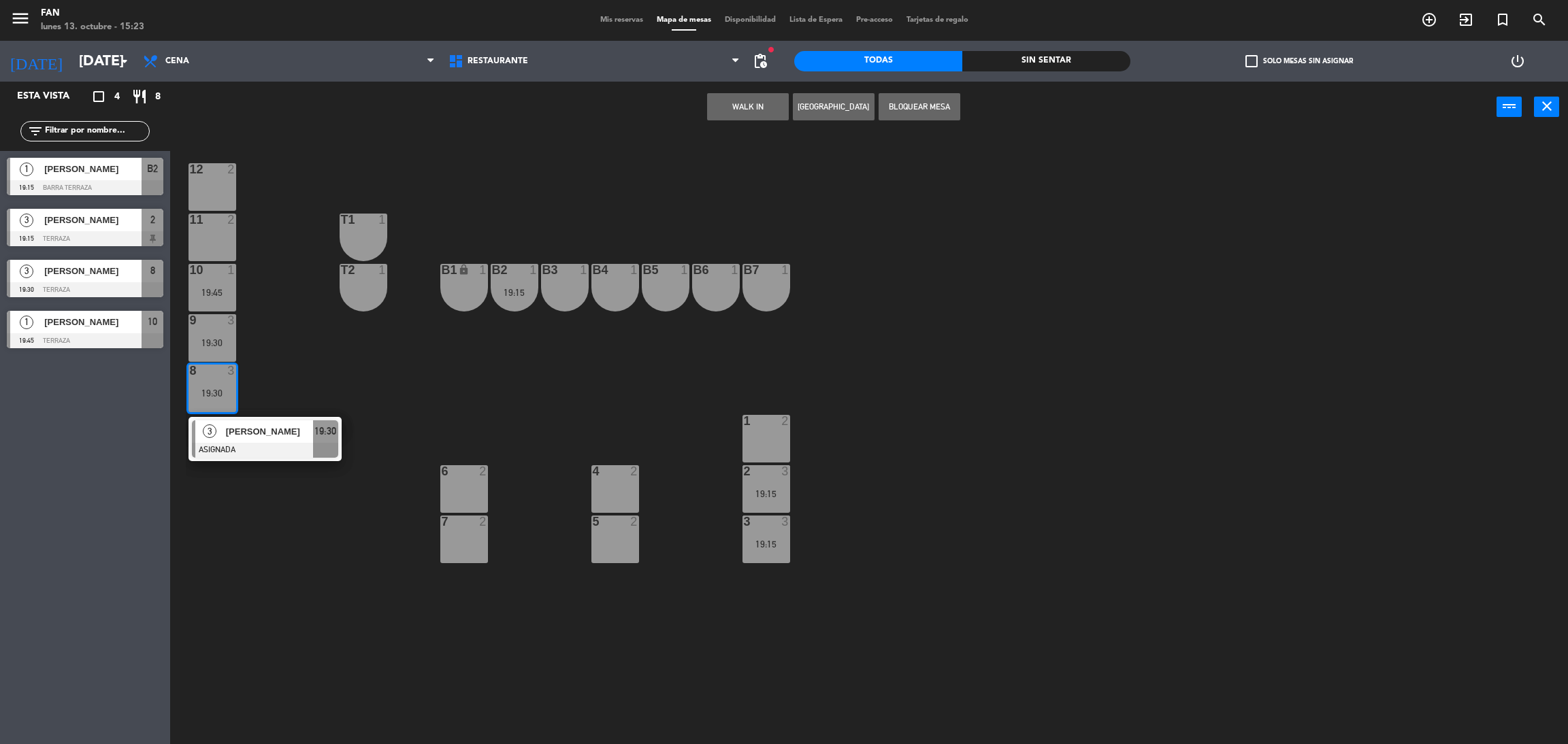
click at [248, 447] on div at bounding box center [265, 450] width 146 height 15
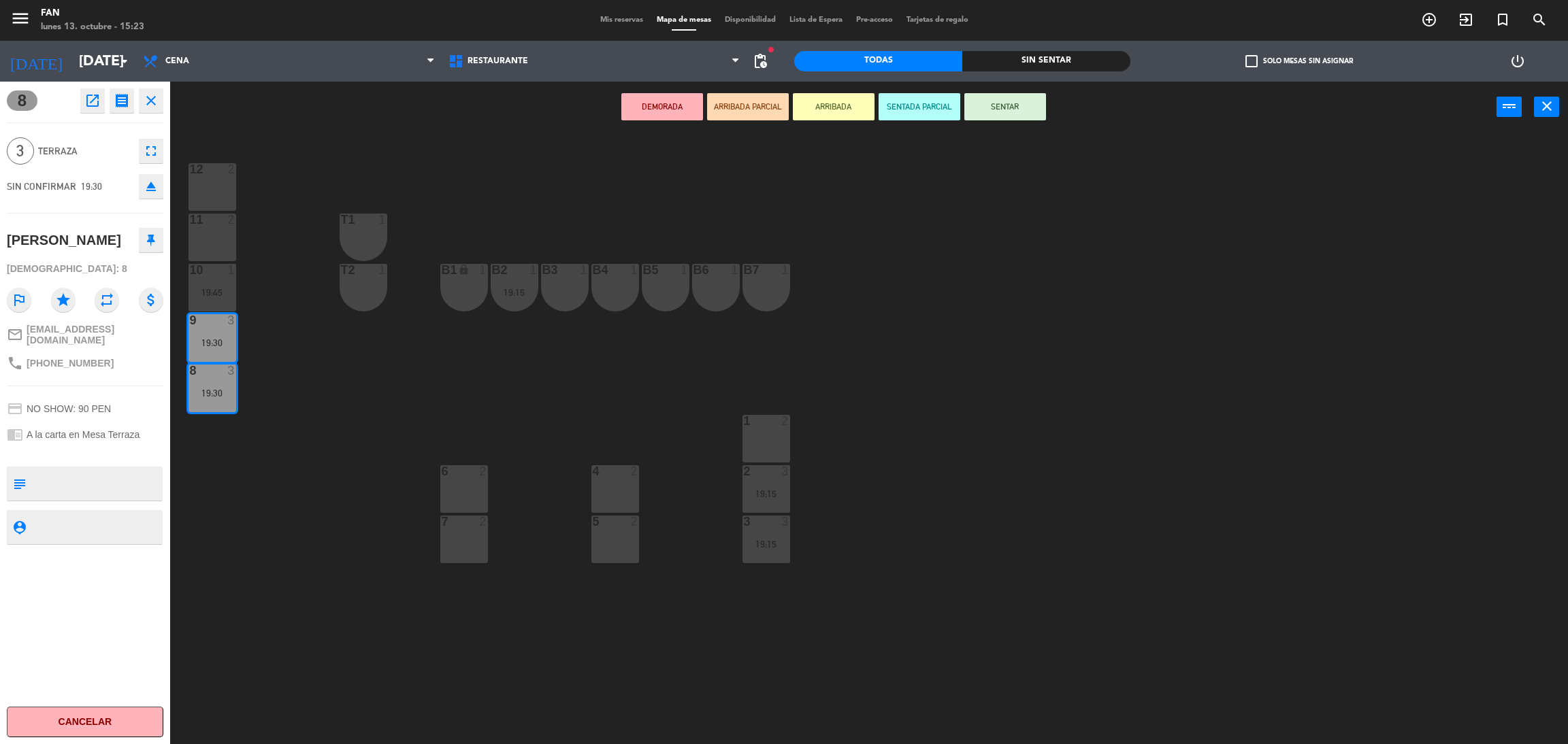
click at [628, 490] on div "4 2" at bounding box center [615, 489] width 48 height 48
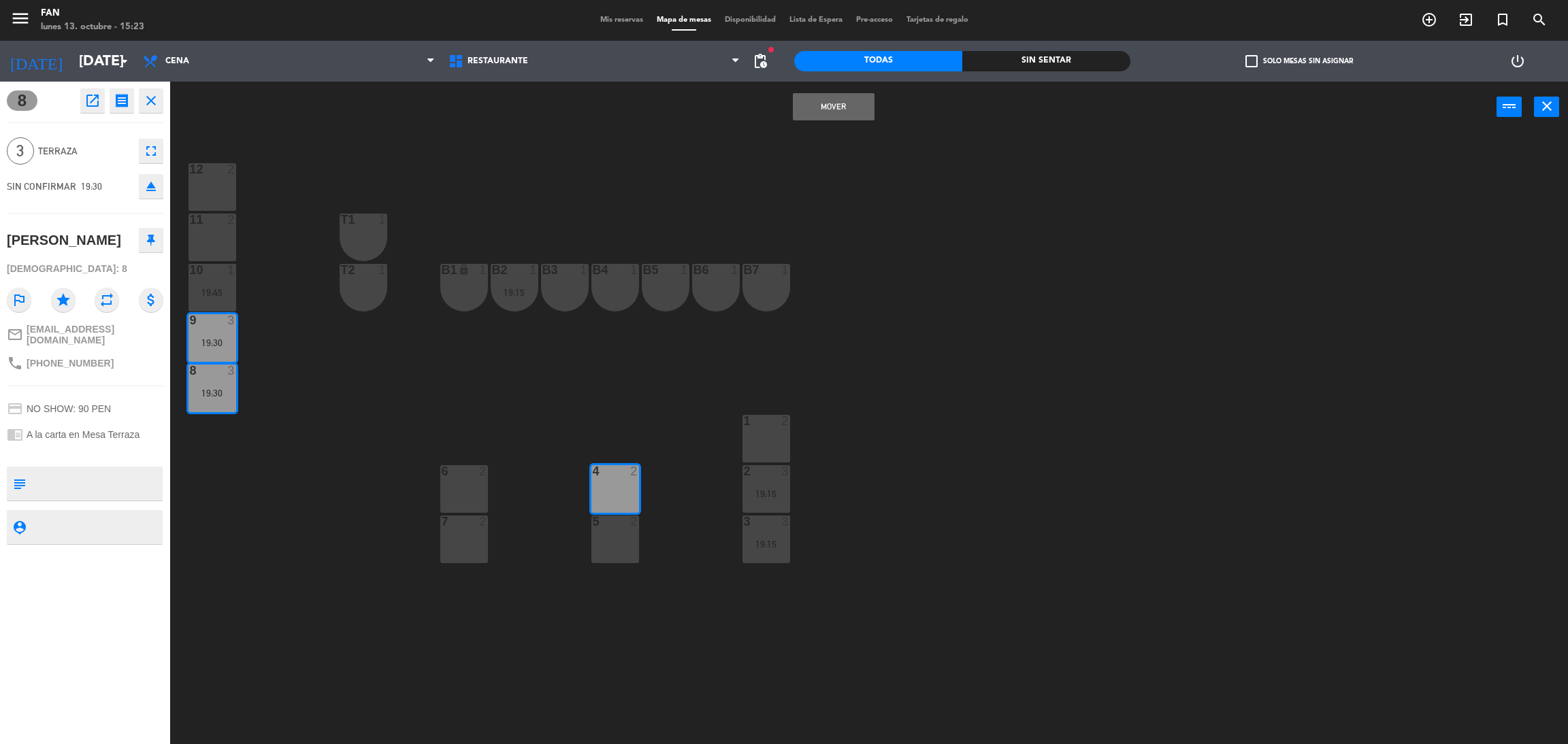
click at [621, 537] on div "5 2" at bounding box center [615, 539] width 48 height 48
click at [843, 112] on button "Mover y Unir" at bounding box center [833, 107] width 82 height 28
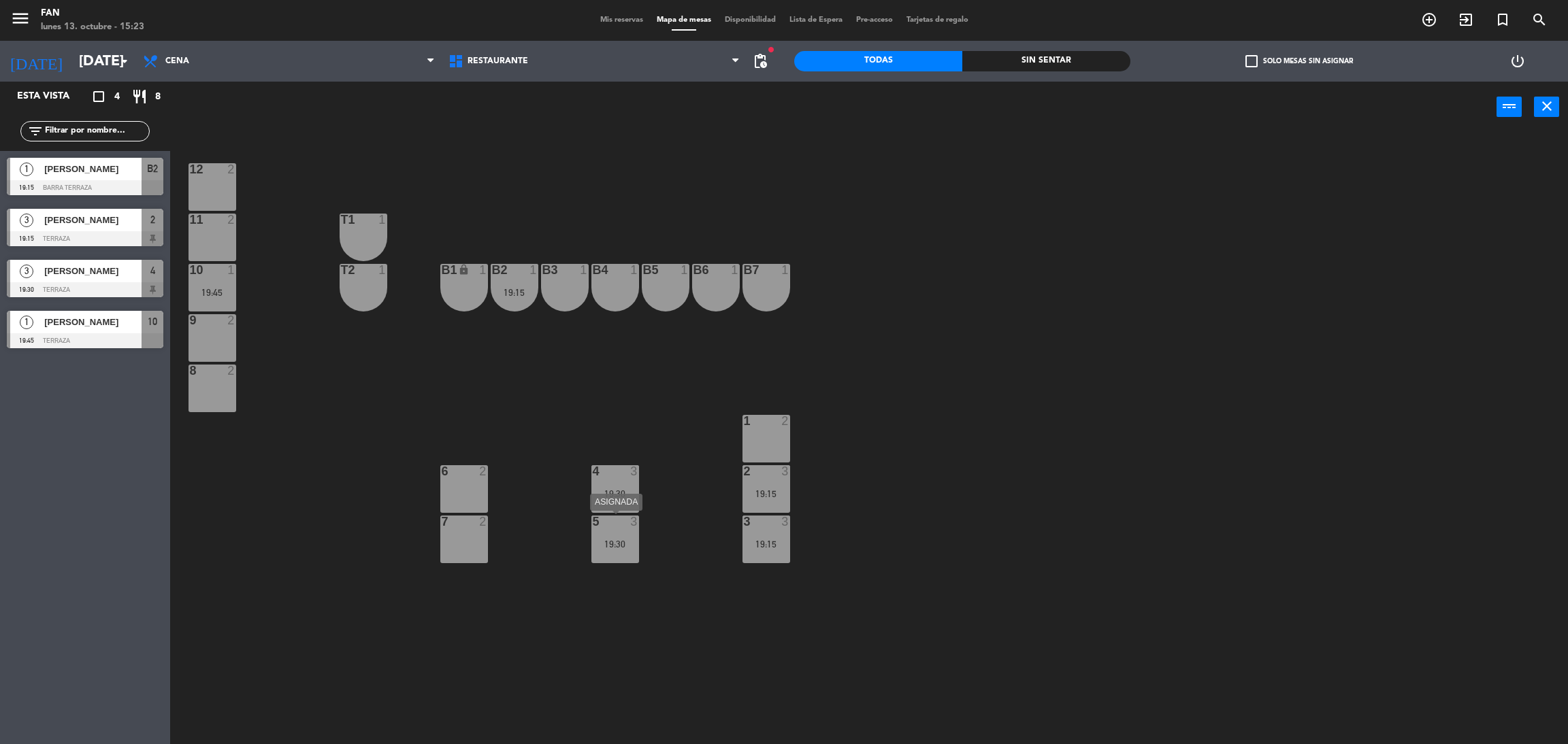
click at [595, 544] on div "19:30" at bounding box center [615, 544] width 48 height 9
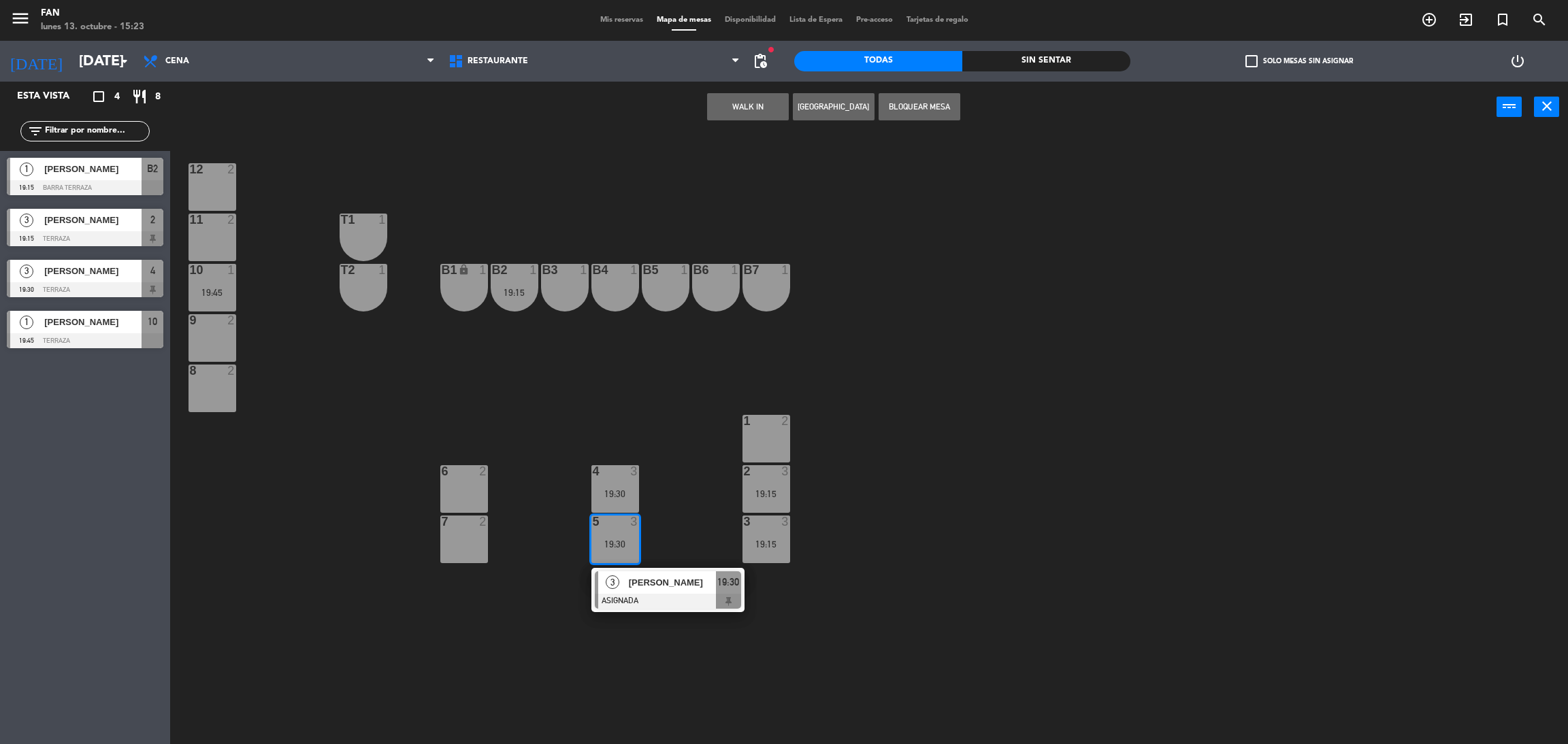
click at [662, 494] on div "12 2 11 2 T1 1 10 1 19:45 T2 1 B1 lock 1 B2 1 19:15 B3 1 B4 1 B5 1 B6 1 B7 1 9 …" at bounding box center [877, 444] width 1382 height 612
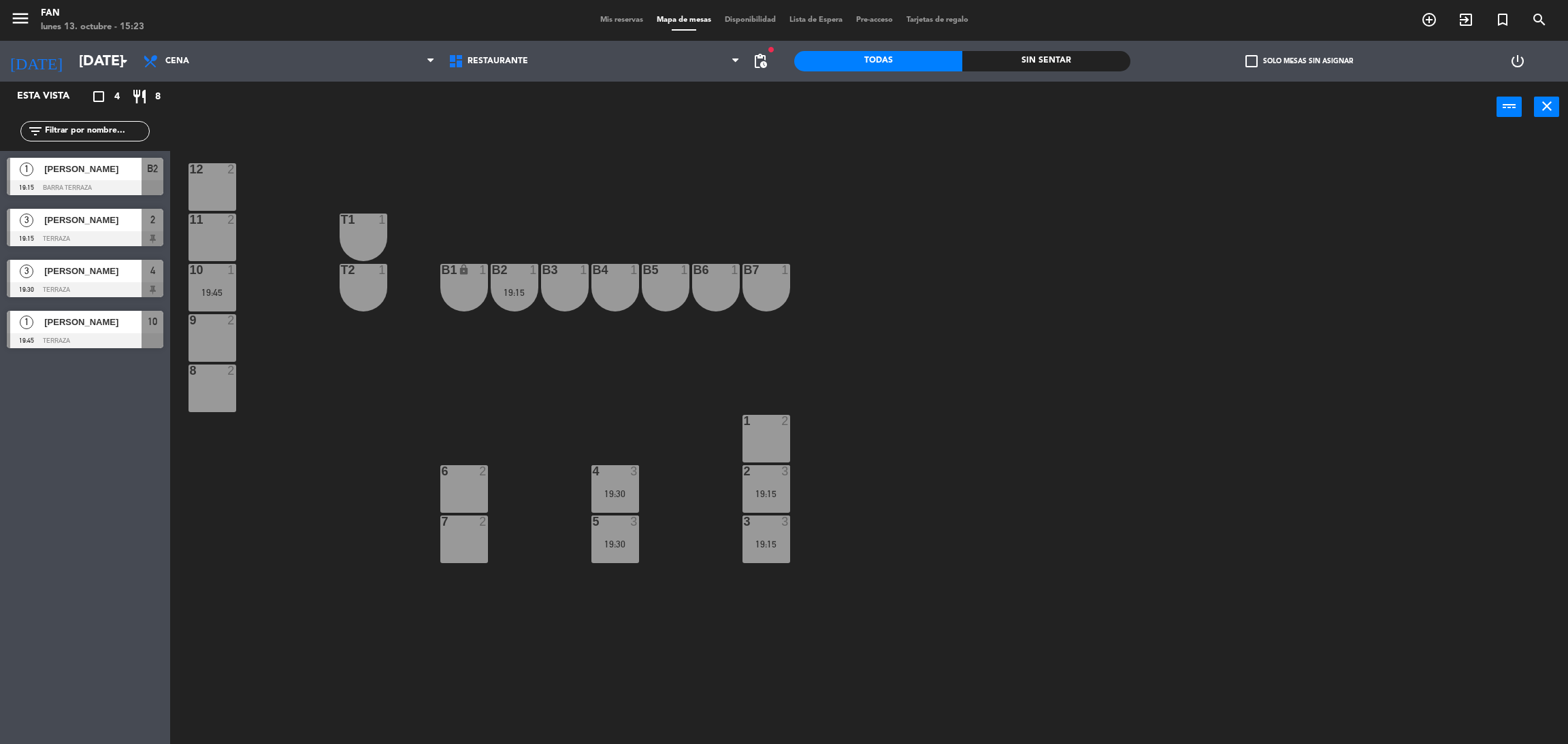
click at [630, 497] on div "19:30" at bounding box center [615, 494] width 48 height 9
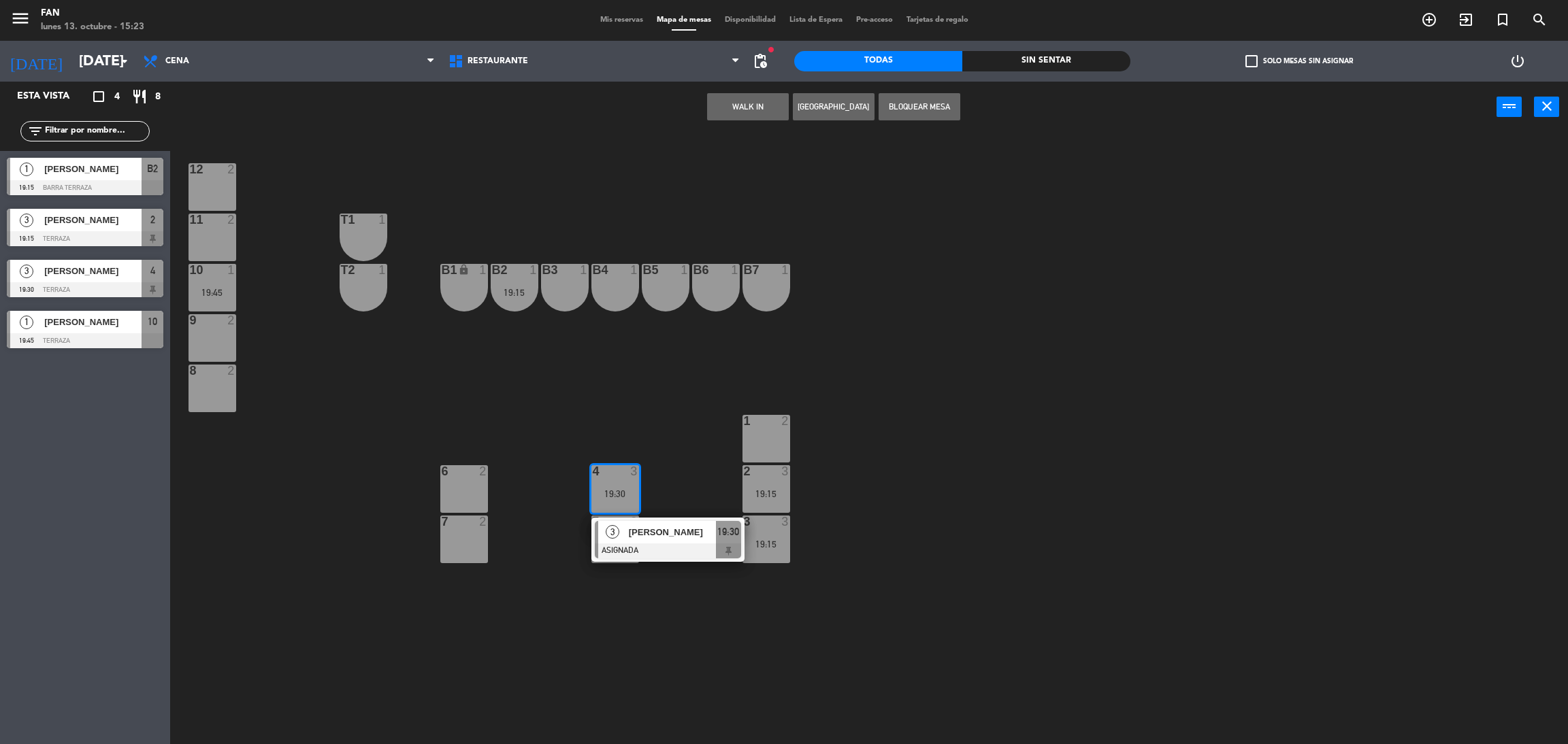
click at [670, 597] on div "12 2 11 2 T1 1 10 1 19:45 T2 1 B1 lock 1 B2 1 19:15 B3 1 B4 1 B5 1 B6 1 B7 1 9 …" at bounding box center [877, 444] width 1382 height 612
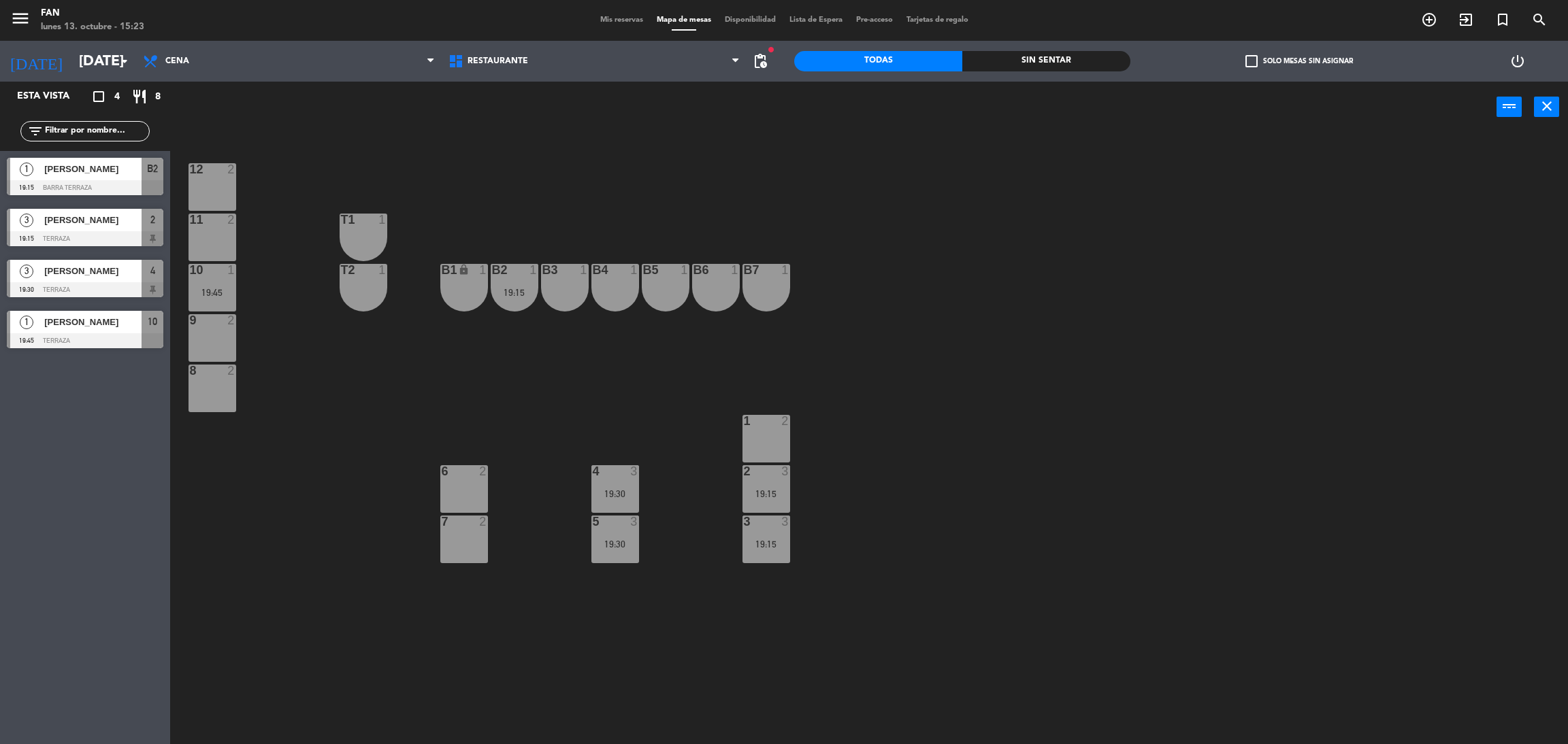
click at [611, 532] on div "5 3 19:30" at bounding box center [615, 539] width 48 height 48
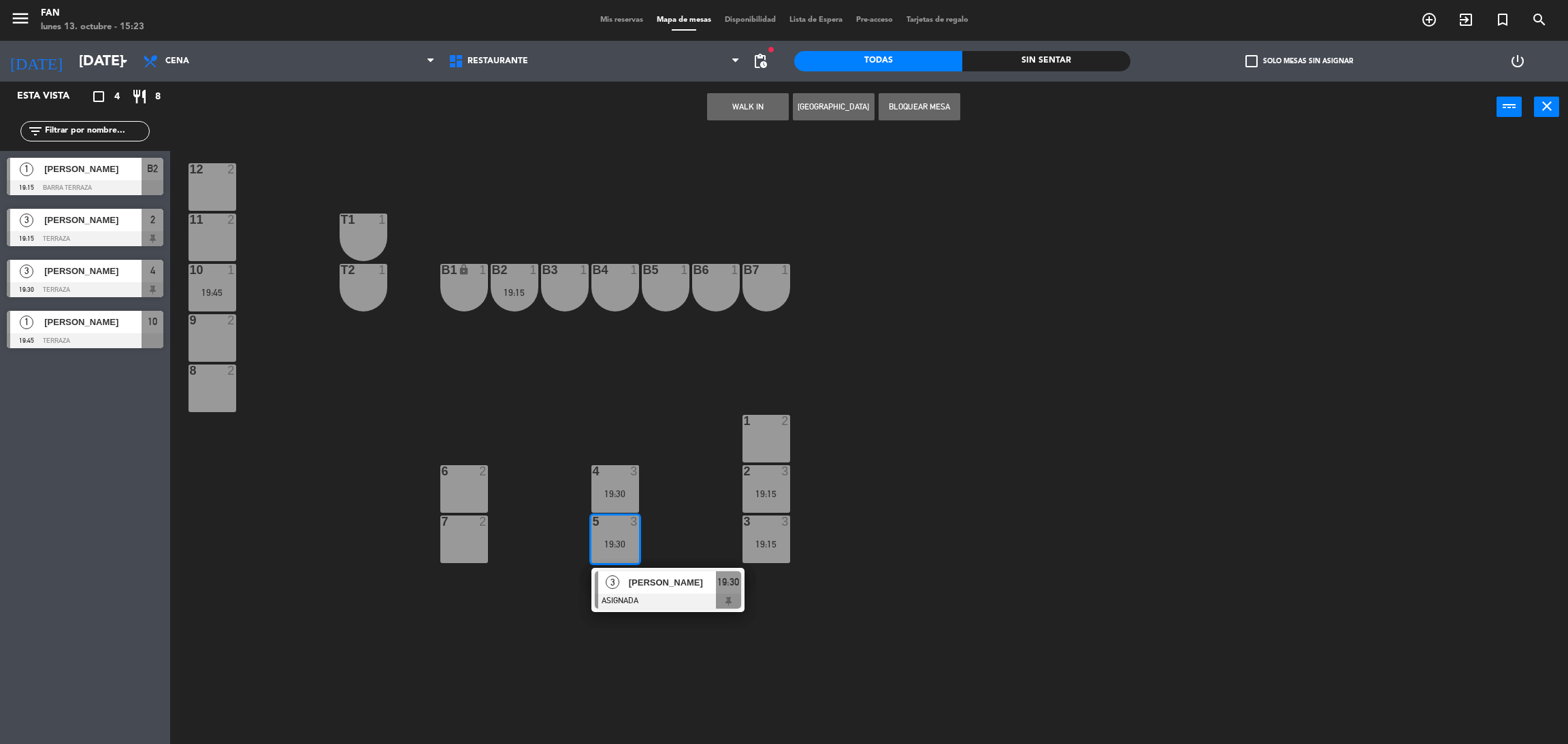
click at [612, 498] on div "19:30" at bounding box center [615, 494] width 48 height 9
click at [917, 106] on button "Bloquear Mesa" at bounding box center [919, 107] width 82 height 28
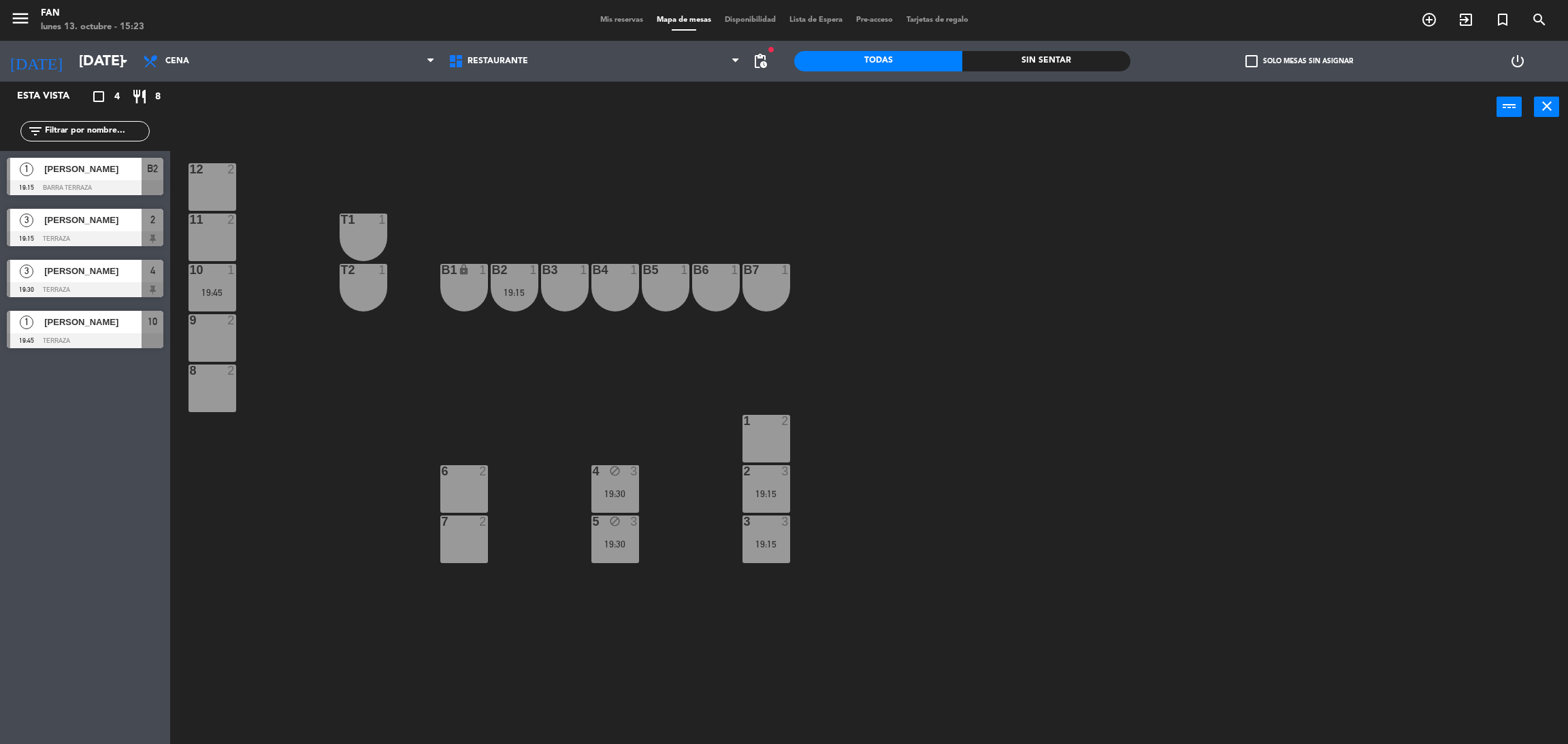
click at [221, 274] on div at bounding box center [211, 270] width 22 height 12
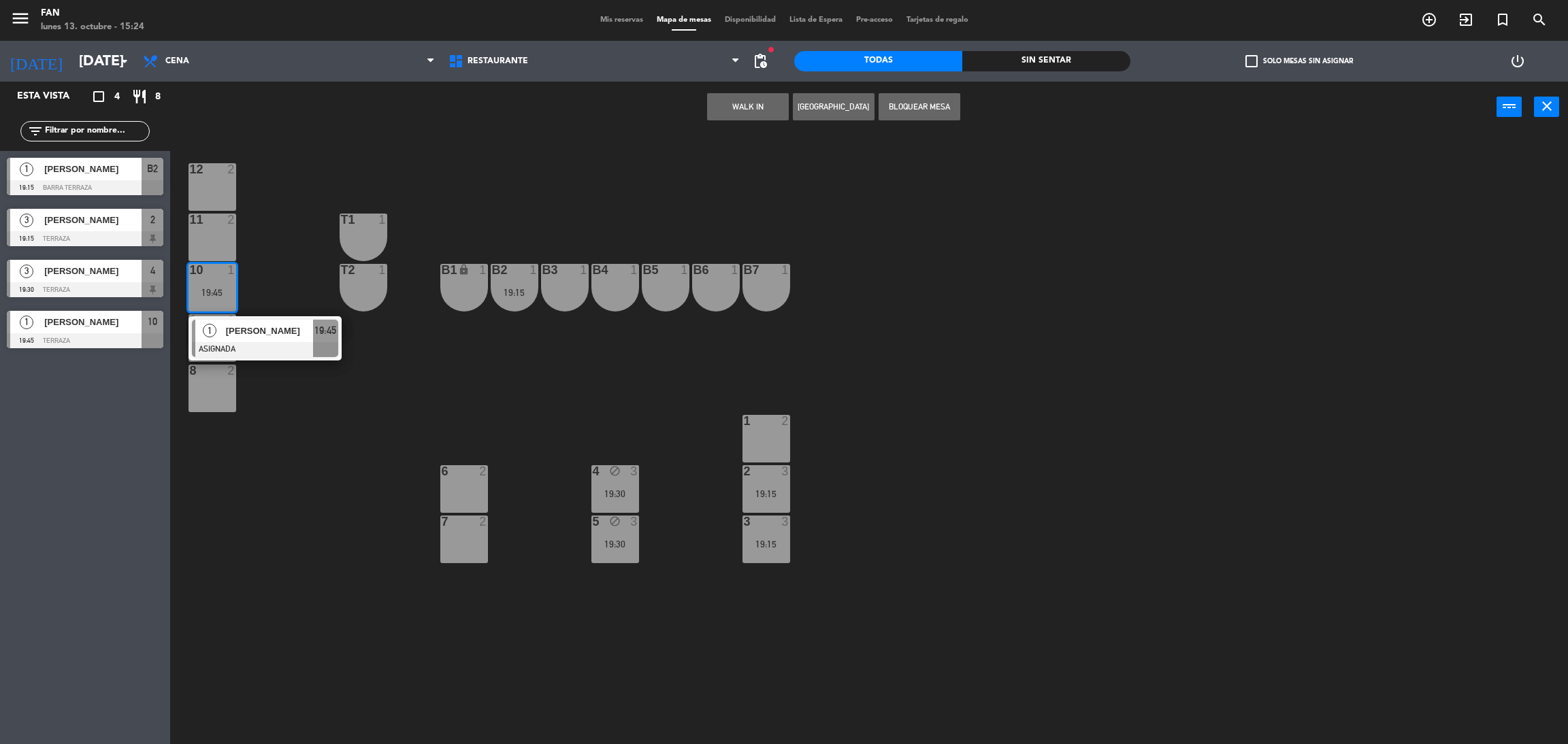
click at [247, 310] on div "12 2 11 2 T1 1 10 1 19:45 1 [PERSON_NAME] ASIGNADA 19:45 T2 1 B1 lock 1 B2 1 19…" at bounding box center [877, 444] width 1382 height 612
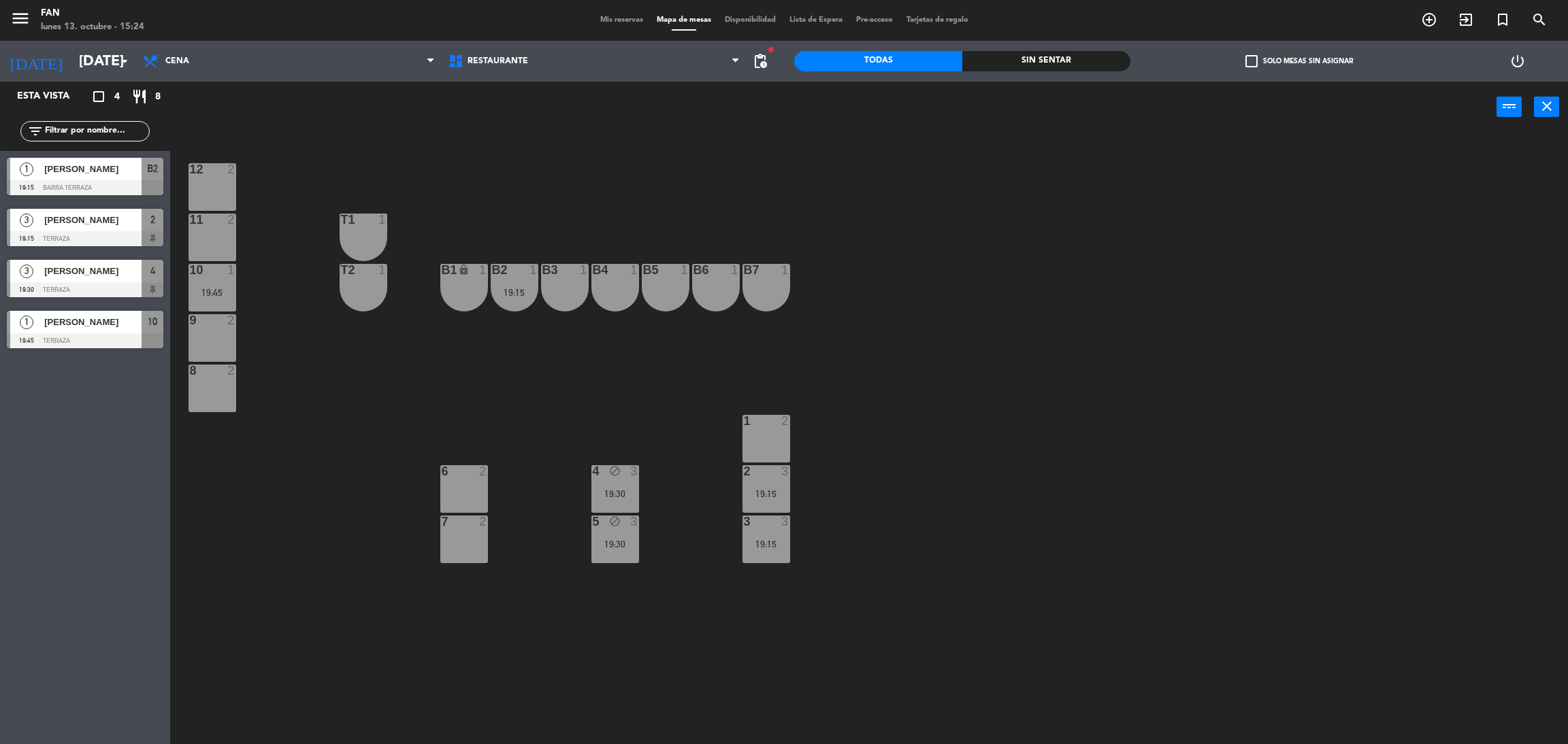
click at [208, 294] on div "19:45" at bounding box center [212, 292] width 48 height 9
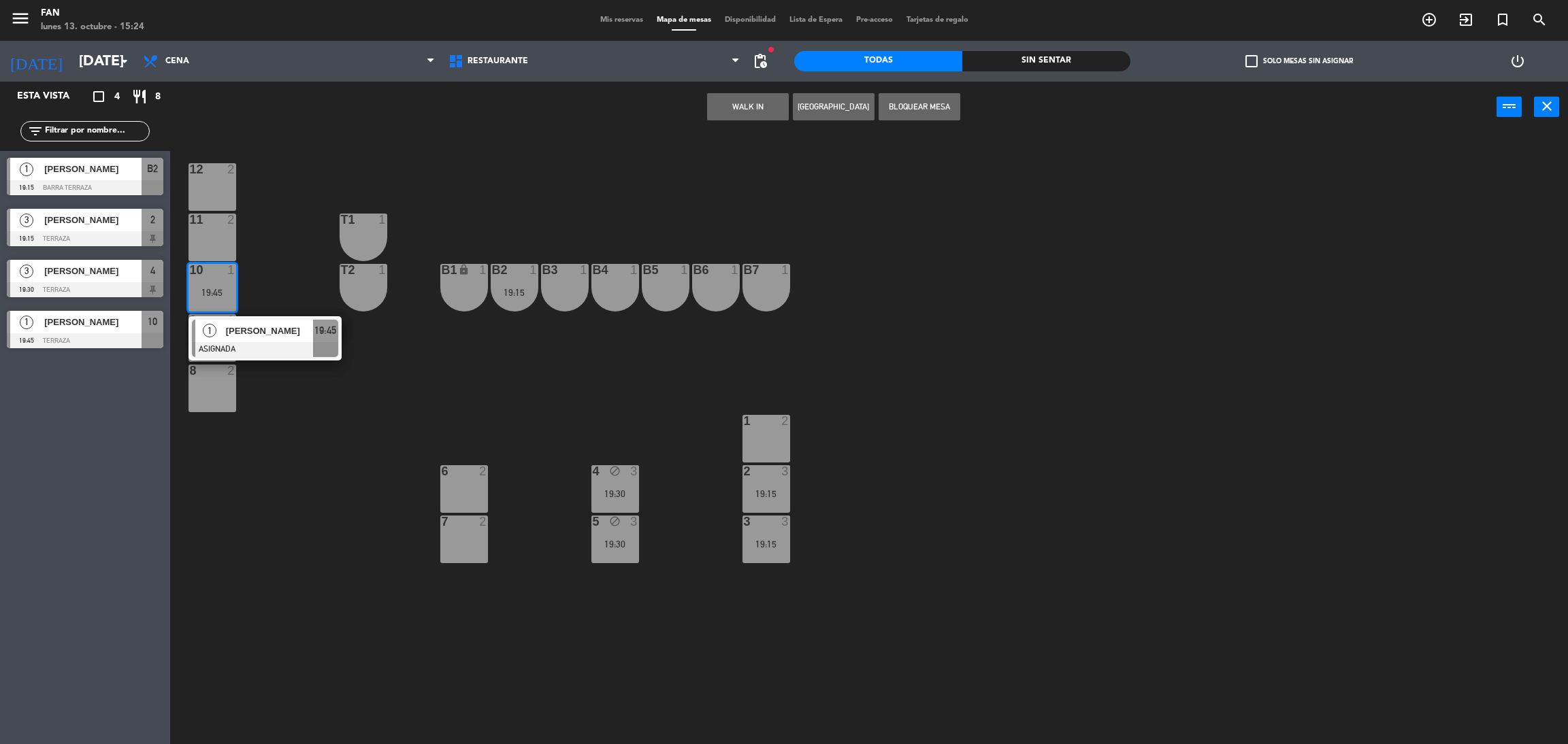
click at [240, 331] on span "[PERSON_NAME]" at bounding box center [269, 331] width 87 height 14
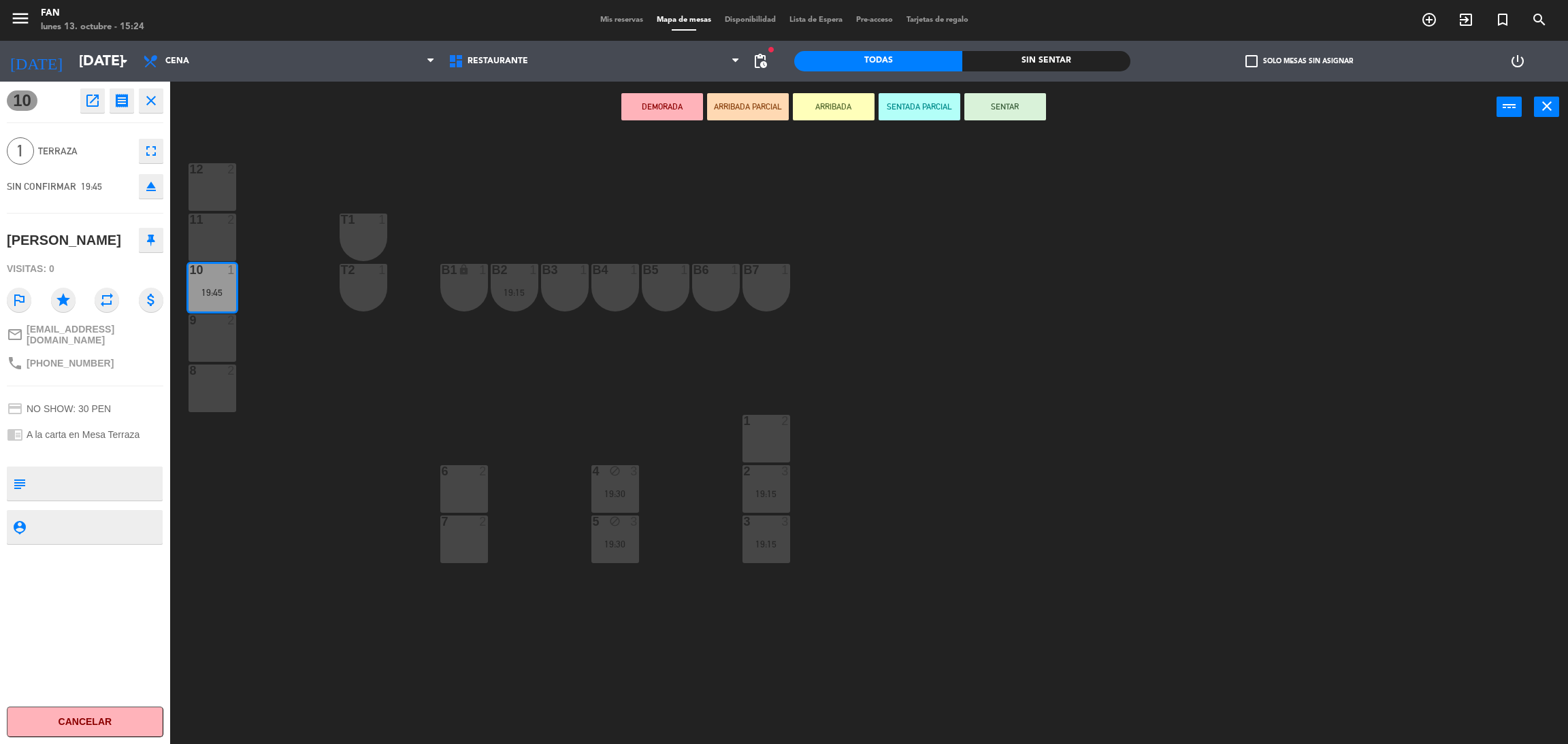
click at [768, 439] on div "1 2" at bounding box center [766, 439] width 48 height 48
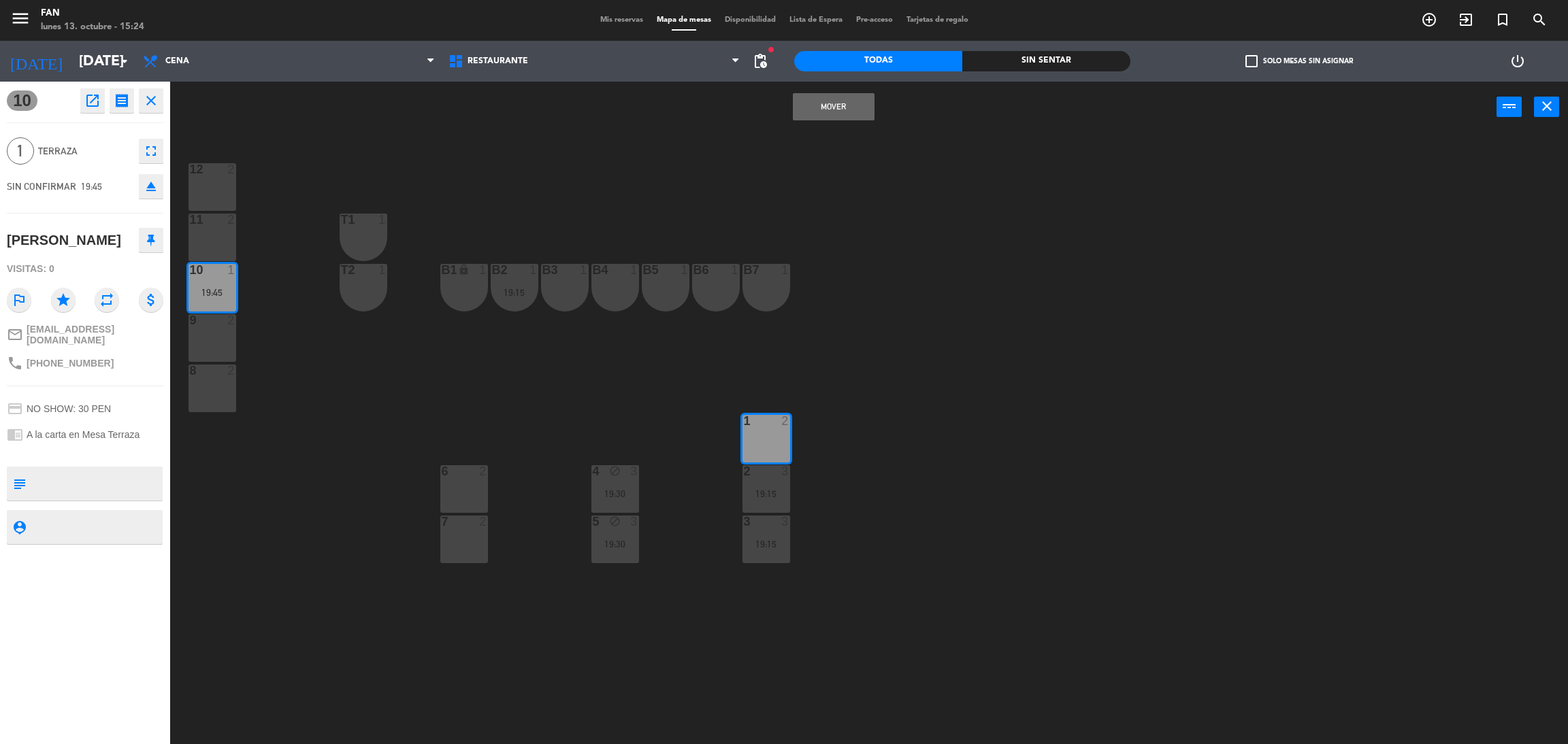
click at [833, 112] on button "Mover" at bounding box center [833, 107] width 82 height 28
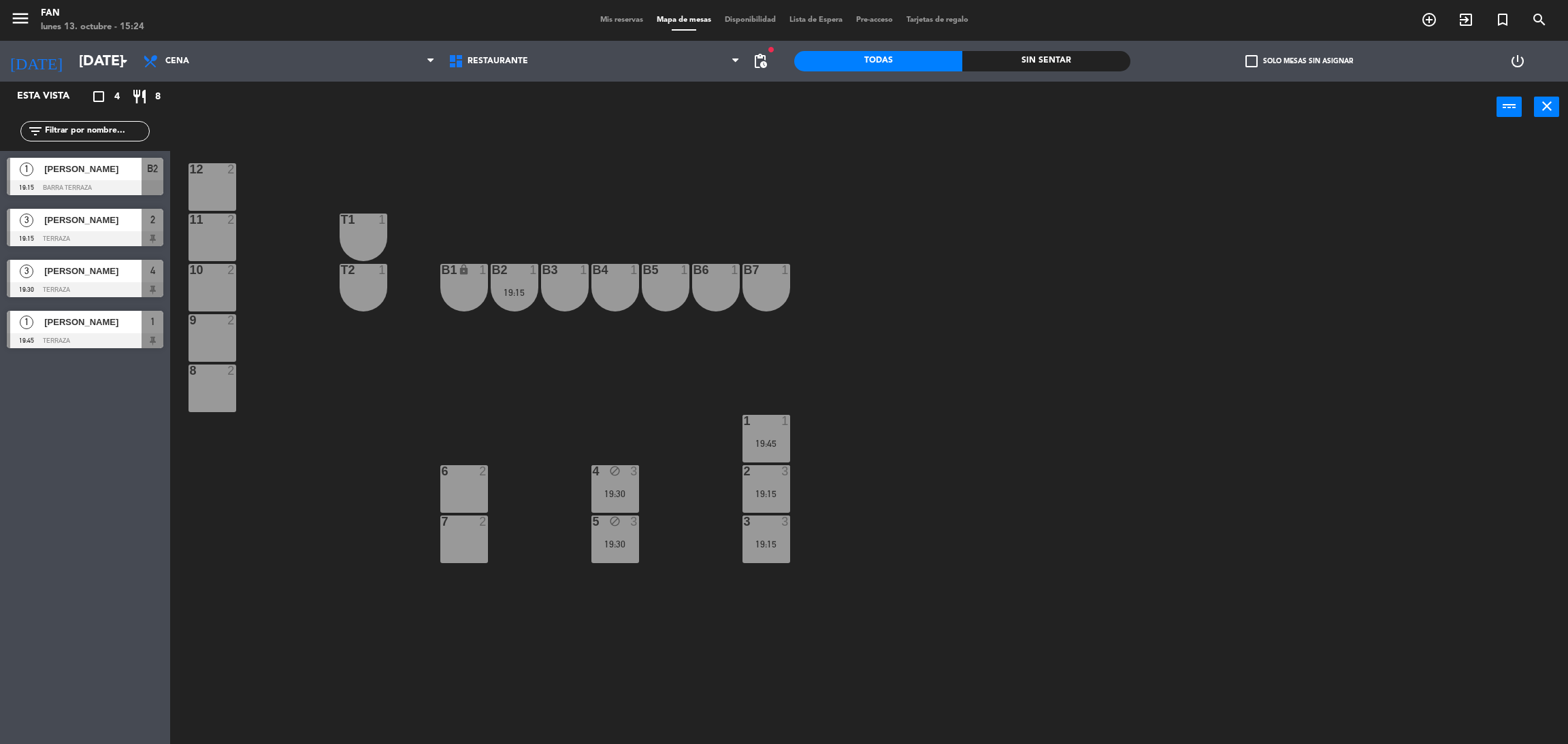
click at [610, 20] on span "Mis reservas" at bounding box center [622, 20] width 56 height 7
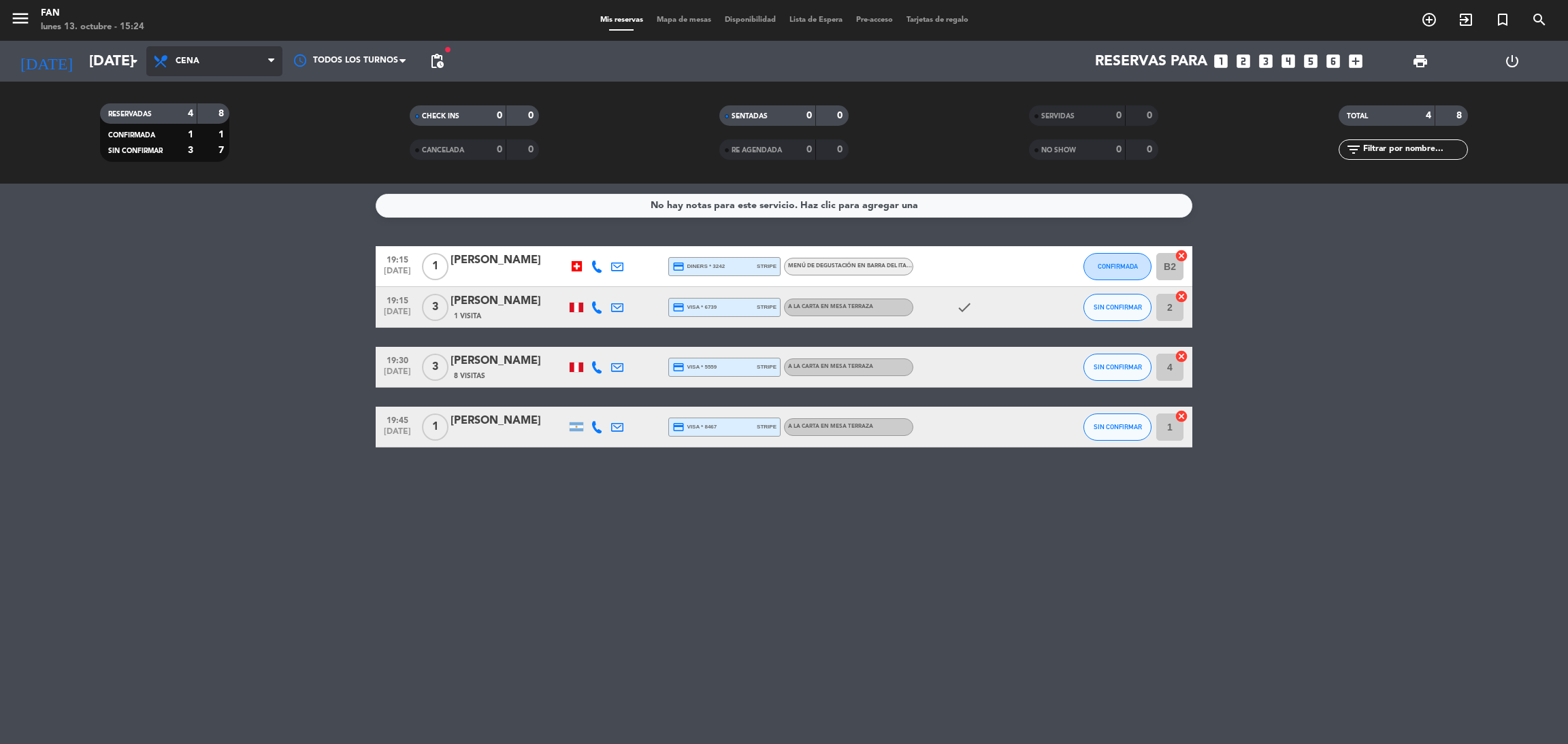
click at [226, 69] on span "Cena" at bounding box center [214, 61] width 136 height 30
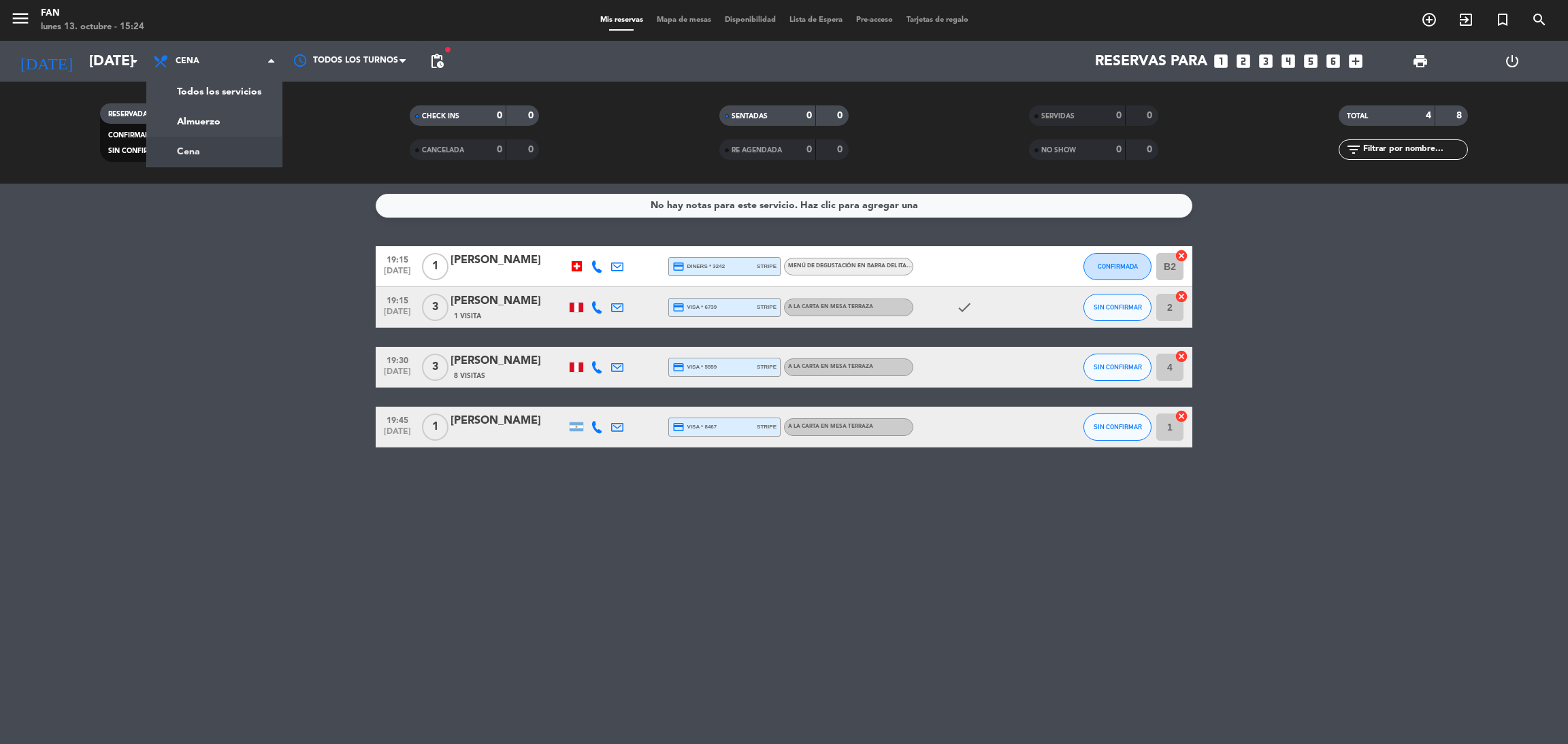
click at [246, 209] on service-notes "No hay notas para este servicio. Haz clic para agregar una" at bounding box center [784, 206] width 1568 height 24
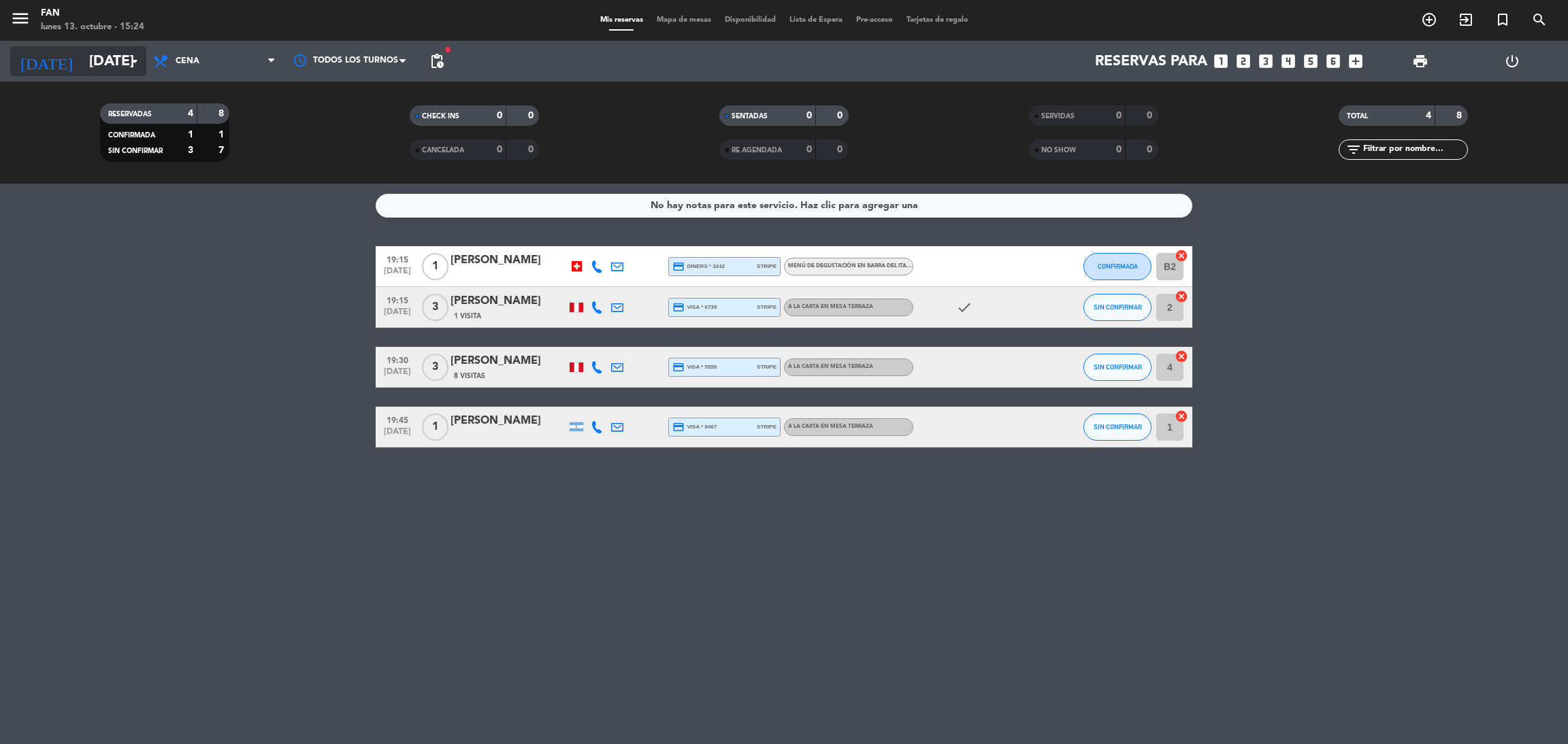
click at [120, 54] on input "[DATE]" at bounding box center [176, 62] width 187 height 30
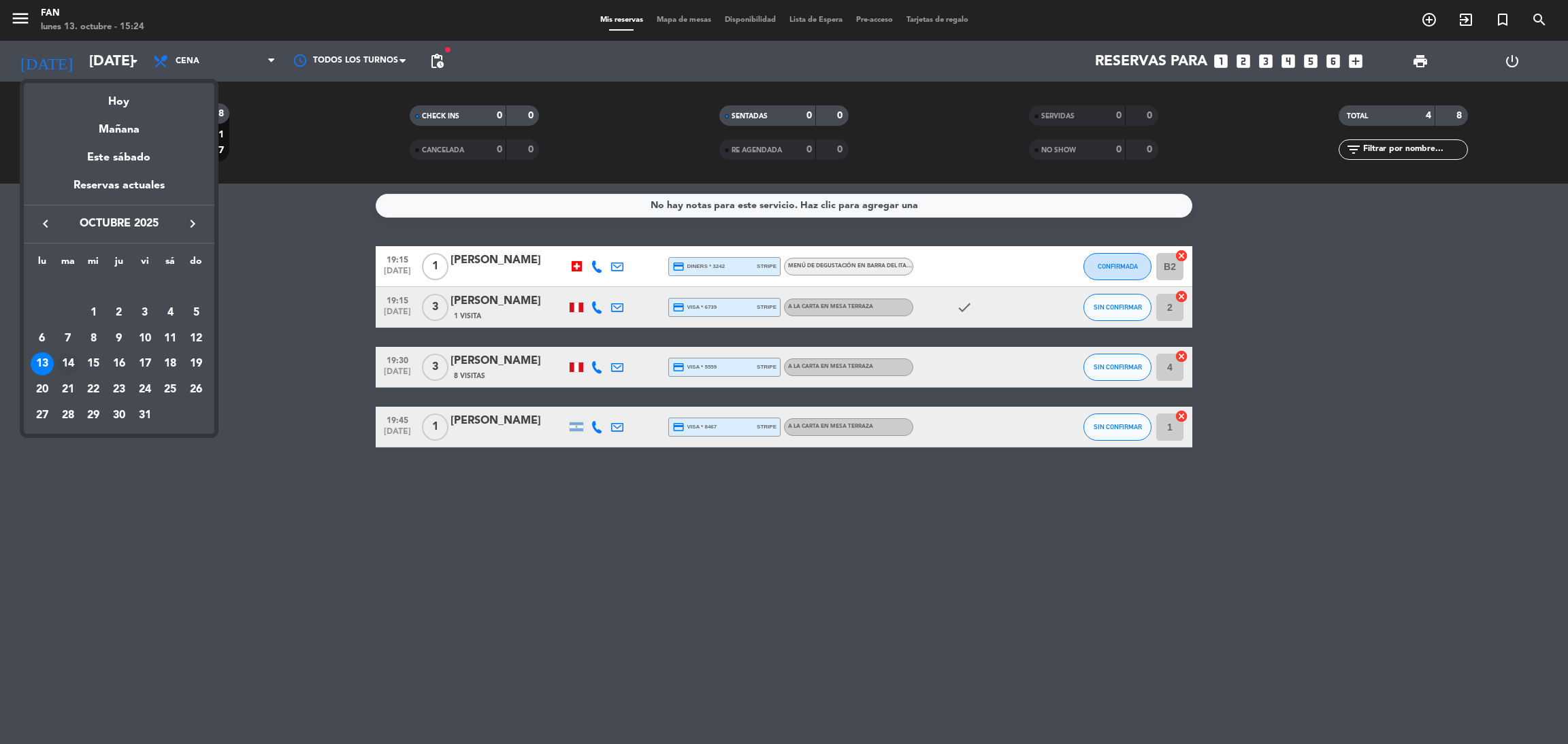
click at [68, 368] on div "14" at bounding box center [68, 364] width 23 height 23
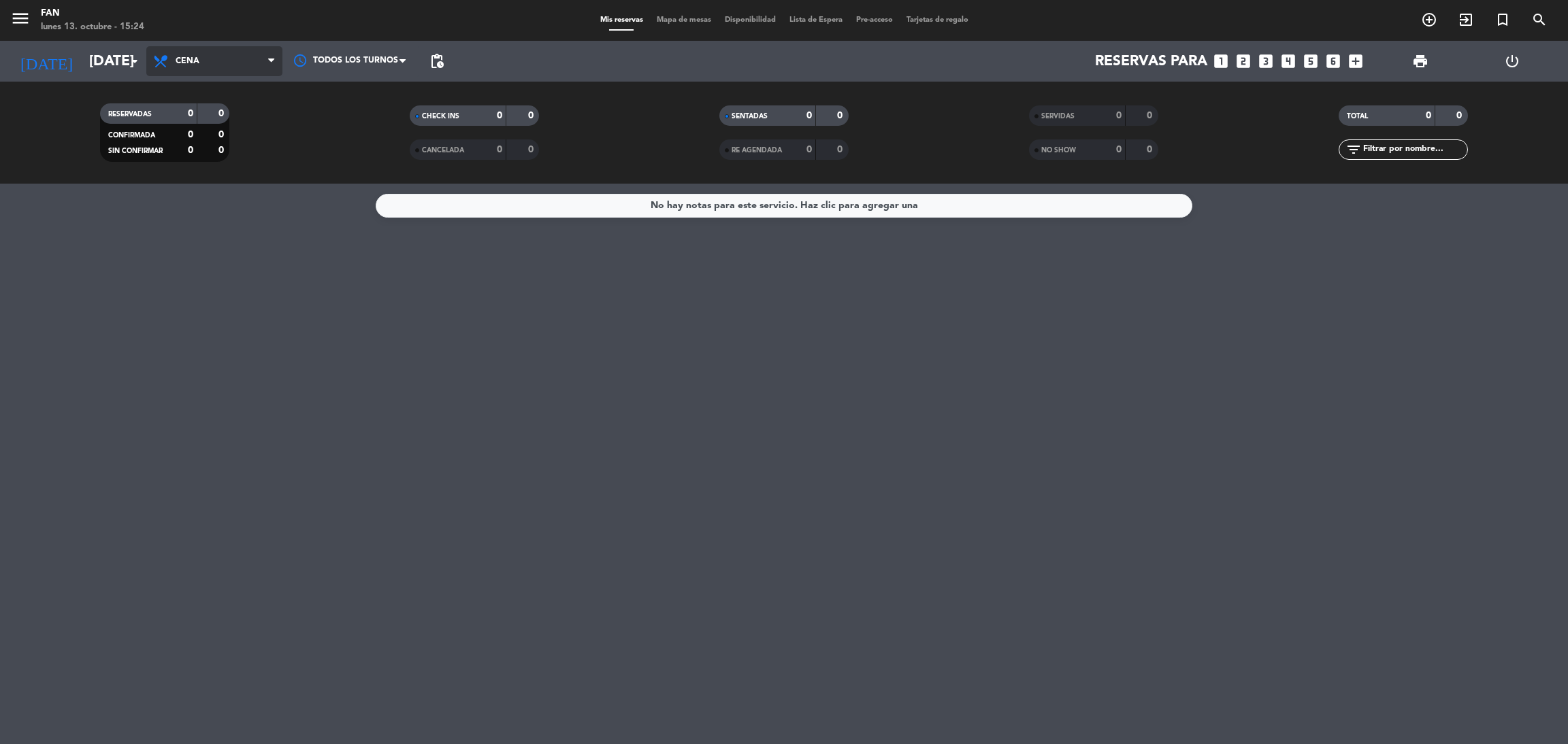
click at [169, 66] on icon at bounding box center [162, 61] width 20 height 17
click at [185, 120] on div "menu Fan [DATE] 13. octubre - 15:24 Mis reservas Mapa de mesas Disponibilidad L…" at bounding box center [784, 92] width 1568 height 184
click at [195, 52] on span "Almuerzo" at bounding box center [214, 61] width 136 height 30
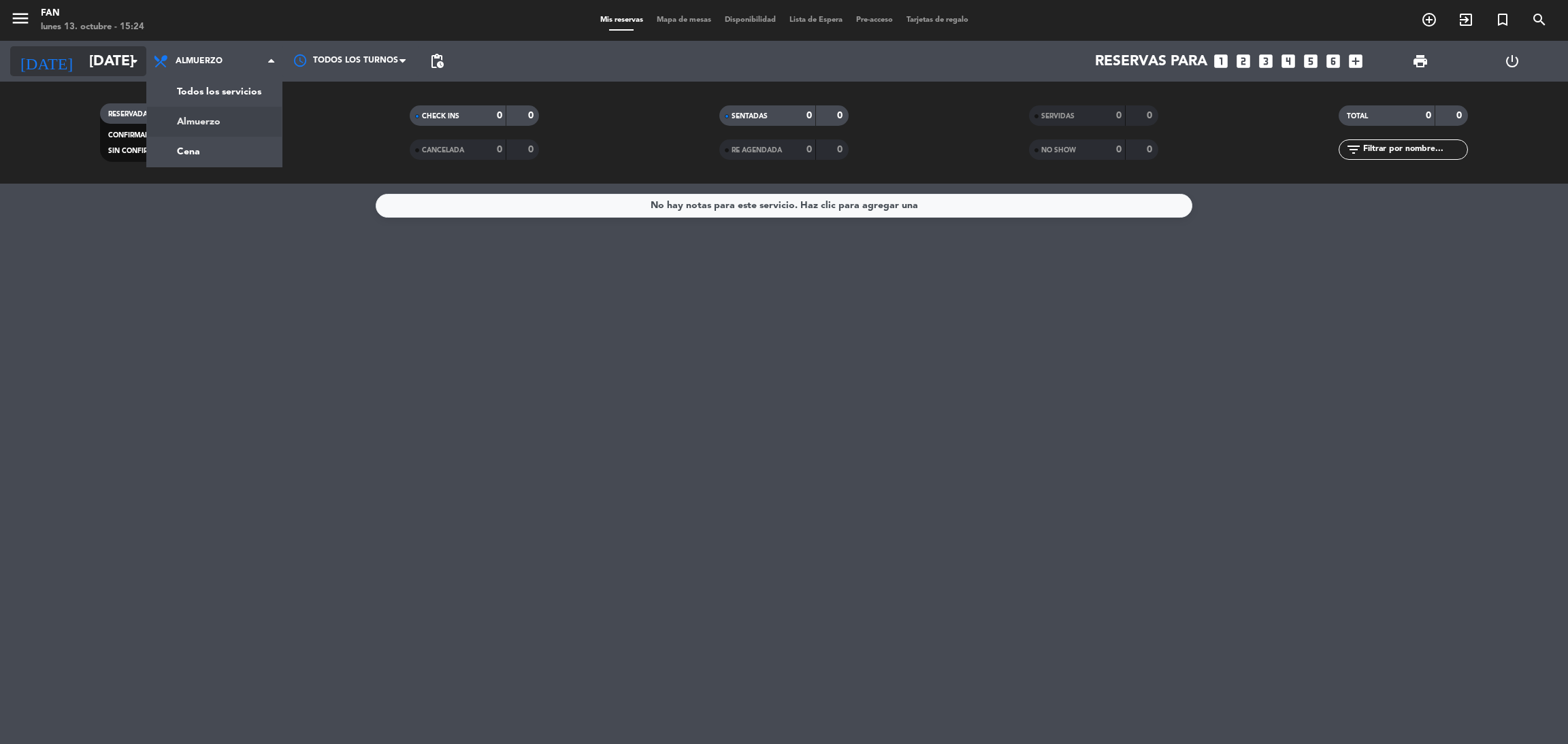
click at [104, 67] on input "[DATE]" at bounding box center [176, 62] width 187 height 30
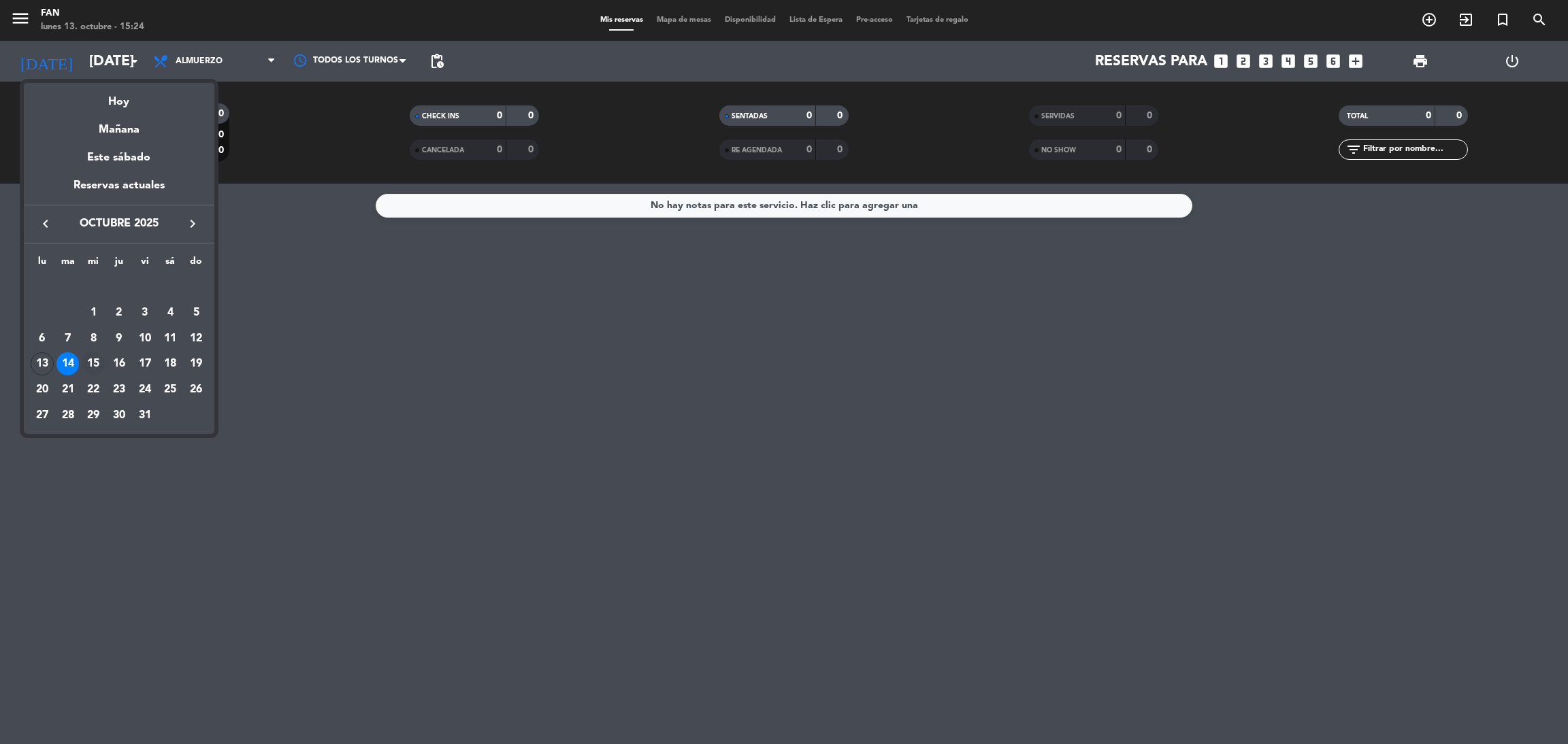
click at [95, 363] on div "15" at bounding box center [93, 364] width 23 height 23
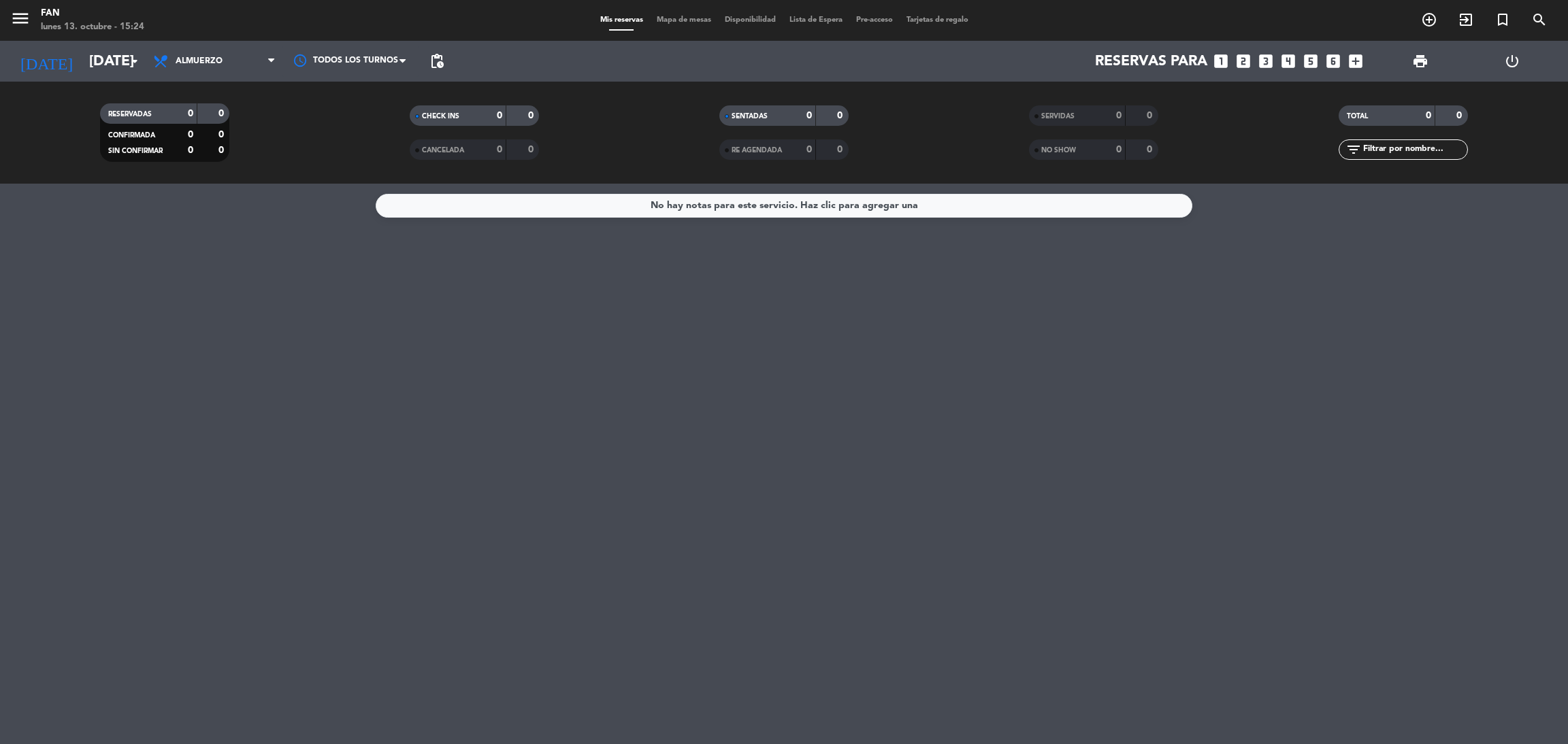
type input "[DATE]"
click at [234, 56] on span "Almuerzo" at bounding box center [214, 61] width 136 height 30
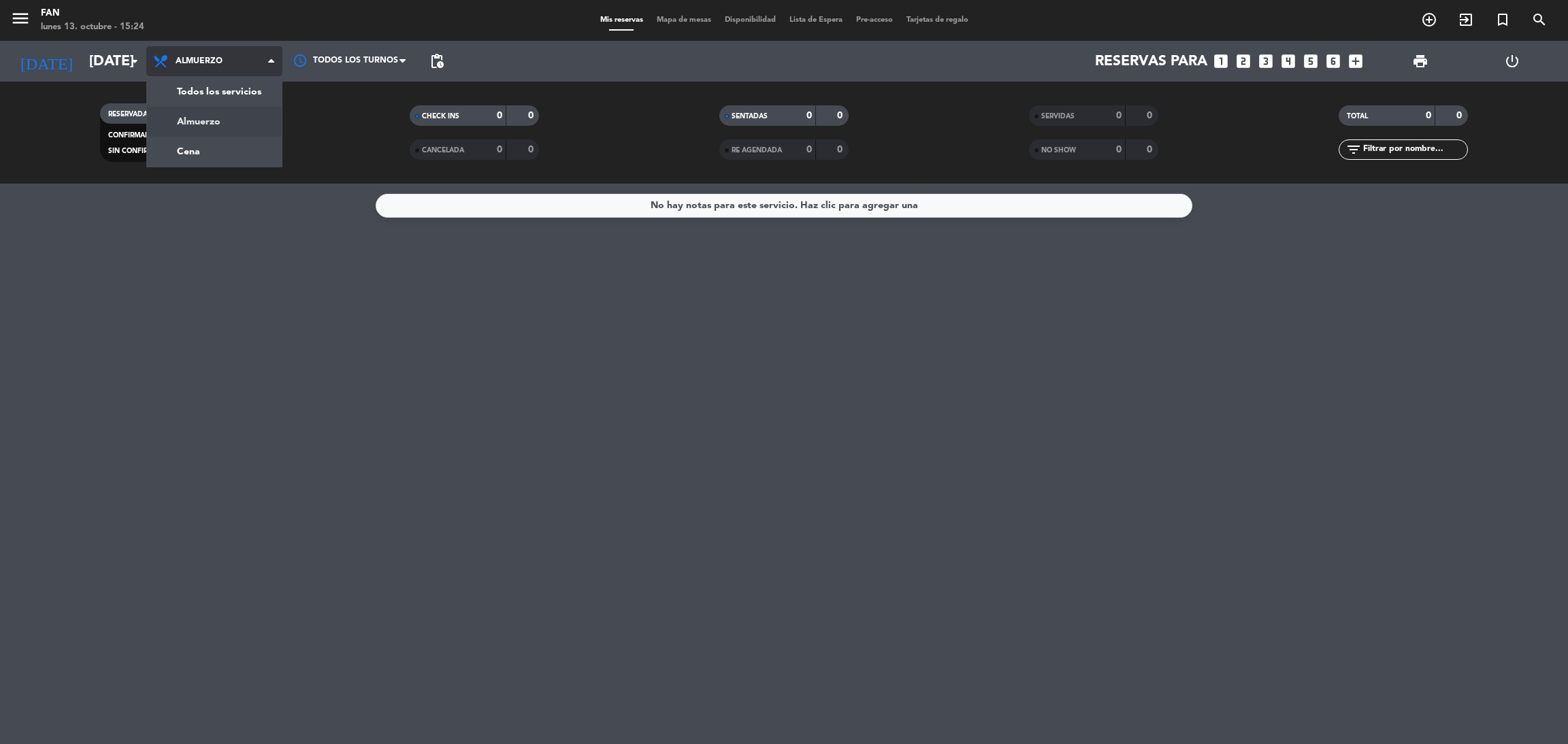
click at [237, 138] on div "menu Fan [DATE] 13. octubre - 15:24 Mis reservas Mapa de mesas Disponibilidad L…" at bounding box center [784, 92] width 1568 height 184
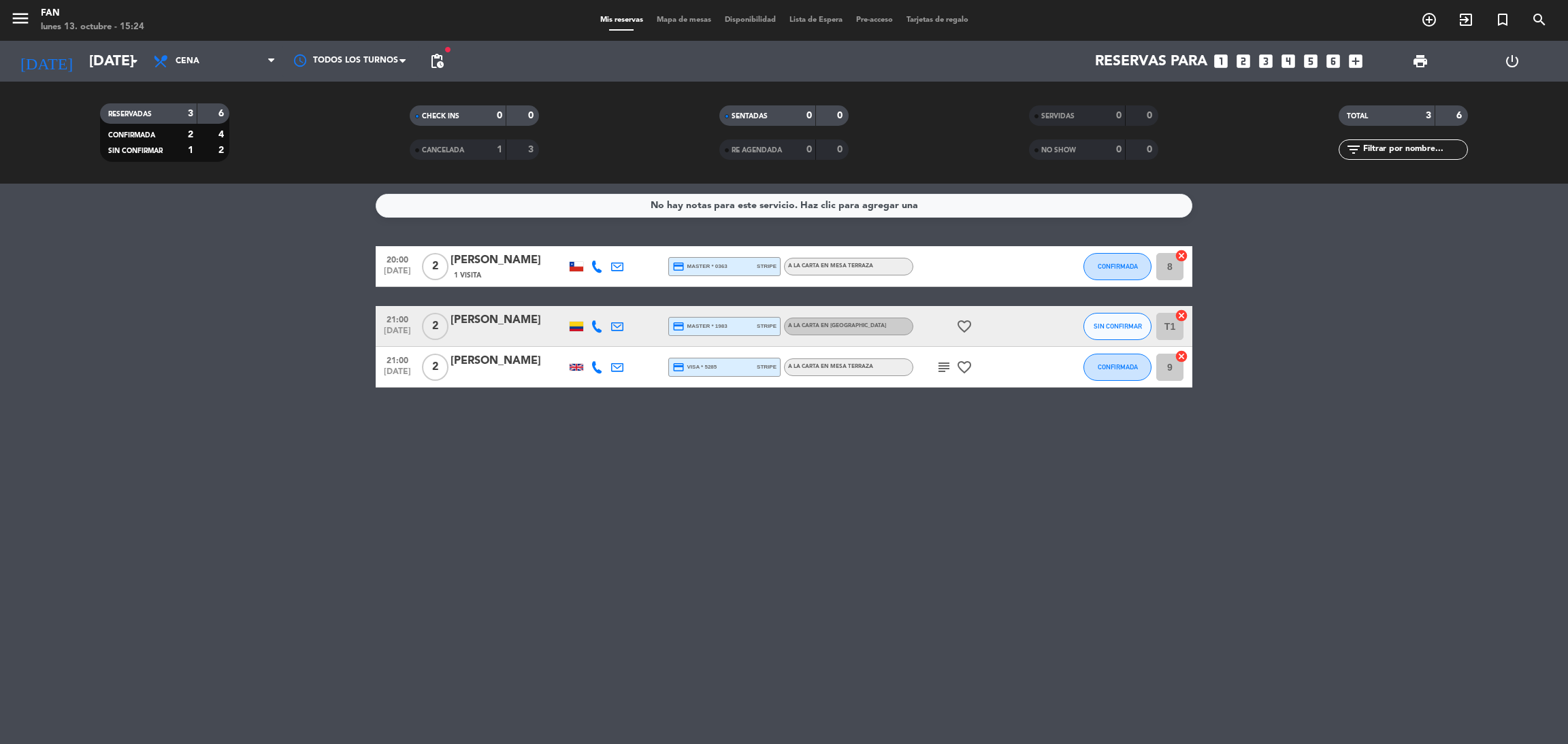
click at [666, 20] on span "Mapa de mesas" at bounding box center [684, 20] width 68 height 7
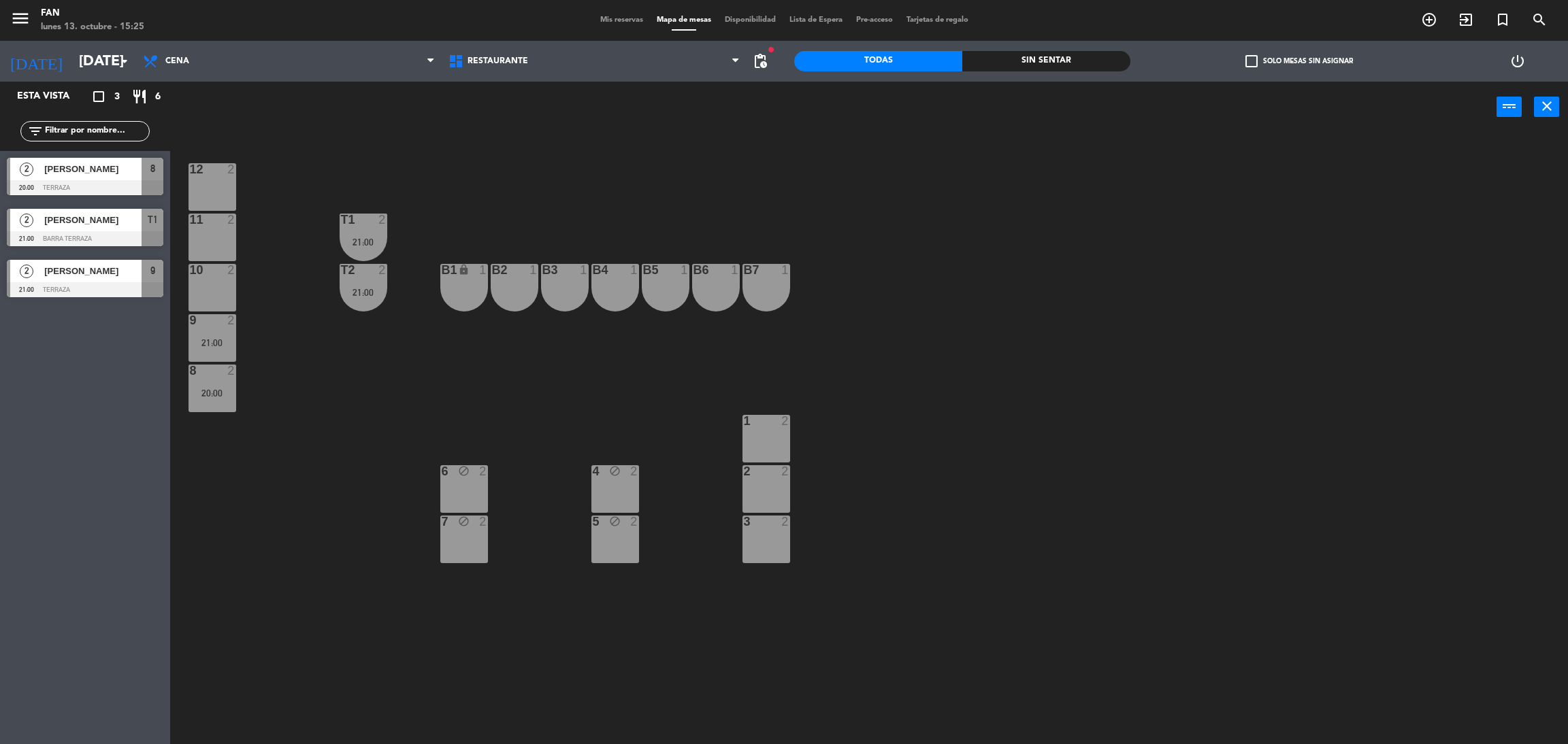
click at [607, 20] on span "Mis reservas" at bounding box center [622, 20] width 56 height 7
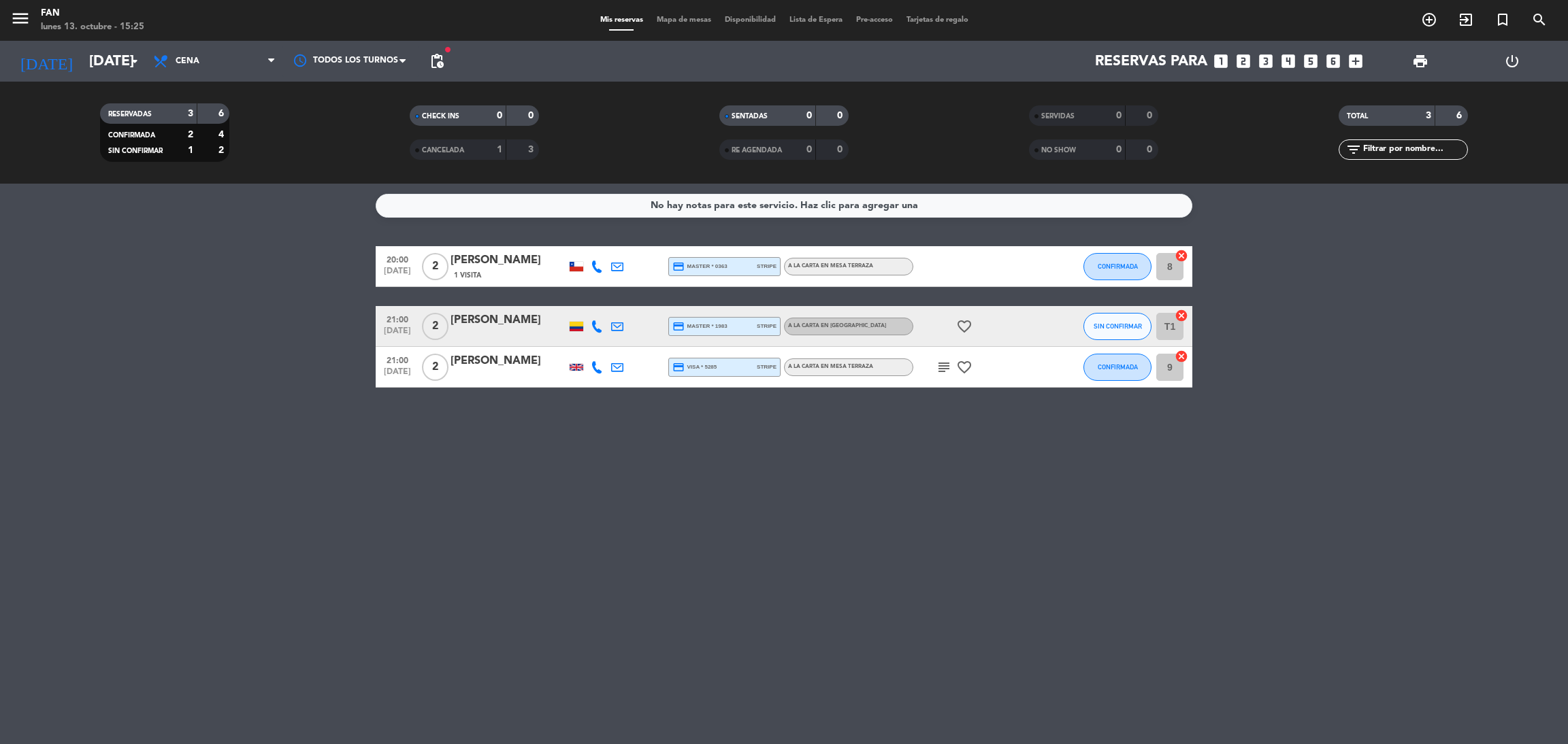
click at [692, 25] on div "Mis reservas Mapa de mesas Disponibilidad Lista de Espera Pre-acceso Tarjetas d…" at bounding box center [784, 20] width 382 height 12
click at [680, 22] on span "Mapa de mesas" at bounding box center [684, 20] width 68 height 7
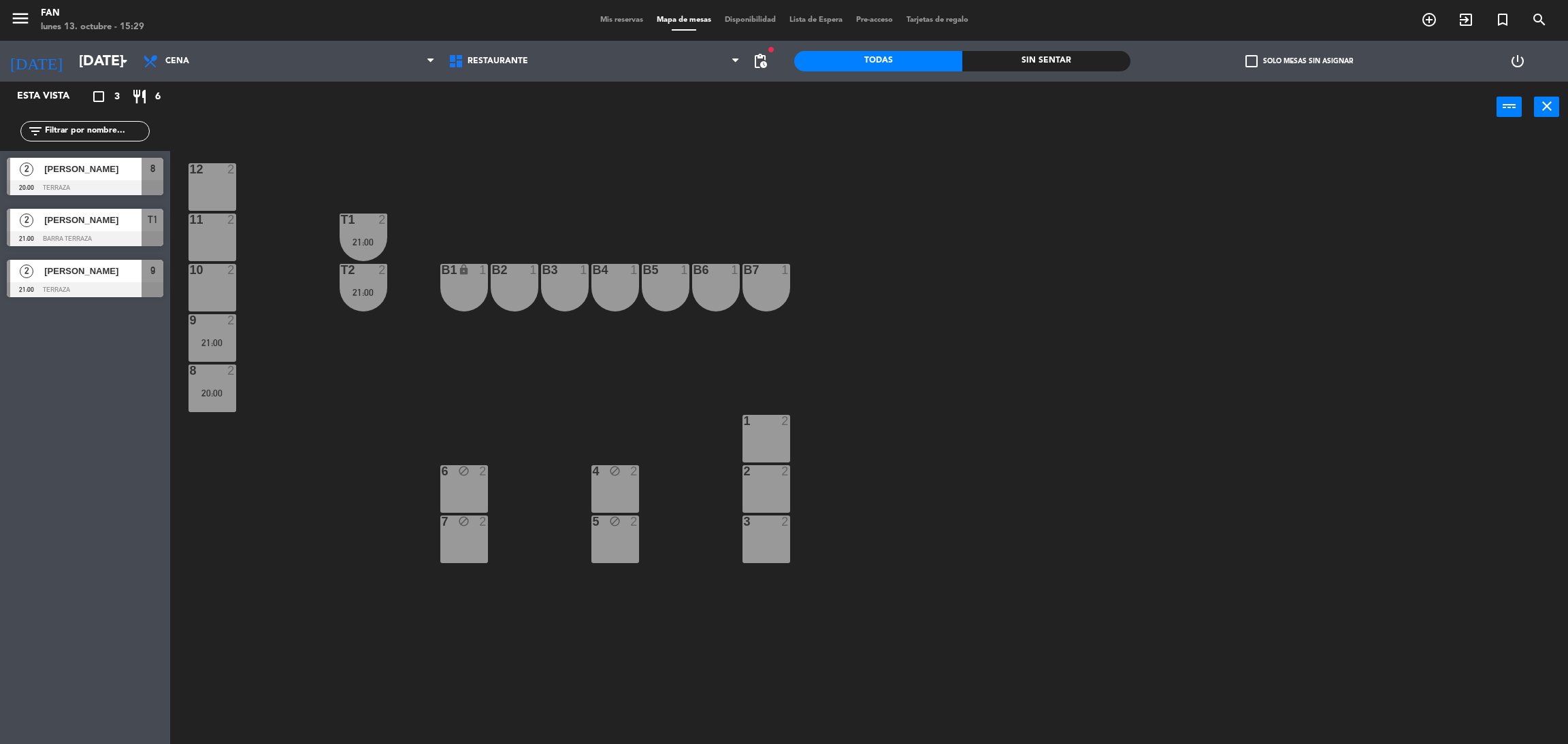
click at [623, 25] on div "Mis reservas Mapa de mesas Disponibilidad Lista de Espera Pre-acceso Tarjetas d…" at bounding box center [784, 20] width 382 height 12
click at [614, 20] on span "Mis reservas" at bounding box center [622, 20] width 56 height 7
